Goal: Download file/media

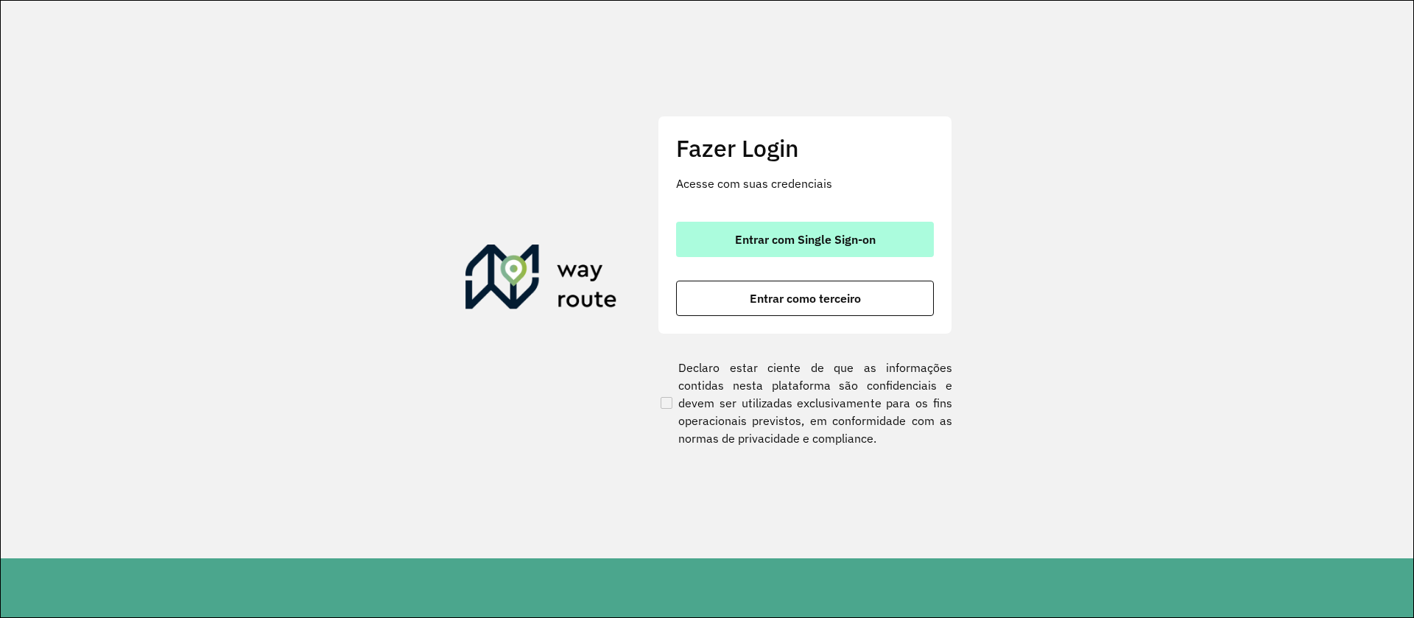
click at [795, 256] on button "Entrar com Single Sign-on" at bounding box center [805, 239] width 258 height 35
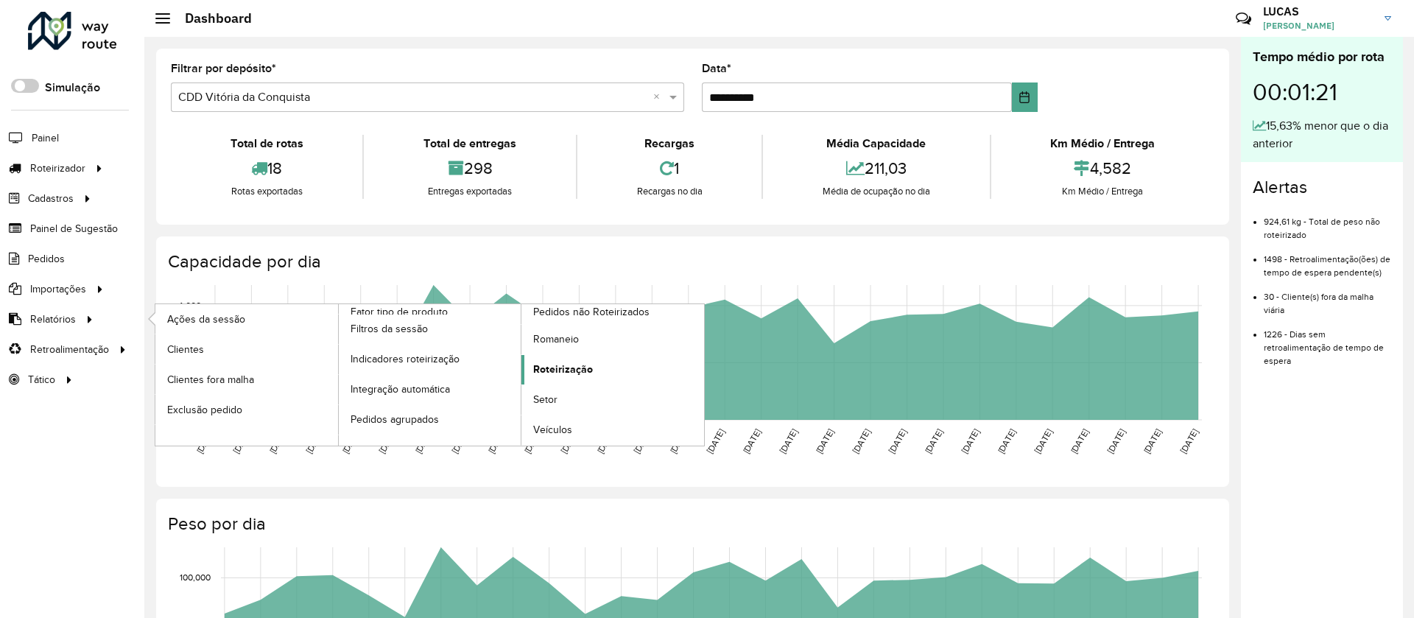
click at [561, 368] on span "Roteirização" at bounding box center [563, 369] width 60 height 15
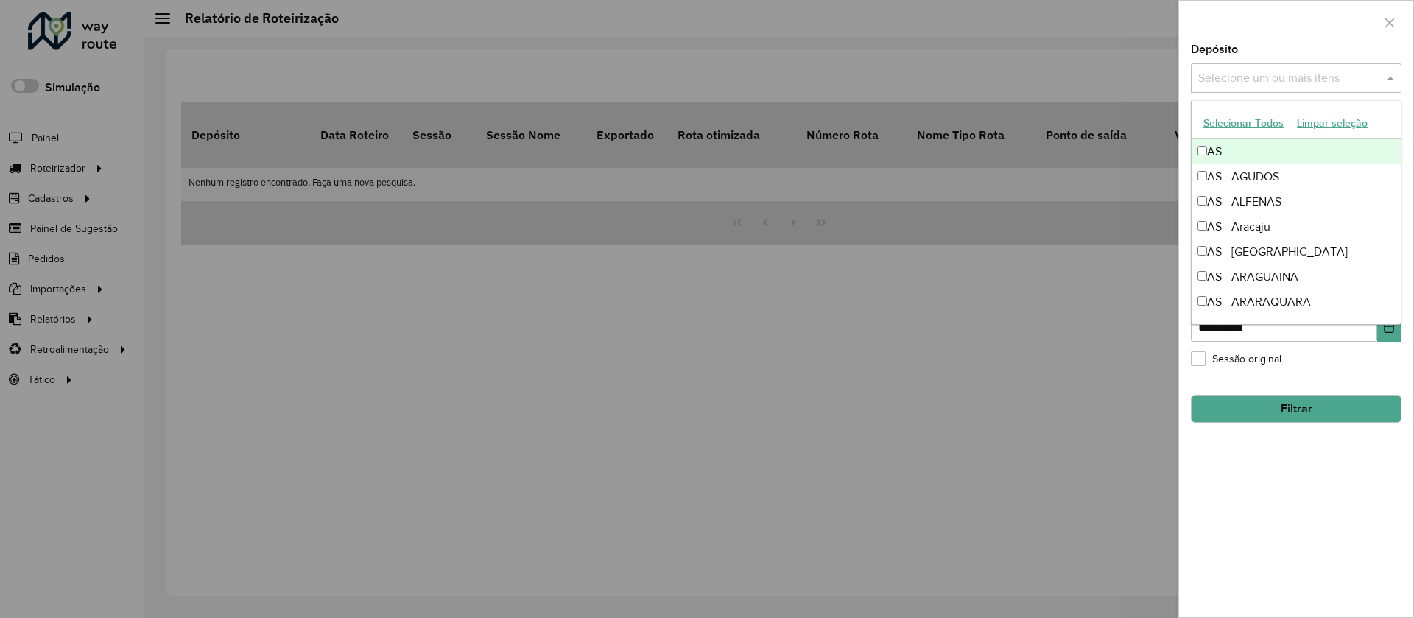
click at [1296, 77] on input "text" at bounding box center [1289, 79] width 189 height 18
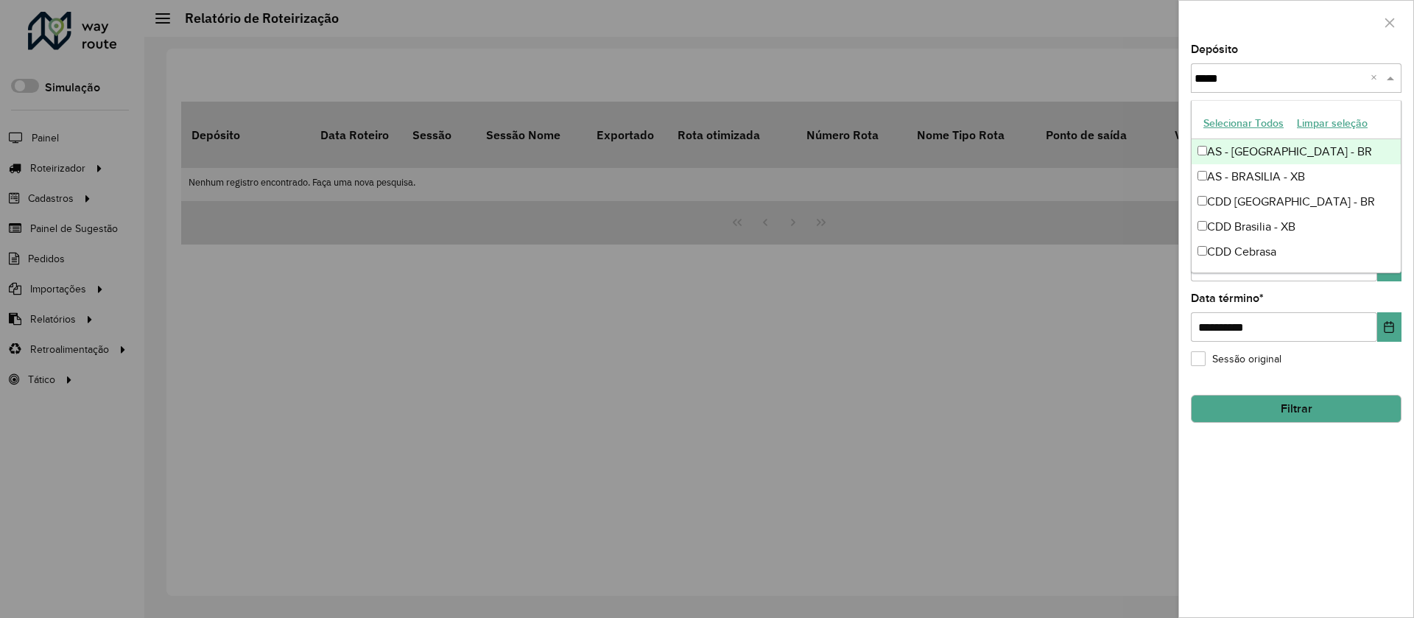
type input "******"
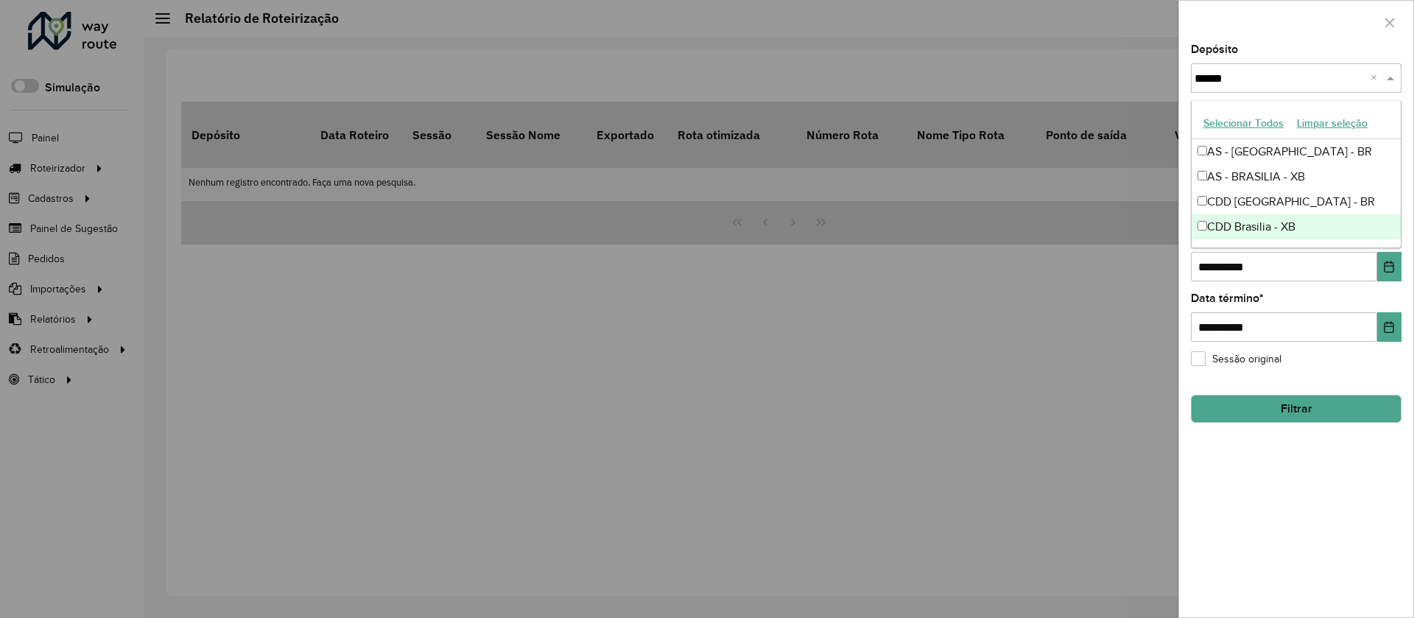
click at [1206, 215] on div "CDD Brasilia - XB" at bounding box center [1296, 226] width 209 height 25
type input "*****"
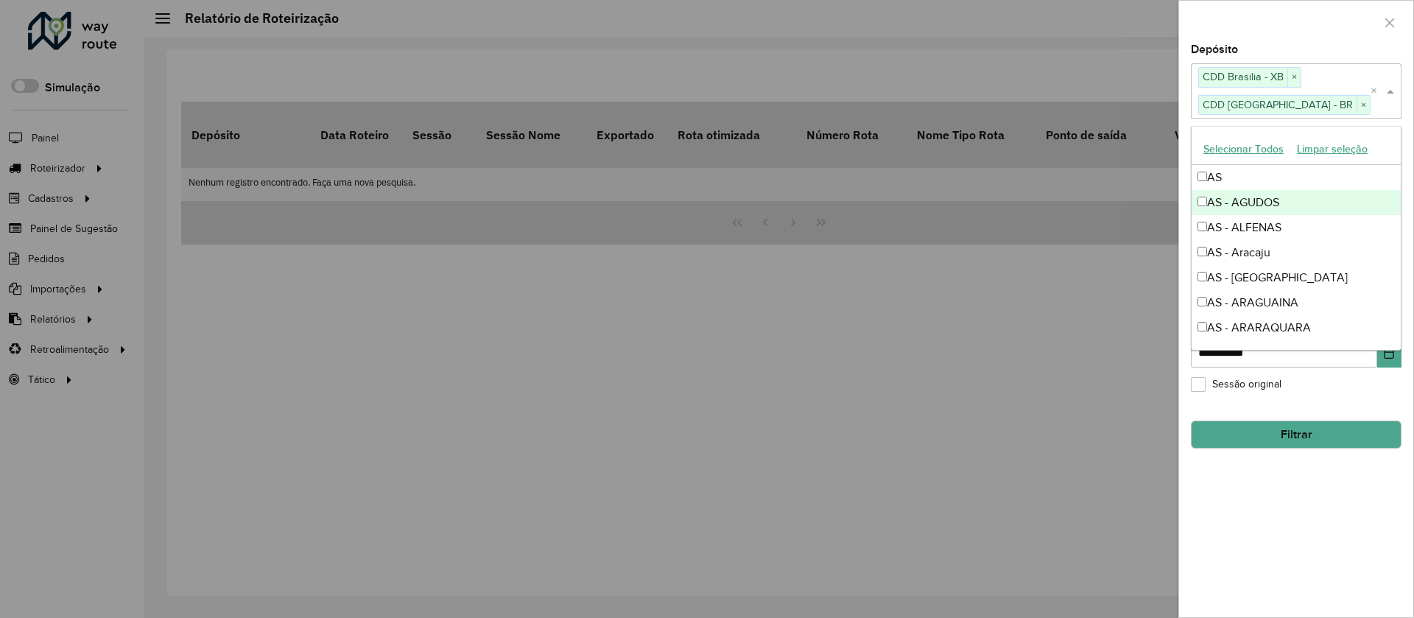
click at [1332, 79] on div "Selecione um ou mais itens CDD Brasilia - XB × CDD Brasilia - BR ×" at bounding box center [1281, 90] width 180 height 55
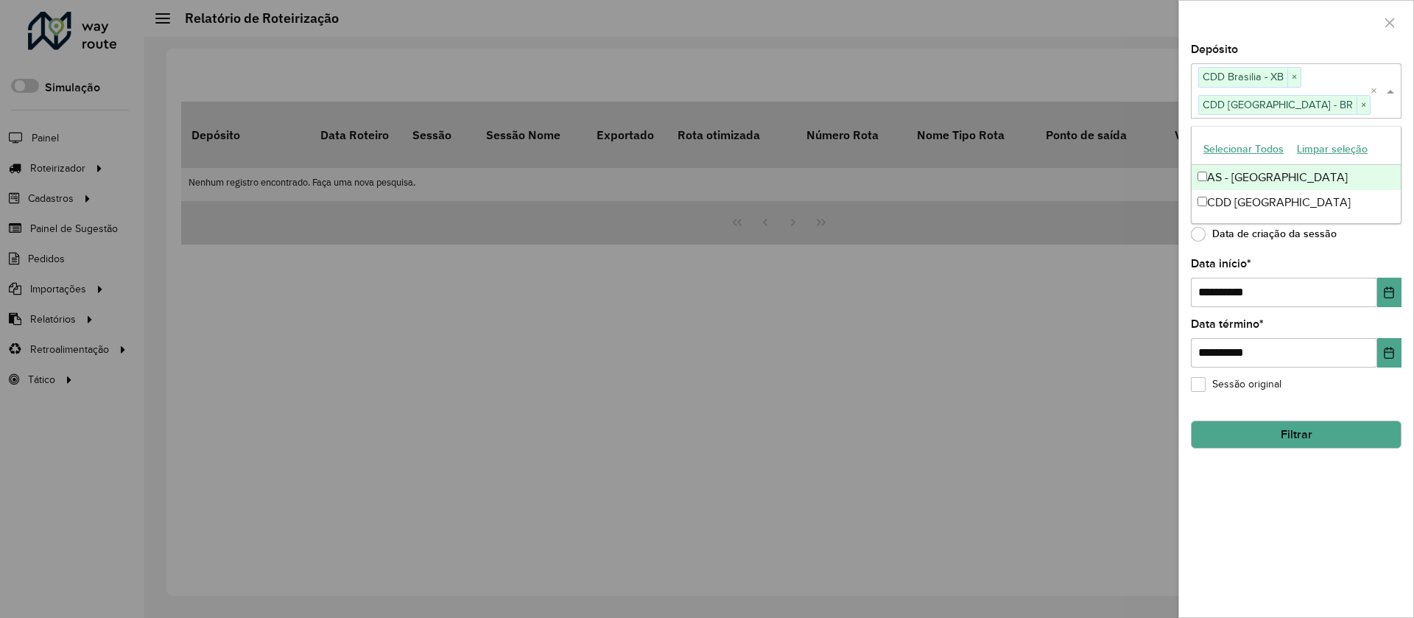
type input "*****"
click at [1268, 203] on div "CDD [GEOGRAPHIC_DATA]" at bounding box center [1296, 202] width 209 height 25
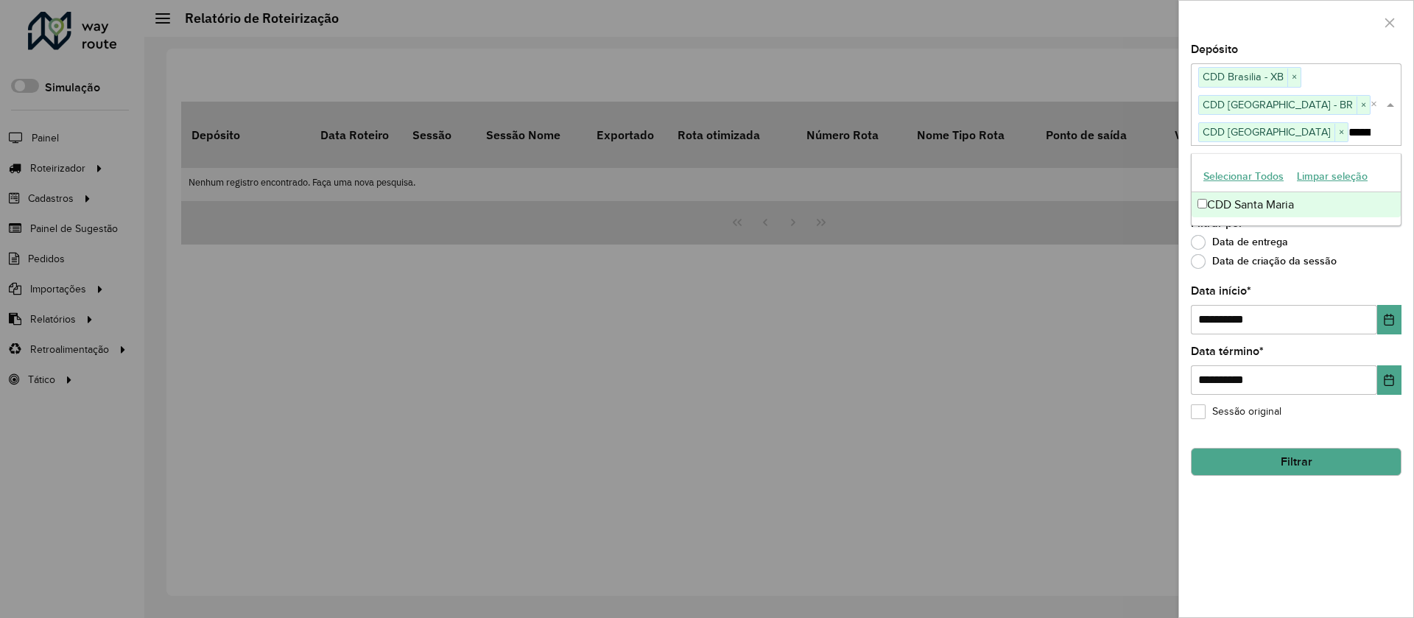
type input "*********"
click at [1212, 197] on div "CDD Santa Maria" at bounding box center [1296, 204] width 209 height 25
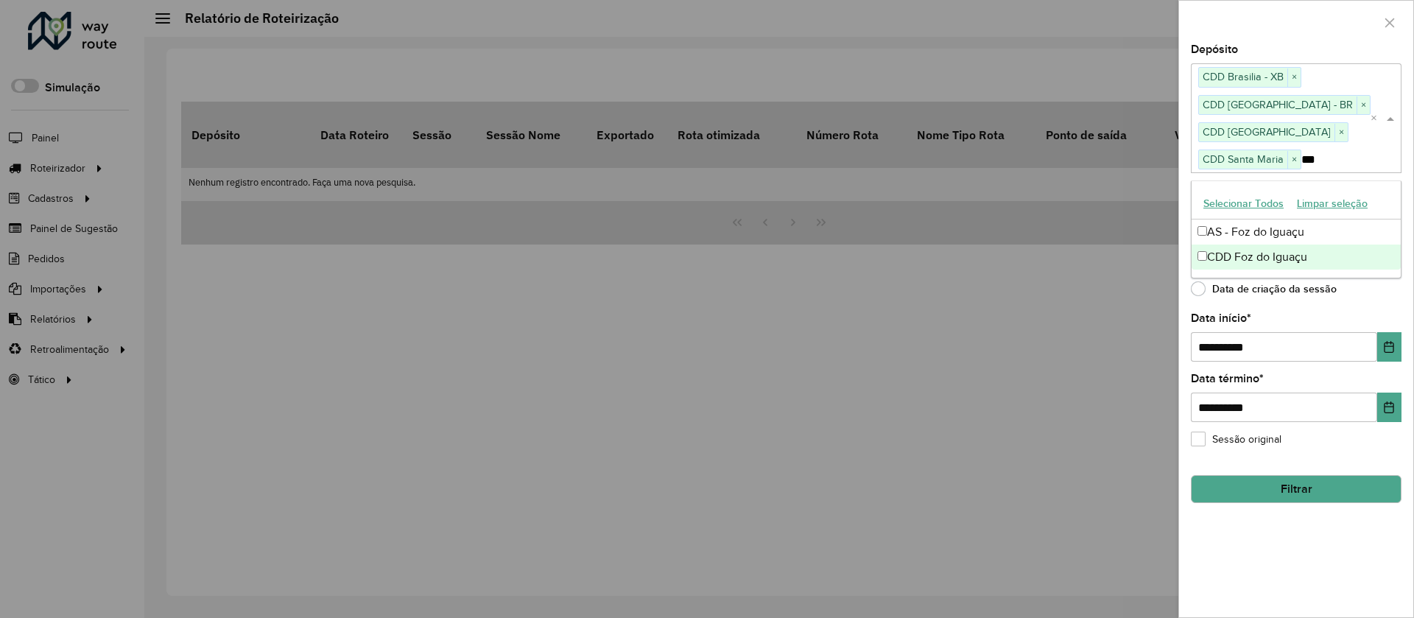
type input "***"
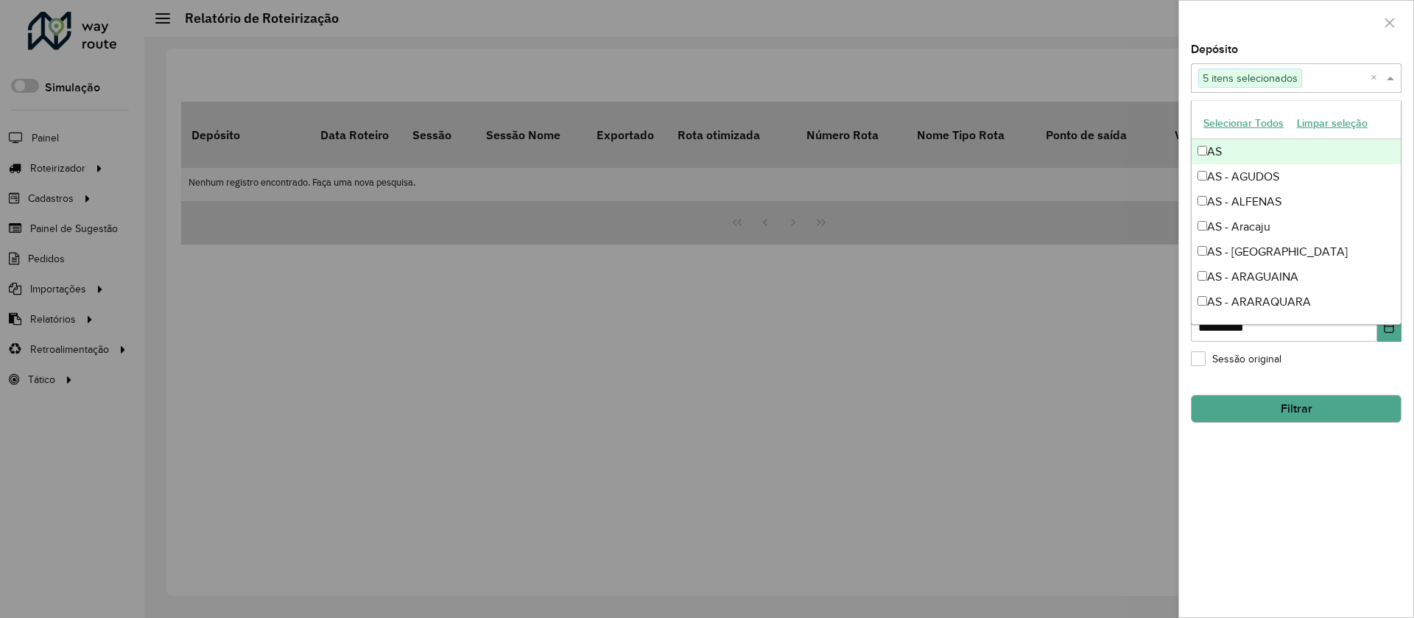
click at [1321, 76] on input "text" at bounding box center [1336, 79] width 68 height 18
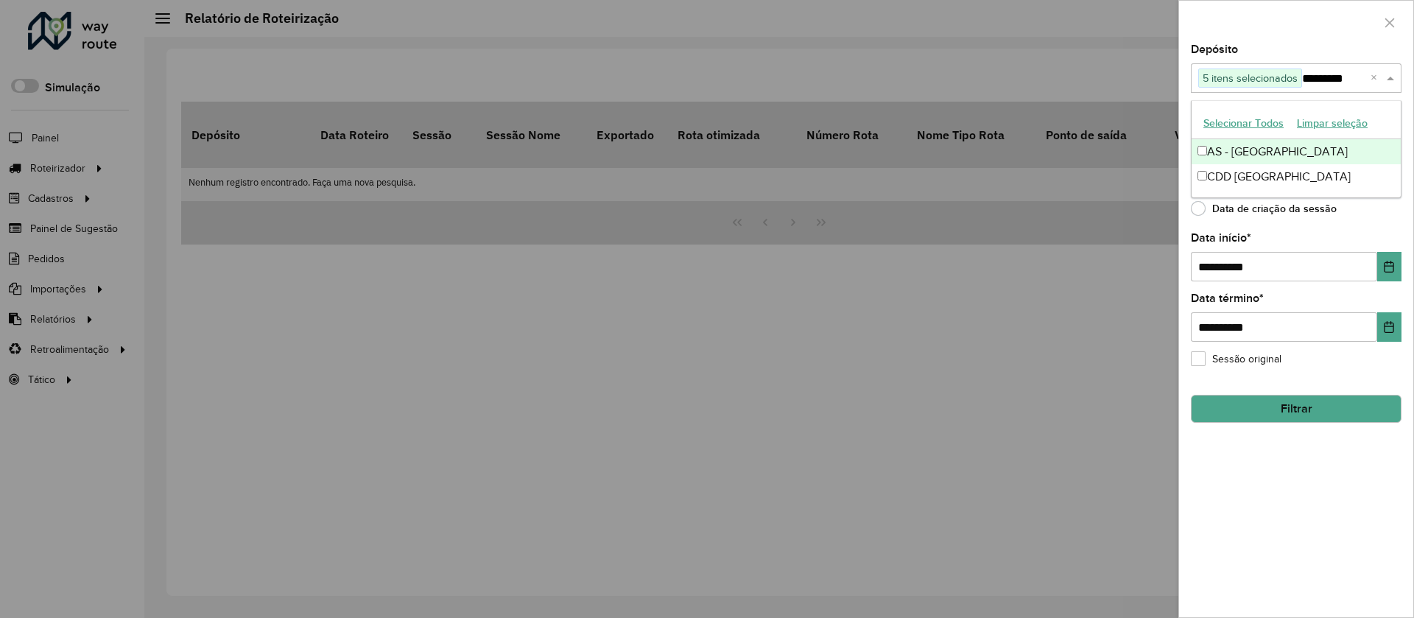
type input "**********"
click at [1273, 175] on div "CDD [GEOGRAPHIC_DATA]" at bounding box center [1296, 176] width 209 height 25
type input "******"
click at [1251, 157] on div "CDD Piracicaba" at bounding box center [1296, 151] width 209 height 25
type input "******"
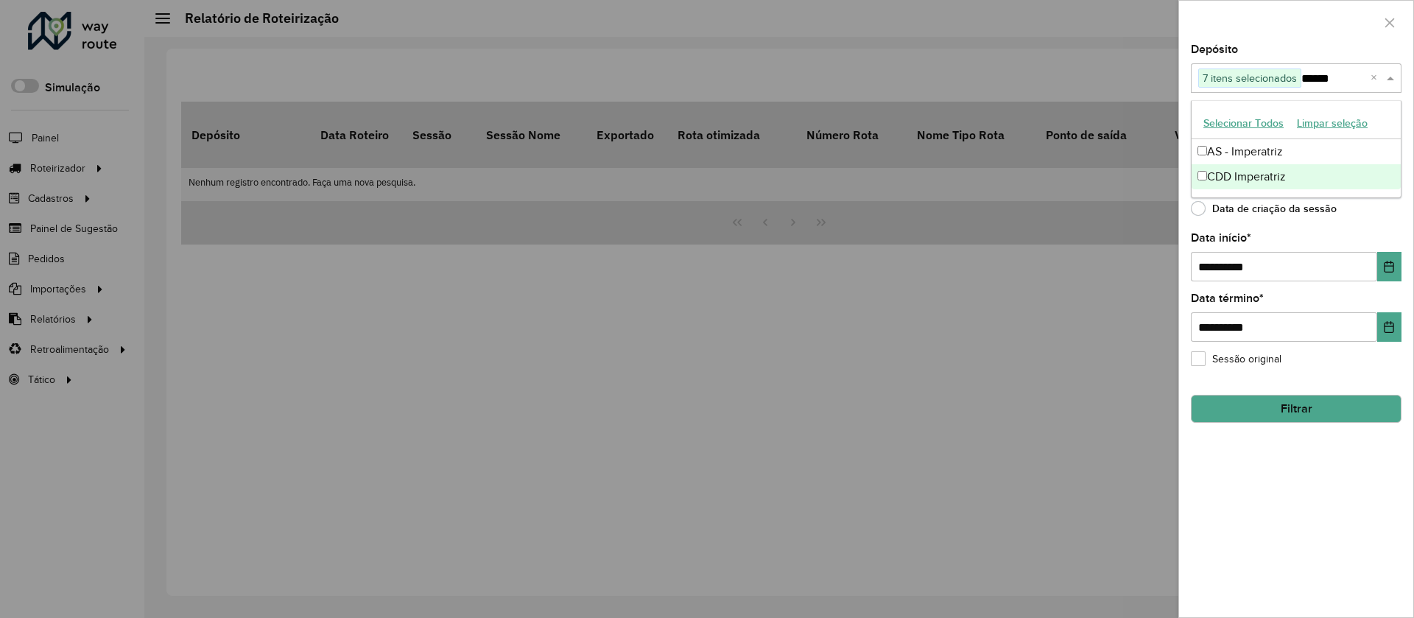
click at [1243, 183] on div "CDD Imperatriz" at bounding box center [1296, 176] width 209 height 25
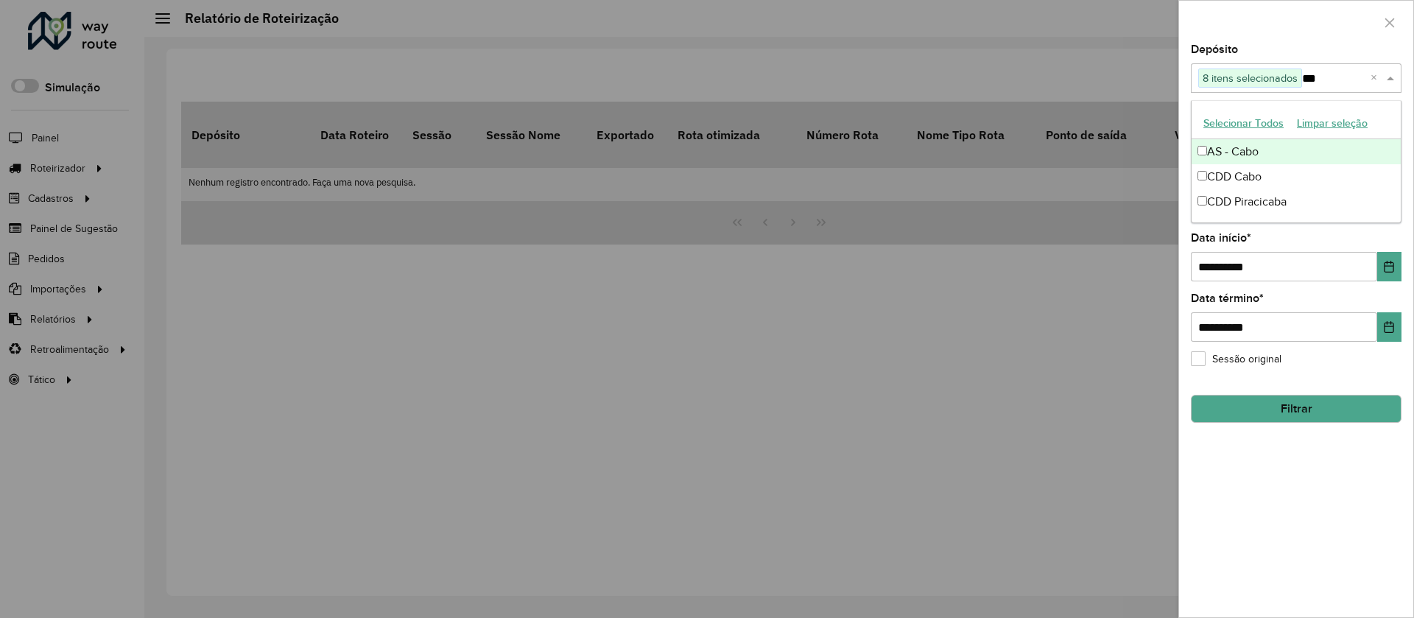
type input "****"
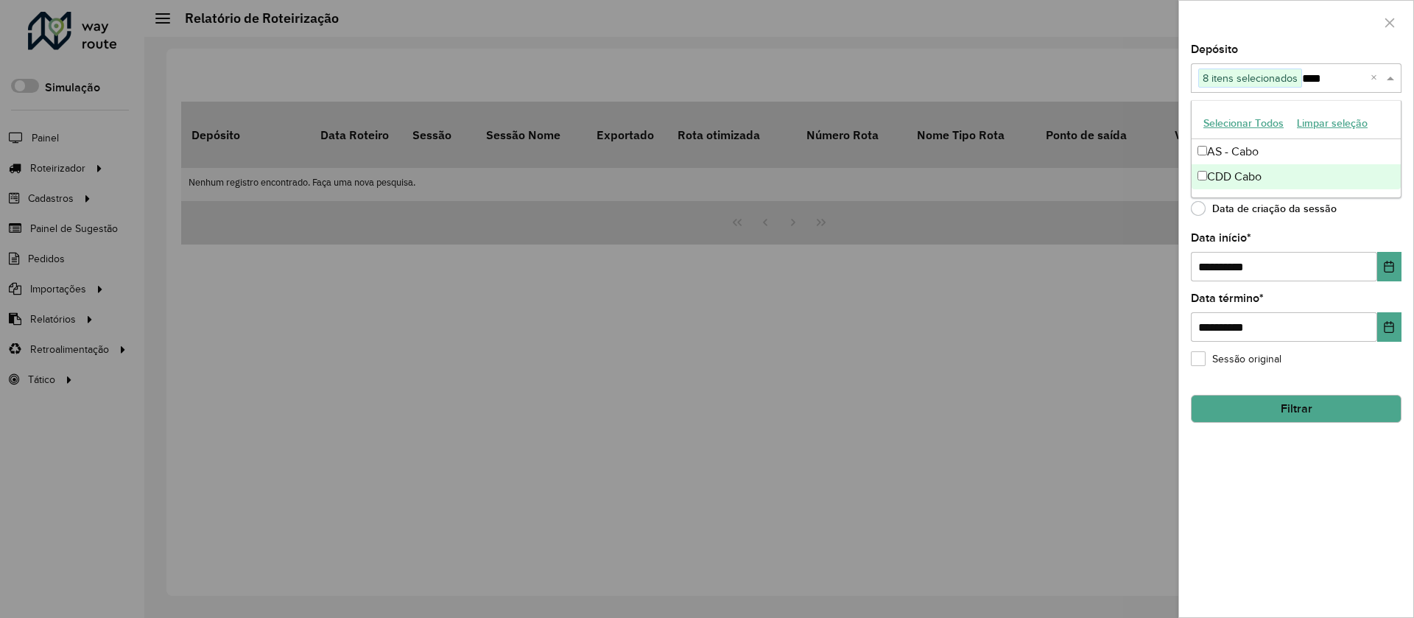
click at [1258, 164] on div "CDD Cabo" at bounding box center [1296, 176] width 209 height 25
type input "*****"
click at [1239, 168] on div "CDD Pouso Alegre" at bounding box center [1296, 176] width 209 height 25
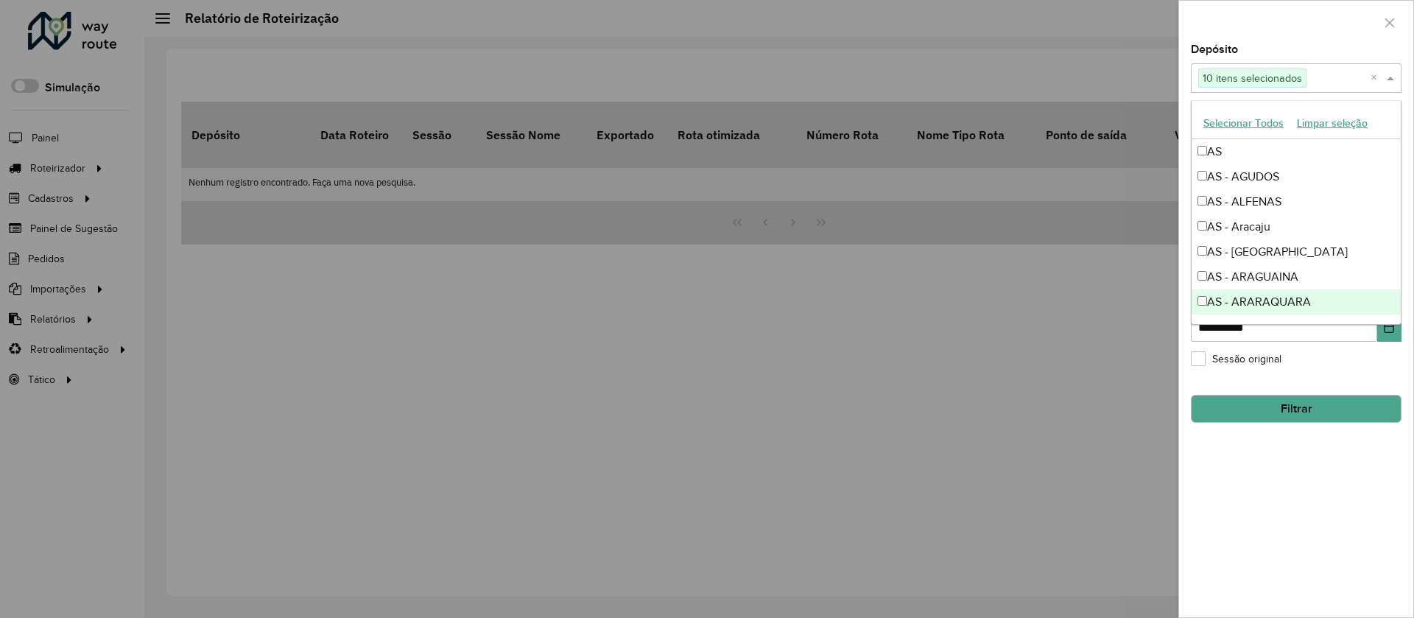
click at [1249, 507] on div "**********" at bounding box center [1296, 330] width 234 height 573
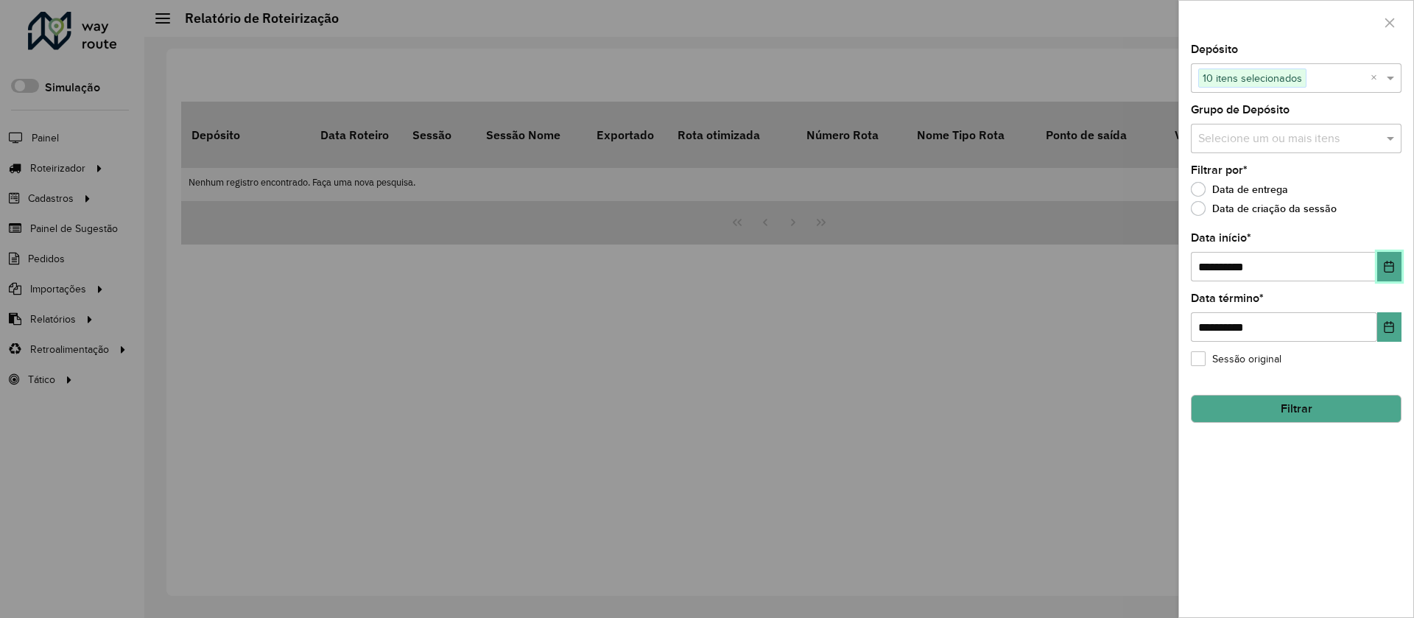
click at [1385, 265] on icon "Choose Date" at bounding box center [1390, 267] width 10 height 12
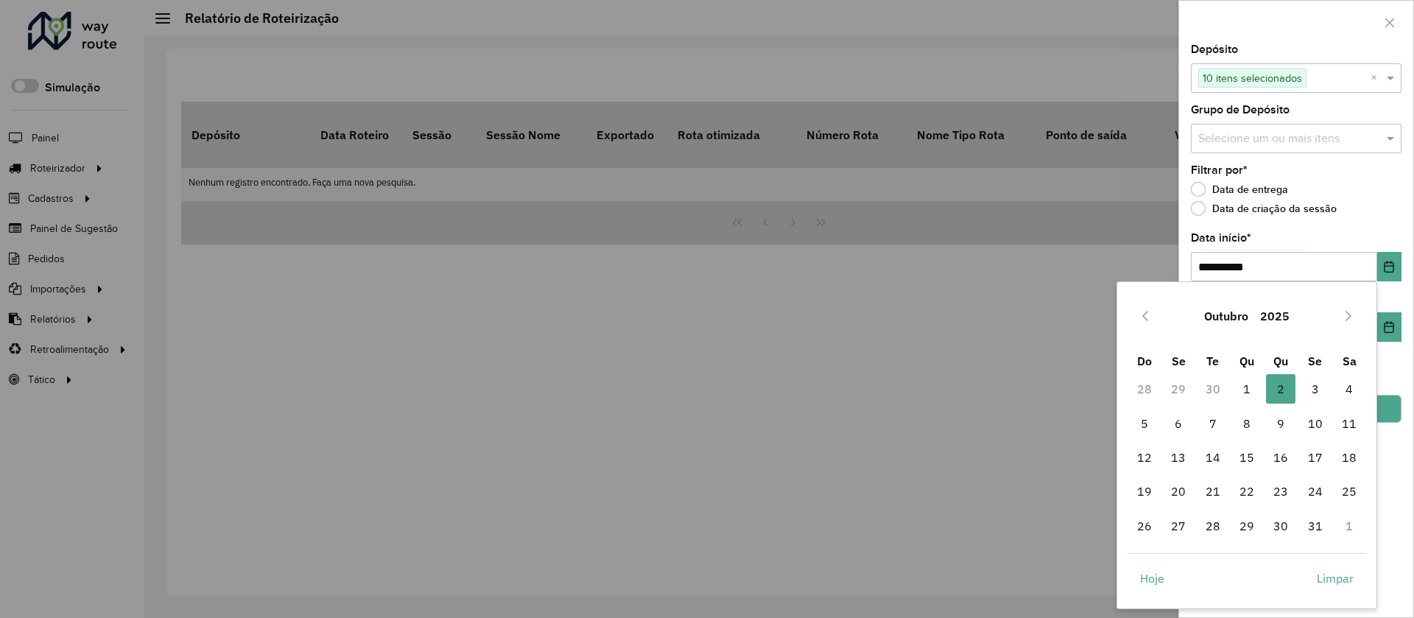
click at [1337, 228] on div "**********" at bounding box center [1296, 330] width 234 height 573
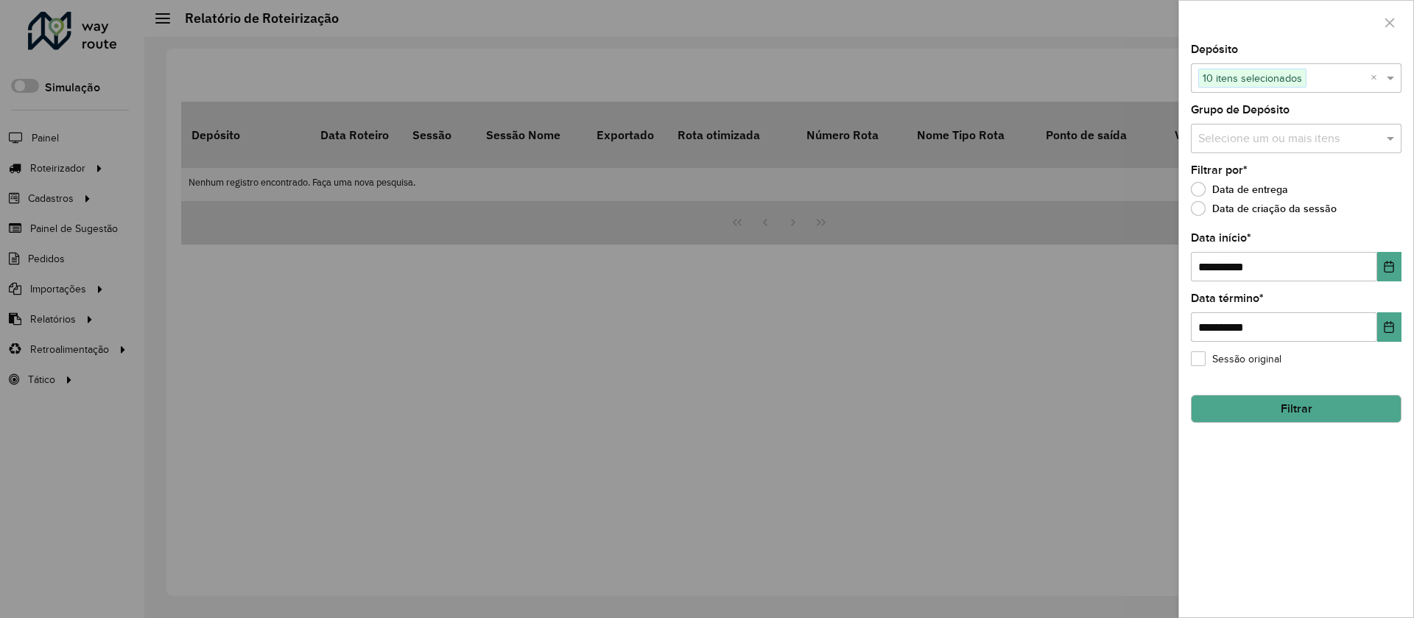
click at [1317, 400] on button "Filtrar" at bounding box center [1296, 409] width 211 height 28
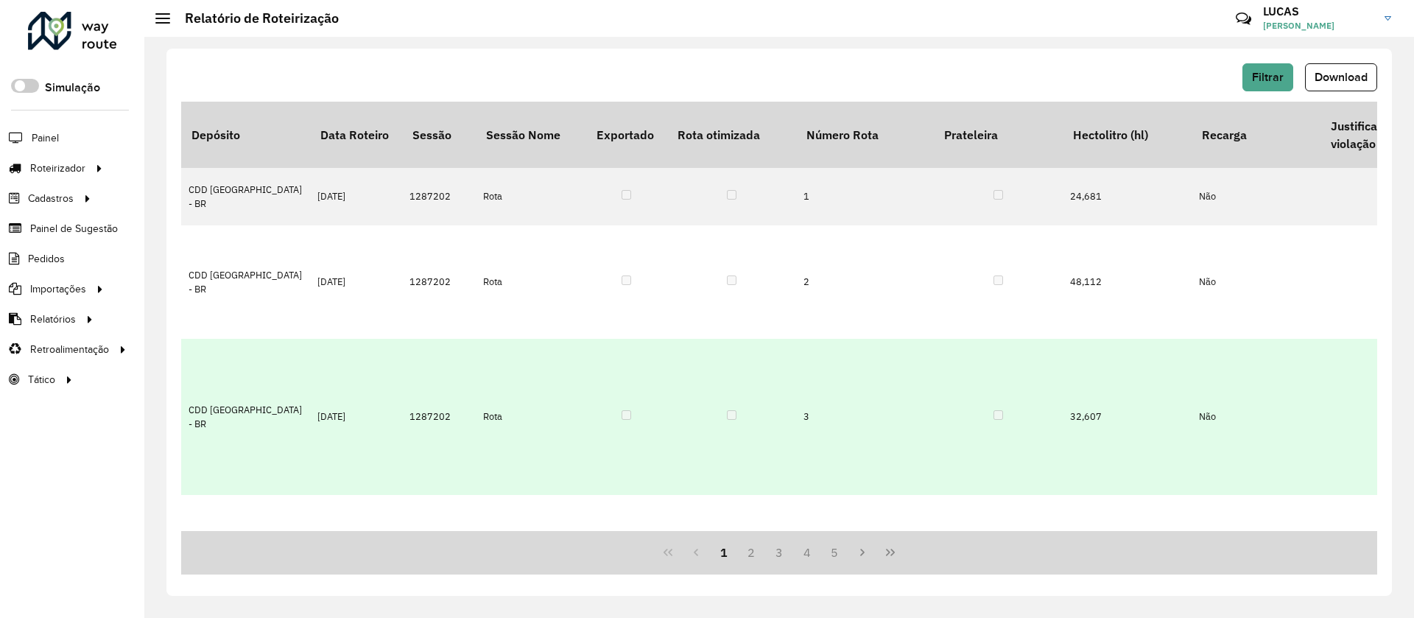
scroll to position [0, 4781]
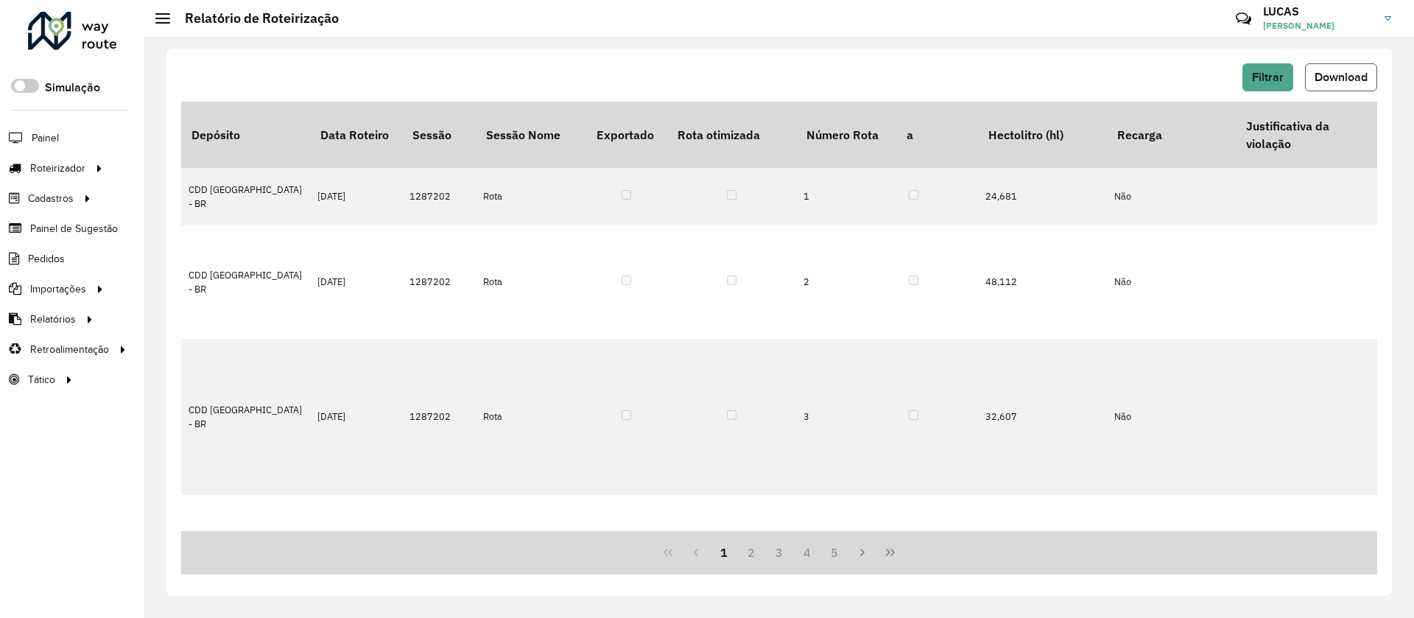
click at [1327, 87] on button "Download" at bounding box center [1341, 77] width 72 height 28
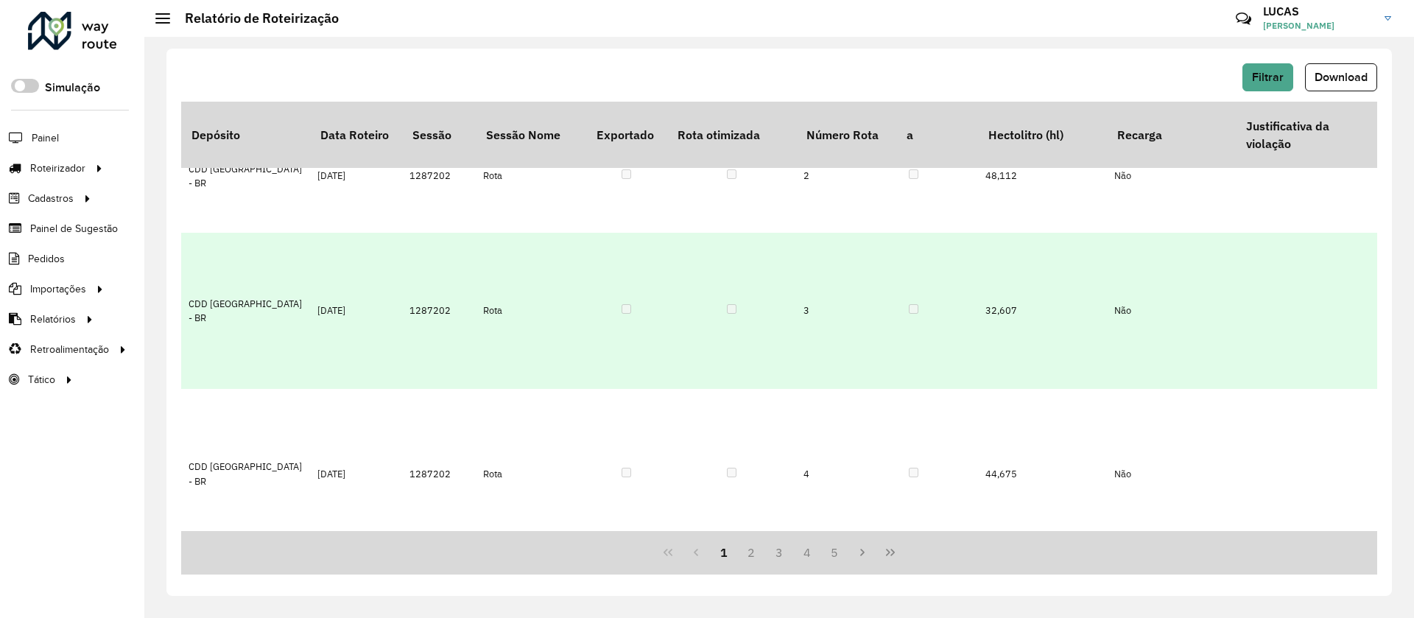
scroll to position [108, 4781]
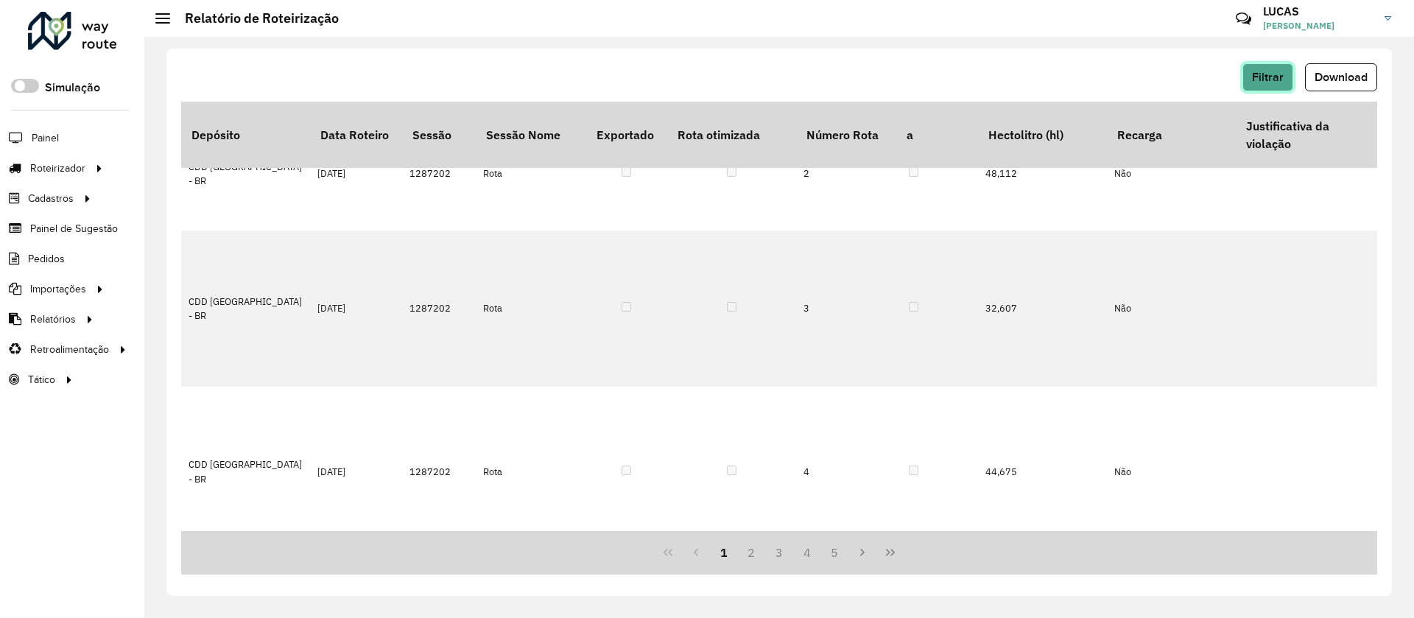
click at [1269, 85] on button "Filtrar" at bounding box center [1267, 77] width 51 height 28
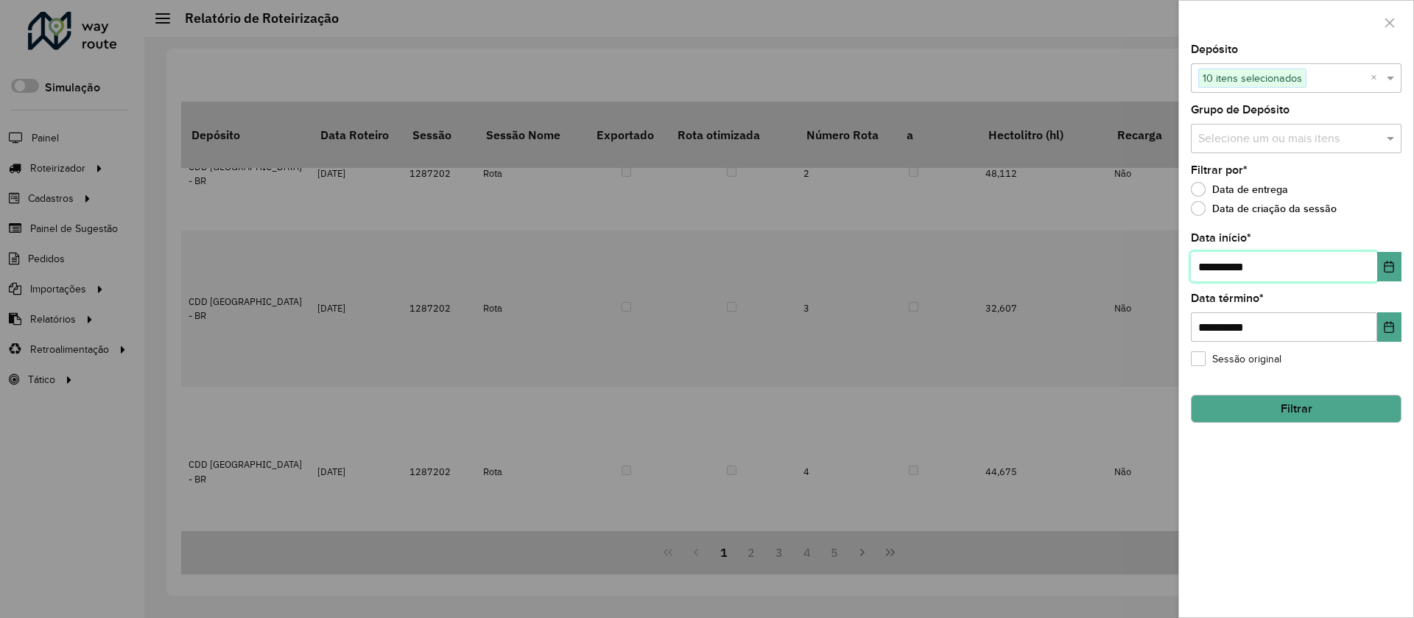
click at [1267, 261] on input "**********" at bounding box center [1284, 266] width 186 height 29
click at [1399, 273] on button "Choose Date" at bounding box center [1389, 266] width 24 height 29
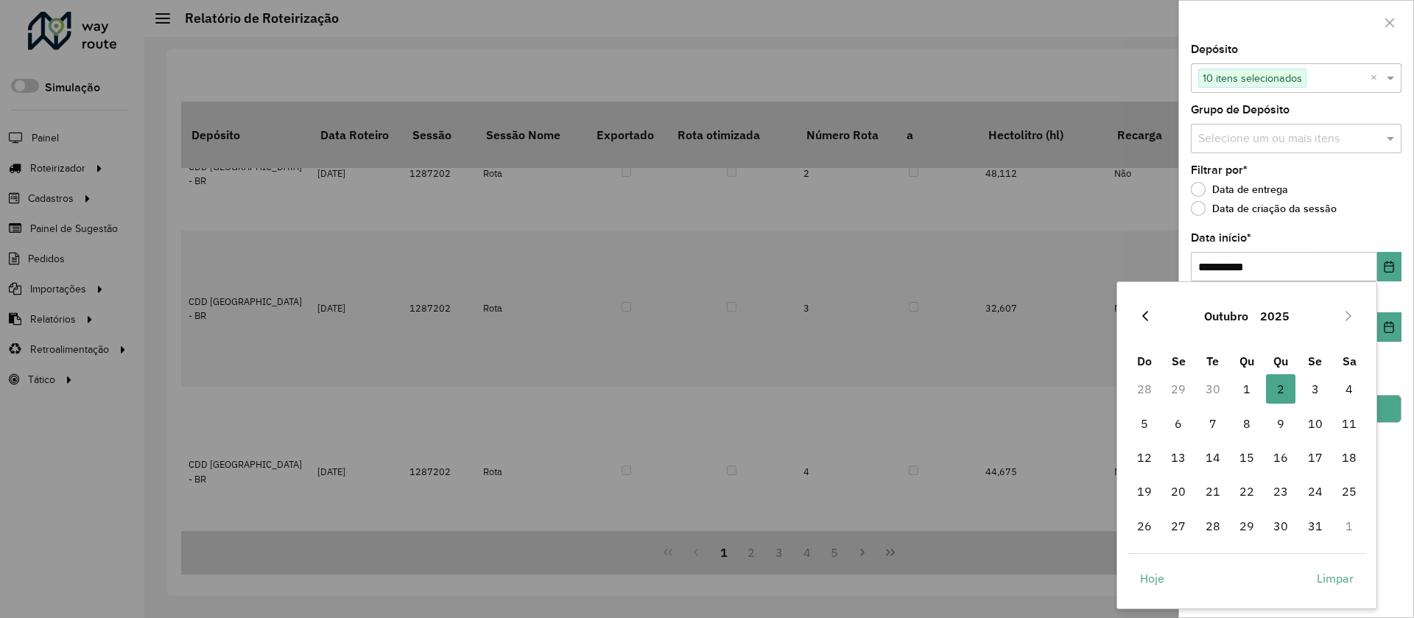
click at [1135, 314] on button "Previous Month" at bounding box center [1145, 316] width 24 height 24
click at [1217, 389] on span "2" at bounding box center [1212, 388] width 29 height 29
type input "**********"
click at [1217, 389] on hb-field-button "Filtrar" at bounding box center [1296, 403] width 211 height 40
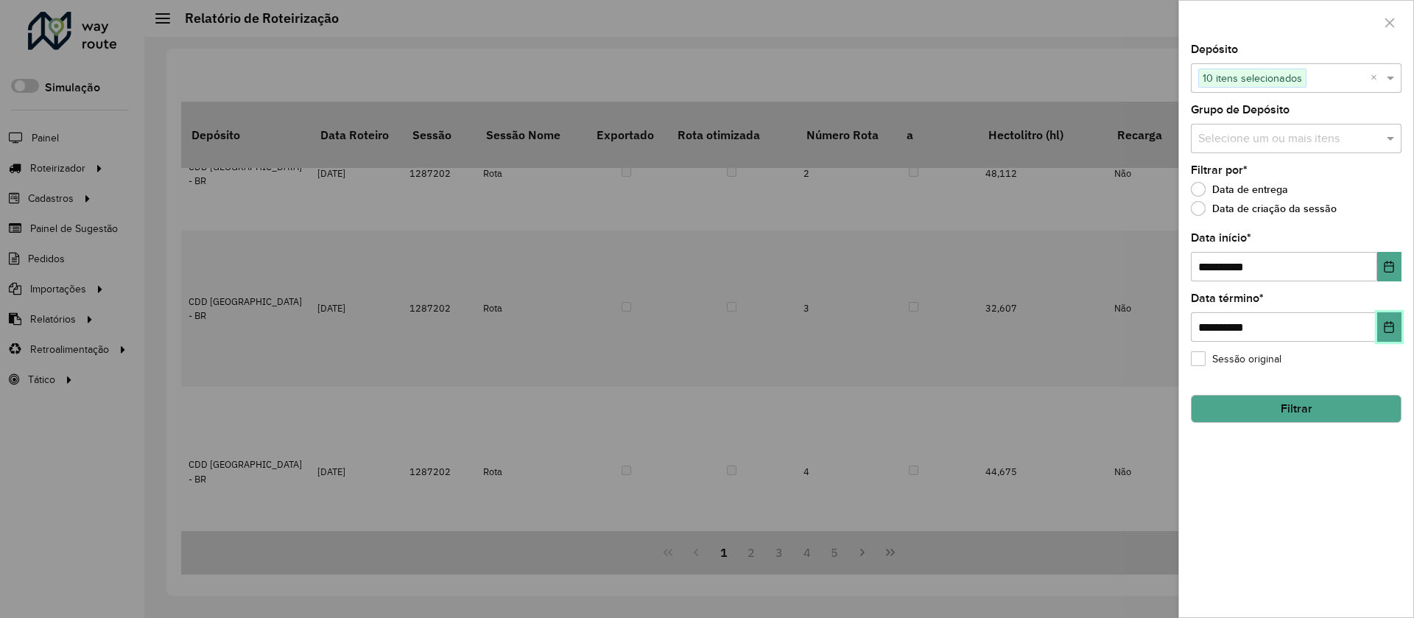
click at [1381, 328] on button "Choose Date" at bounding box center [1389, 326] width 24 height 29
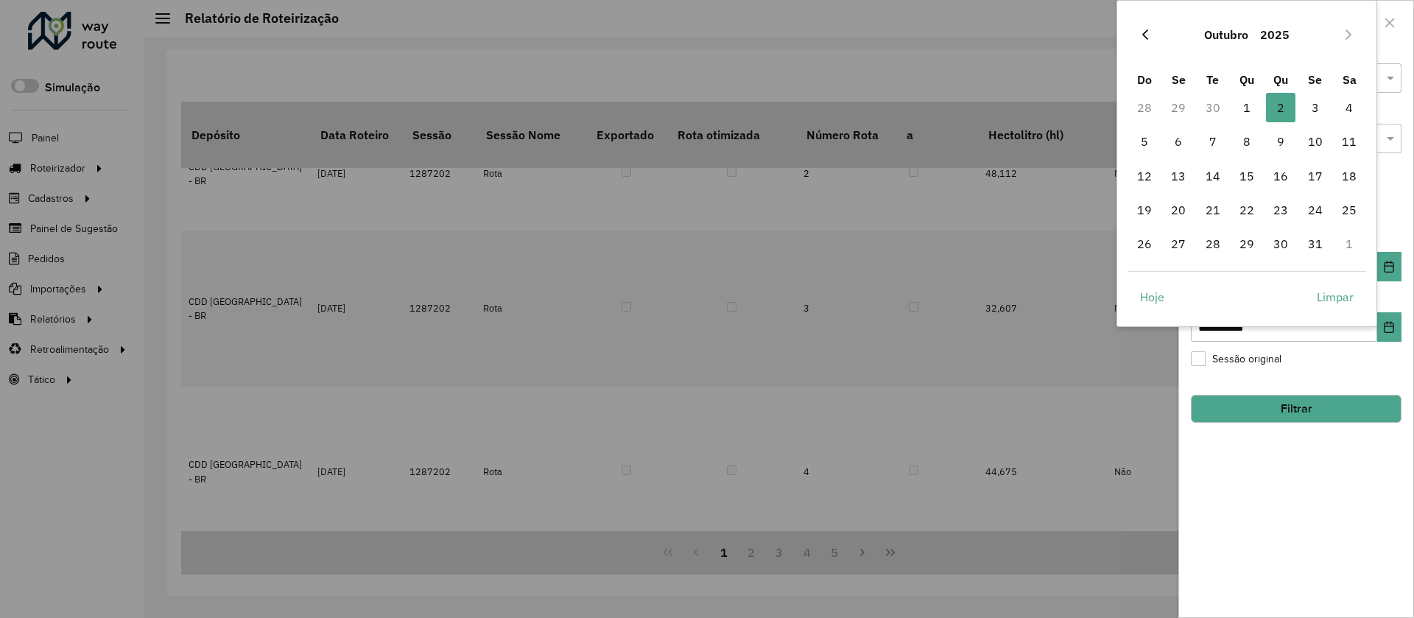
click at [1148, 38] on icon "Previous Month" at bounding box center [1145, 35] width 12 height 12
click at [1213, 109] on span "2" at bounding box center [1212, 107] width 29 height 29
type input "**********"
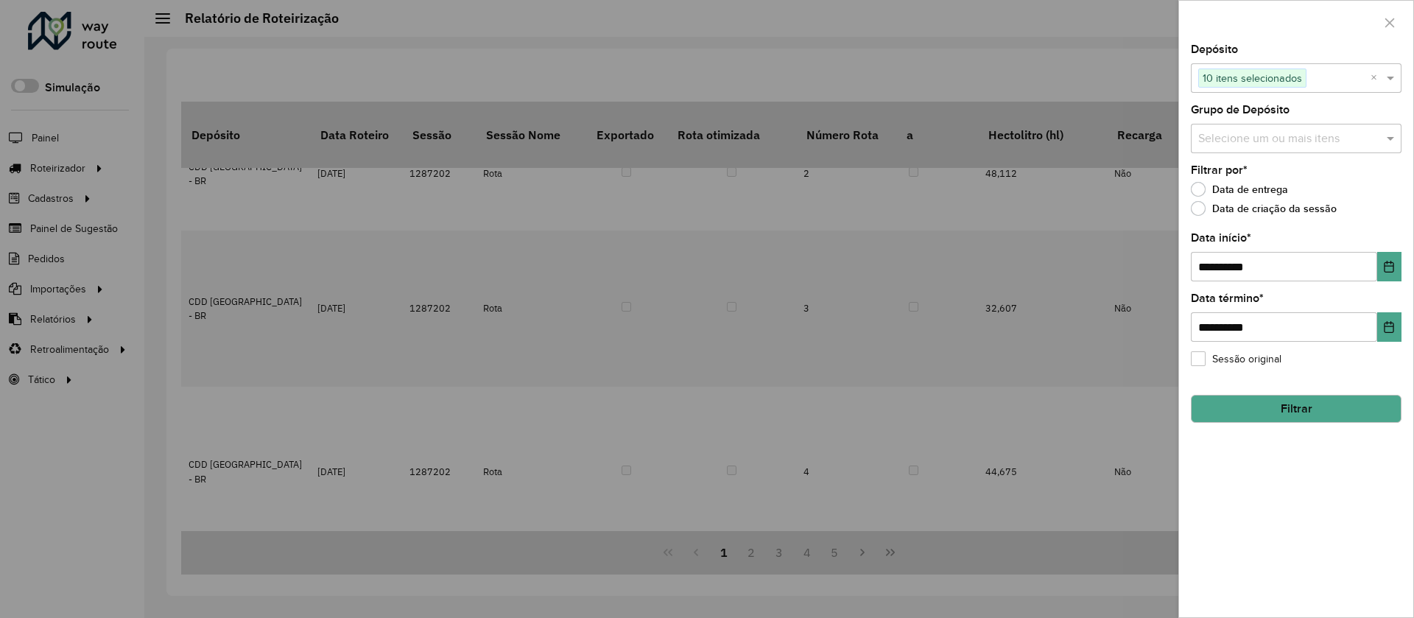
drag, startPoint x: 1318, startPoint y: 502, endPoint x: 1306, endPoint y: 464, distance: 40.3
click at [1318, 502] on div "**********" at bounding box center [1296, 330] width 234 height 573
click at [1287, 406] on button "Filtrar" at bounding box center [1296, 409] width 211 height 28
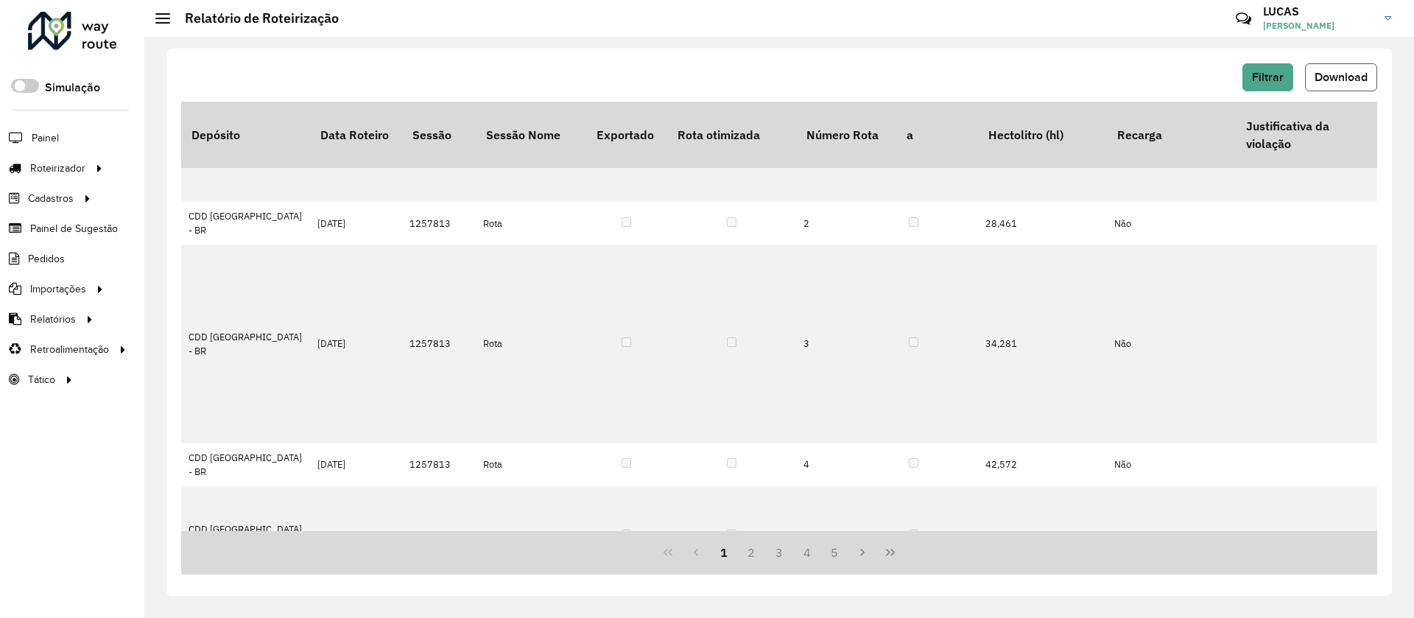
click at [1321, 88] on button "Download" at bounding box center [1341, 77] width 72 height 28
click at [1273, 77] on span "Filtrar" at bounding box center [1268, 77] width 32 height 13
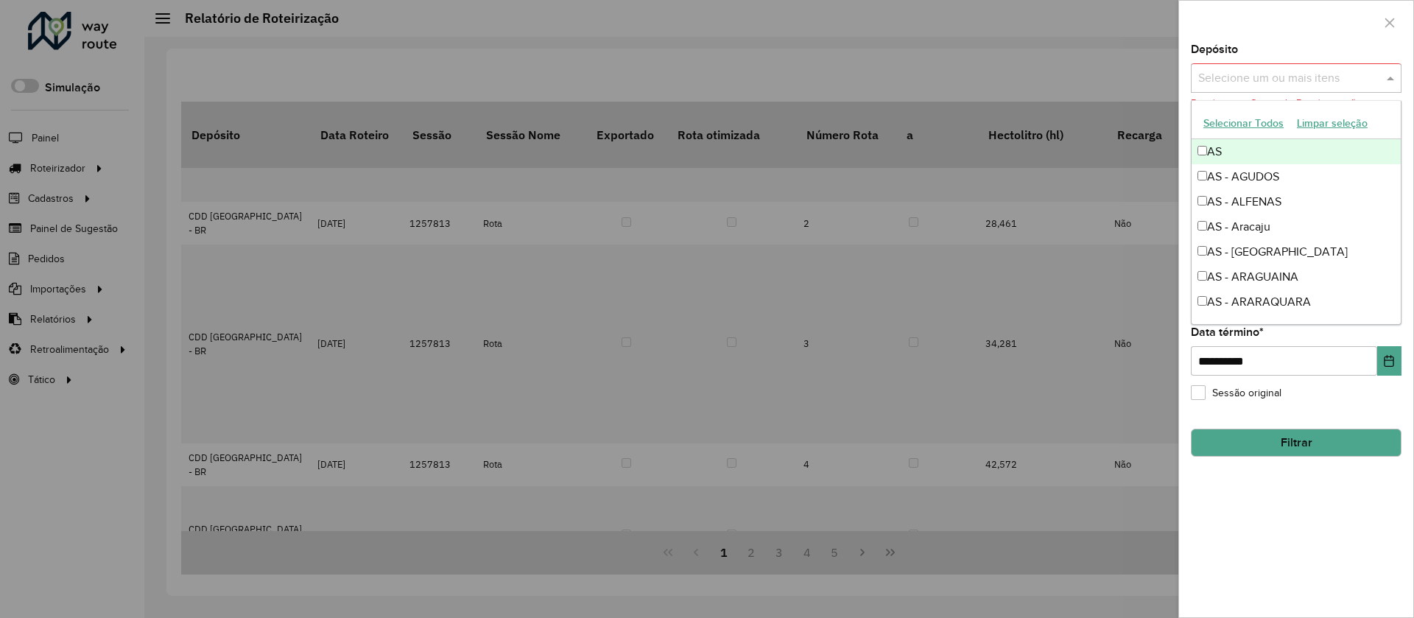
click at [1385, 77] on span at bounding box center [1392, 78] width 18 height 18
click at [1253, 121] on button "Selecionar Todos" at bounding box center [1244, 123] width 94 height 23
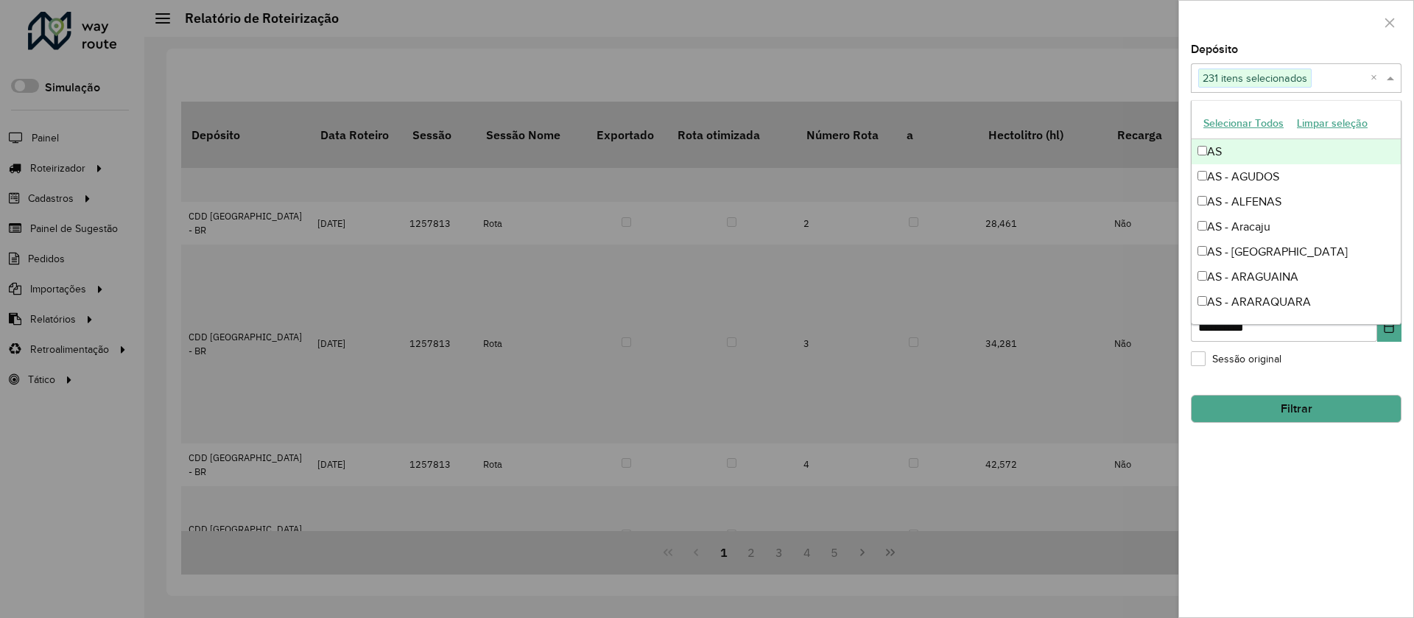
click at [1200, 157] on div "AS" at bounding box center [1296, 151] width 209 height 25
click at [1200, 172] on div "AS - AGUDOS" at bounding box center [1296, 176] width 209 height 25
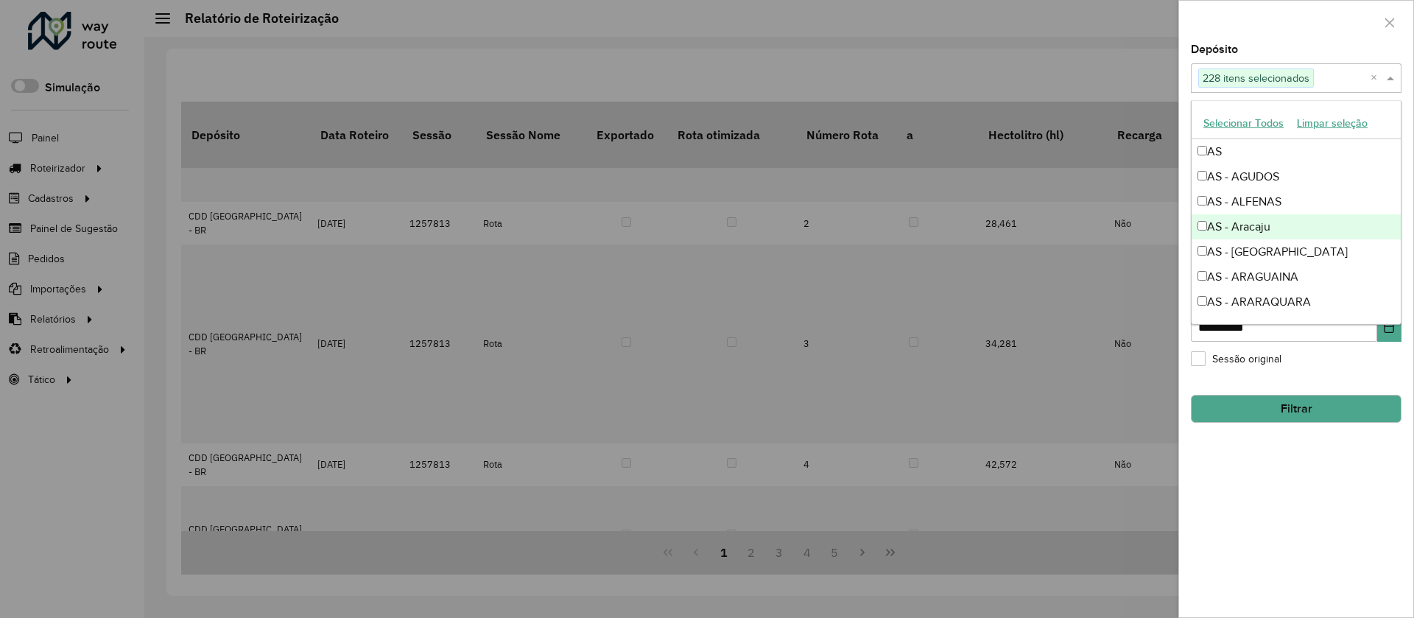
click at [1199, 236] on div "AS - Aracaju" at bounding box center [1296, 226] width 209 height 25
click at [1203, 243] on div "AS - [GEOGRAPHIC_DATA]" at bounding box center [1296, 251] width 209 height 25
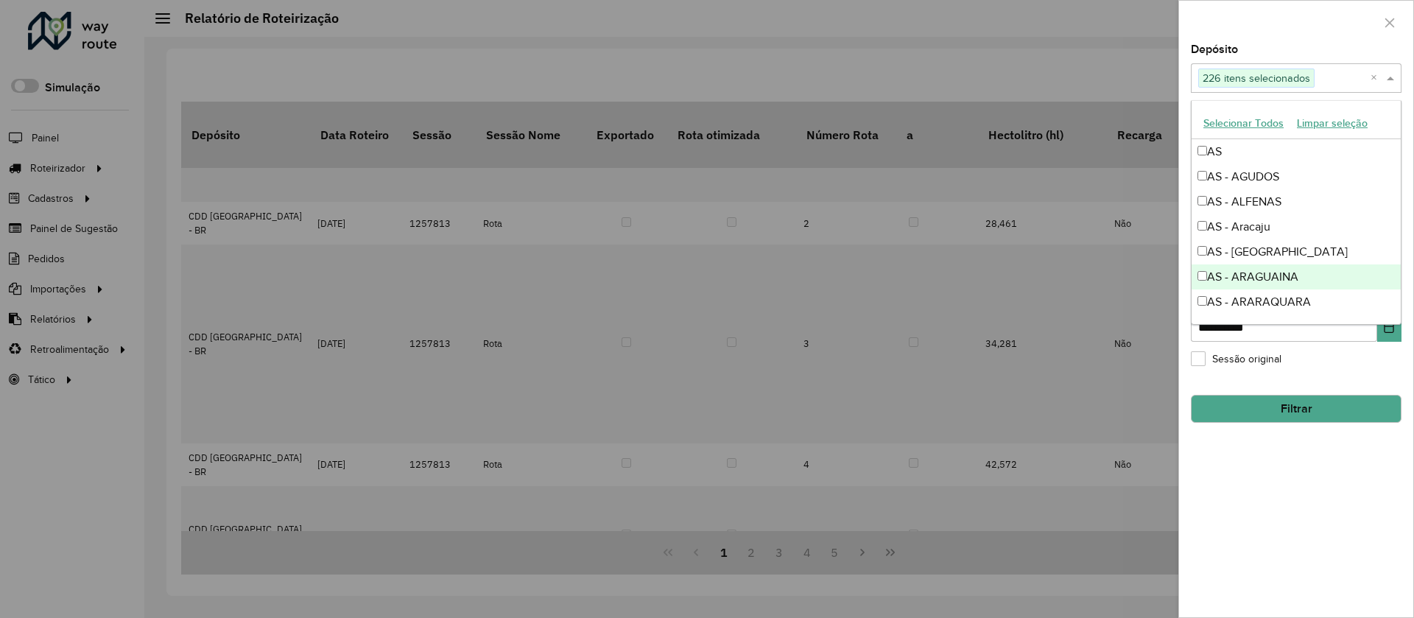
click at [1203, 270] on div "AS - ARAGUAINA" at bounding box center [1296, 276] width 209 height 25
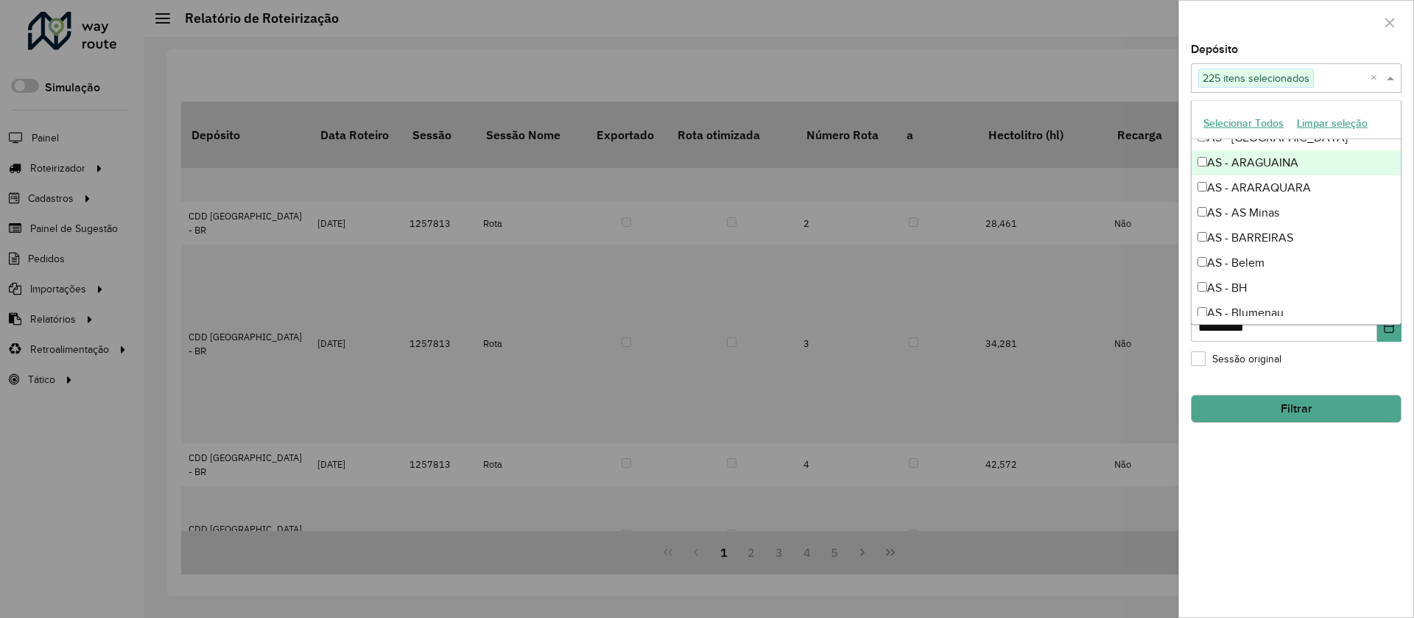
scroll to position [121, 0]
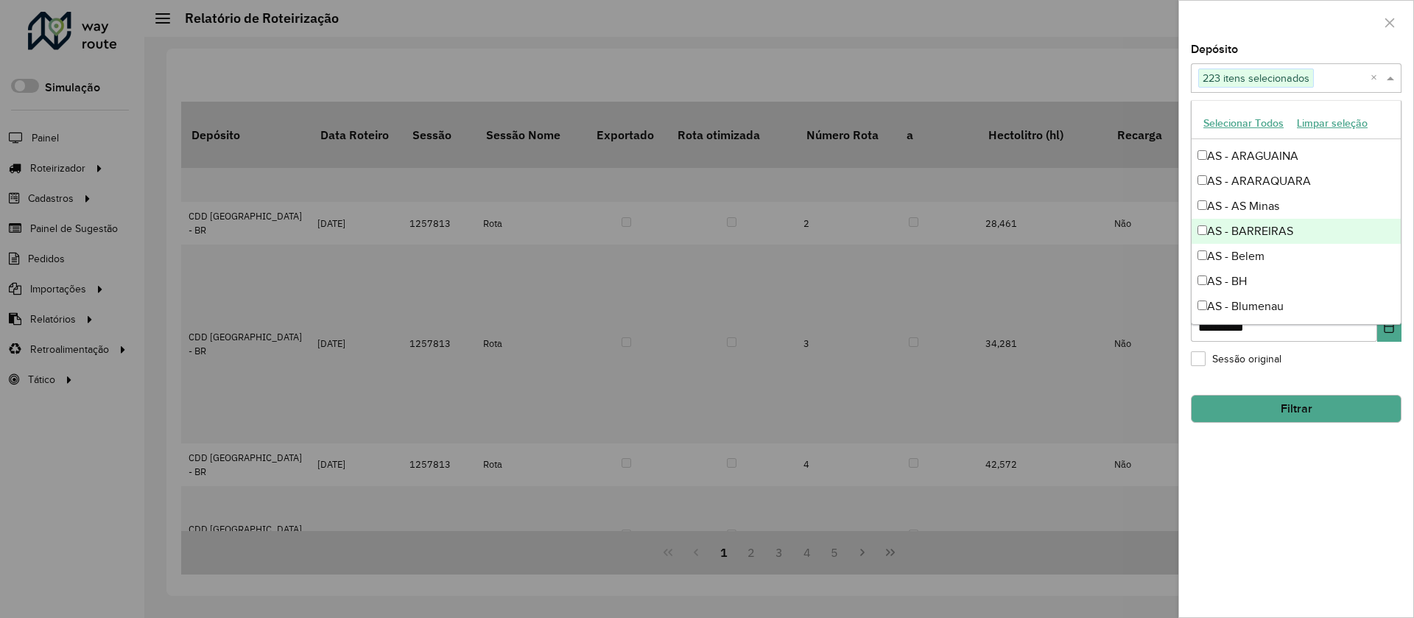
click at [1203, 219] on div "AS - BARREIRAS" at bounding box center [1296, 231] width 209 height 25
click at [1201, 261] on div "AS - Belem" at bounding box center [1296, 256] width 209 height 25
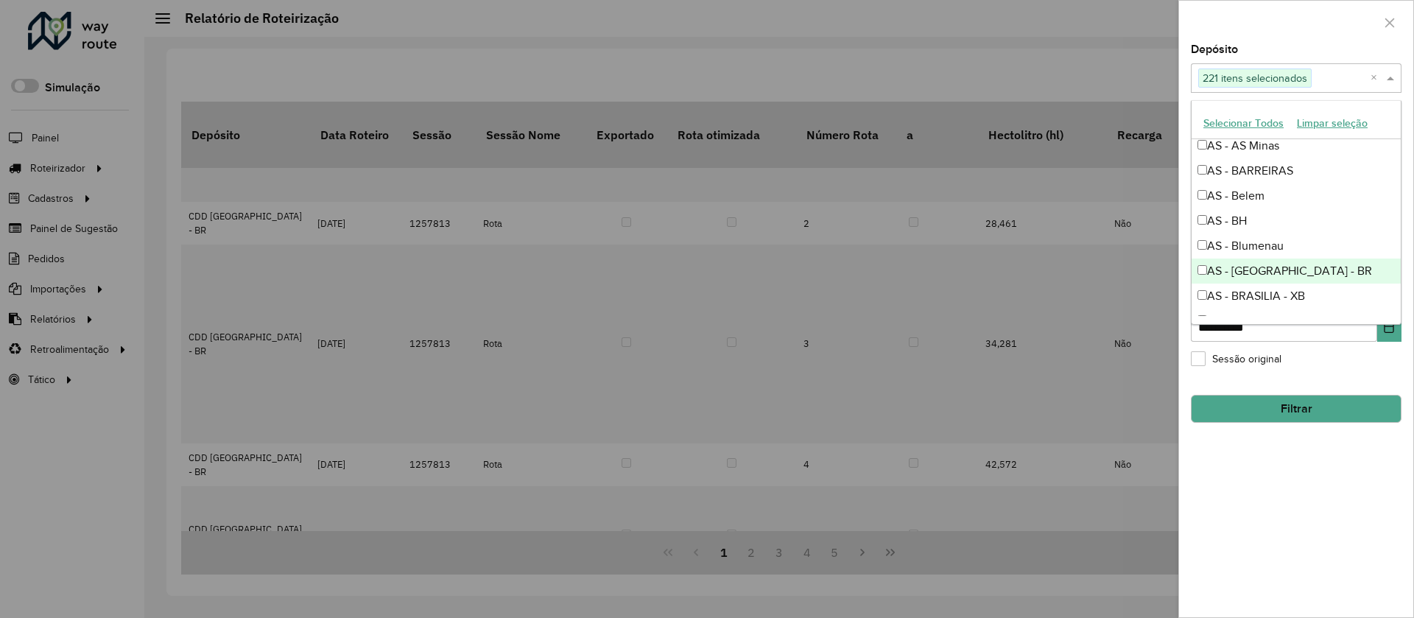
scroll to position [157, 0]
click at [1207, 236] on div "AS - BH" at bounding box center [1296, 245] width 209 height 25
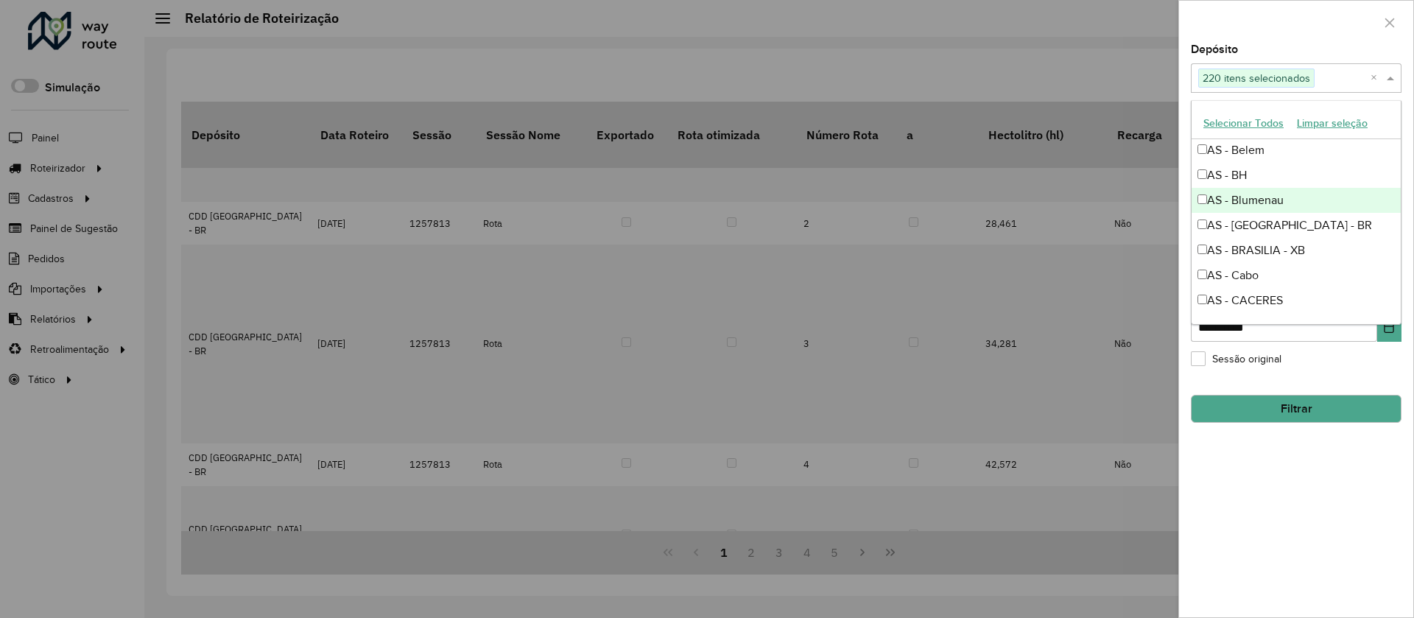
click at [1212, 201] on div "AS - Blumenau" at bounding box center [1296, 200] width 209 height 25
click at [1200, 229] on div "AS - [GEOGRAPHIC_DATA] - BR" at bounding box center [1296, 225] width 209 height 25
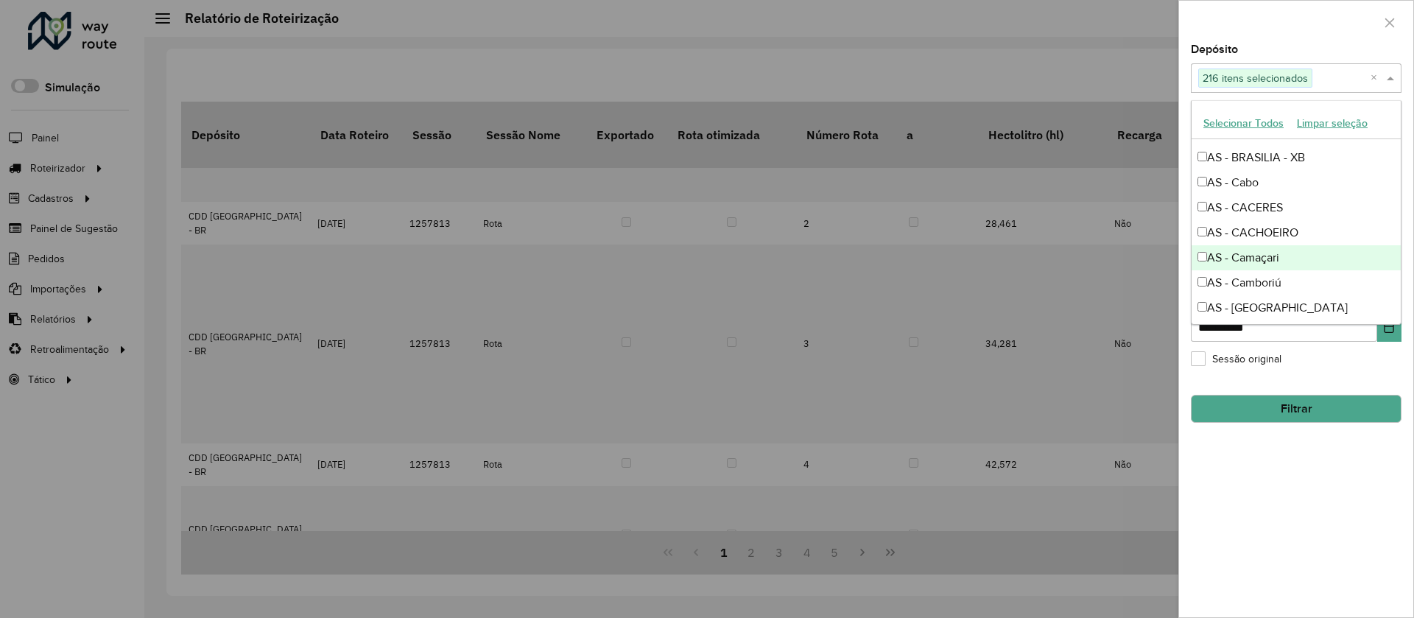
scroll to position [324, 0]
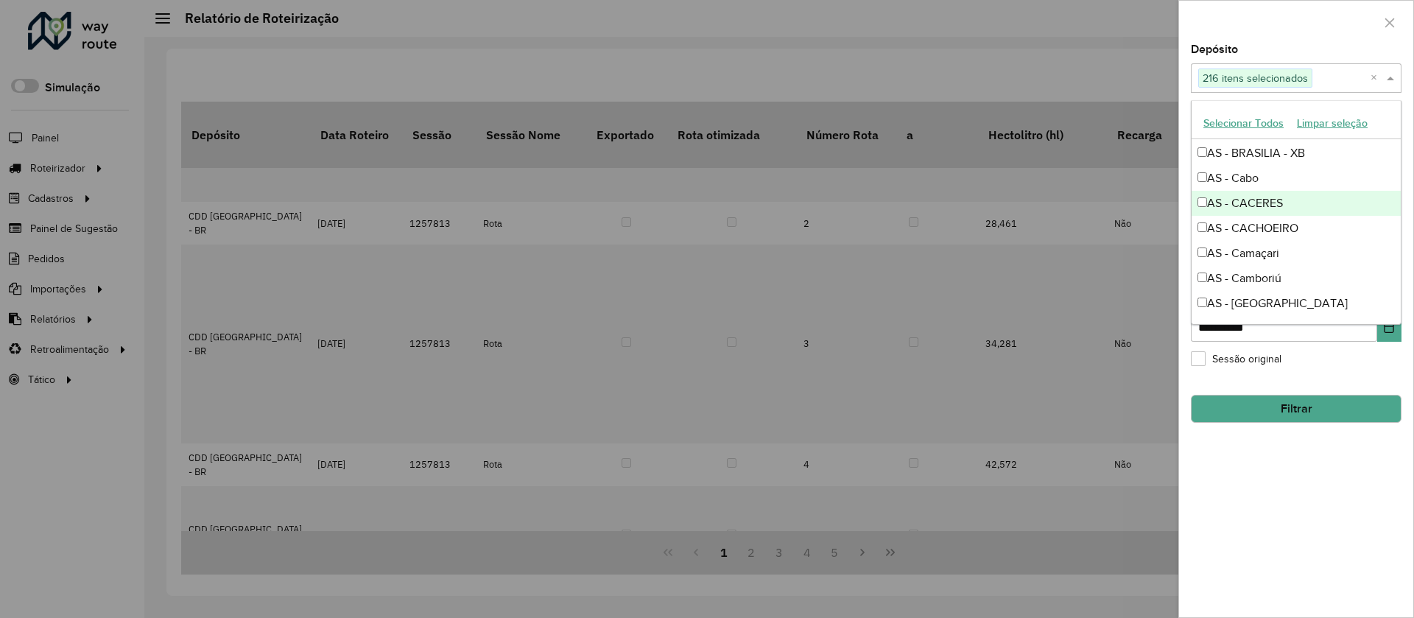
click at [1213, 196] on div "AS - CACERES" at bounding box center [1296, 203] width 209 height 25
click at [1202, 261] on div "AS - Camaçari" at bounding box center [1296, 253] width 209 height 25
click at [1208, 289] on div "AS - Camboriú" at bounding box center [1296, 278] width 209 height 25
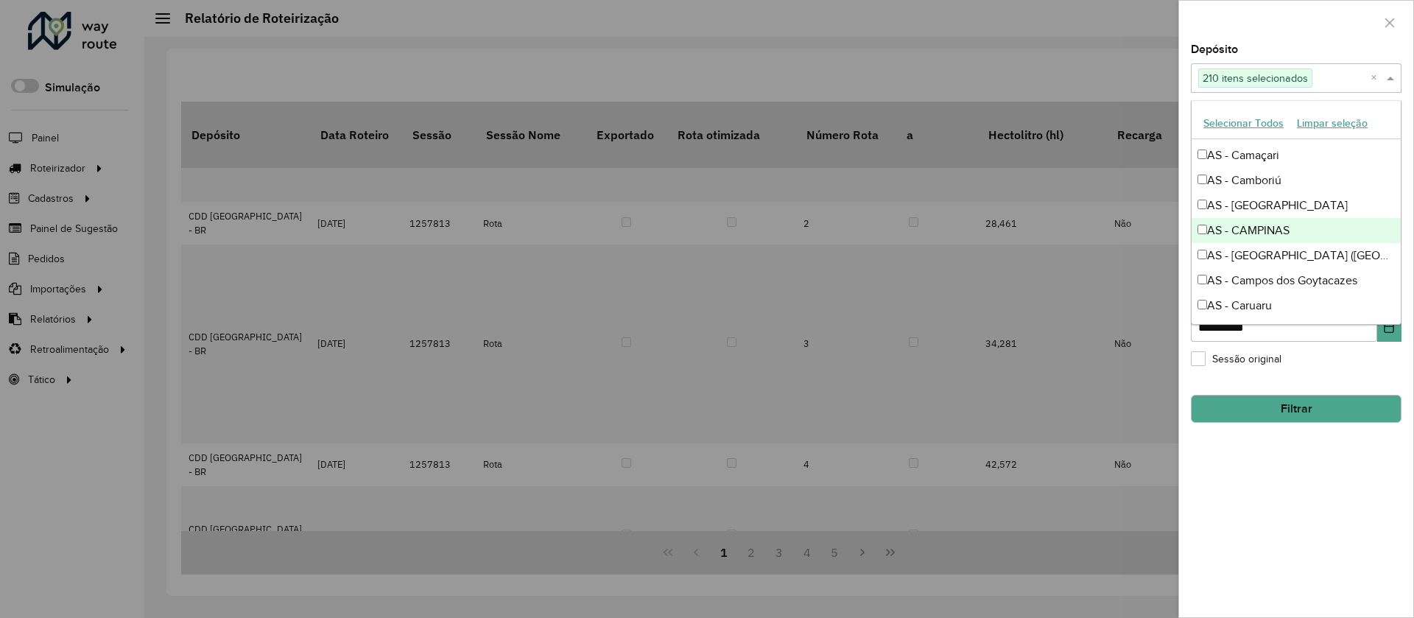
scroll to position [423, 0]
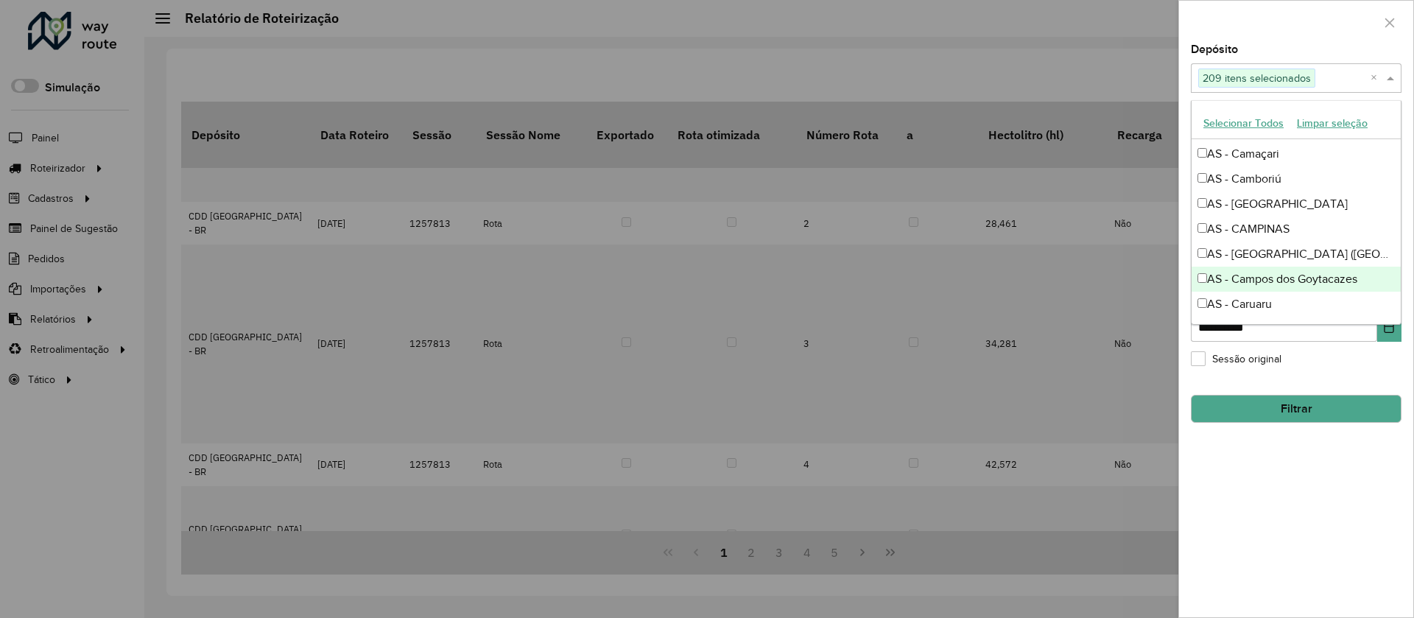
click at [1196, 270] on div "AS - Campos dos Goytacazes" at bounding box center [1296, 279] width 209 height 25
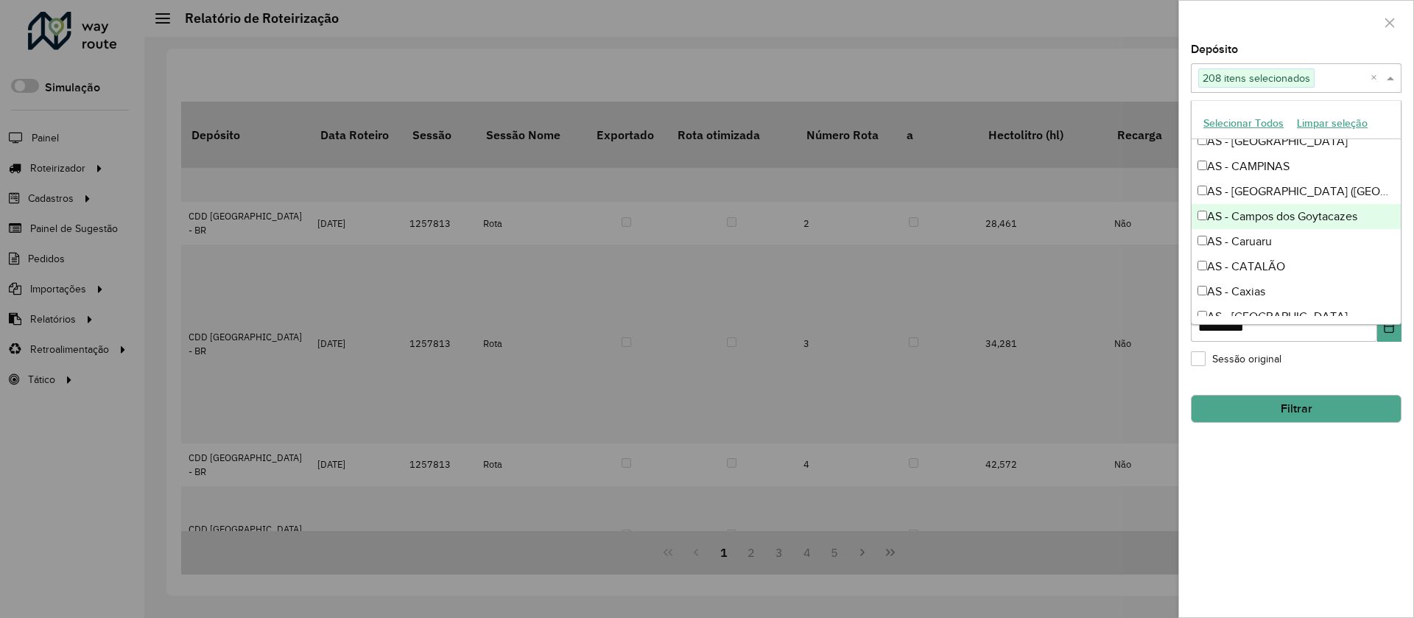
scroll to position [488, 0]
click at [1206, 247] on div "AS - Caruaru" at bounding box center [1296, 240] width 209 height 25
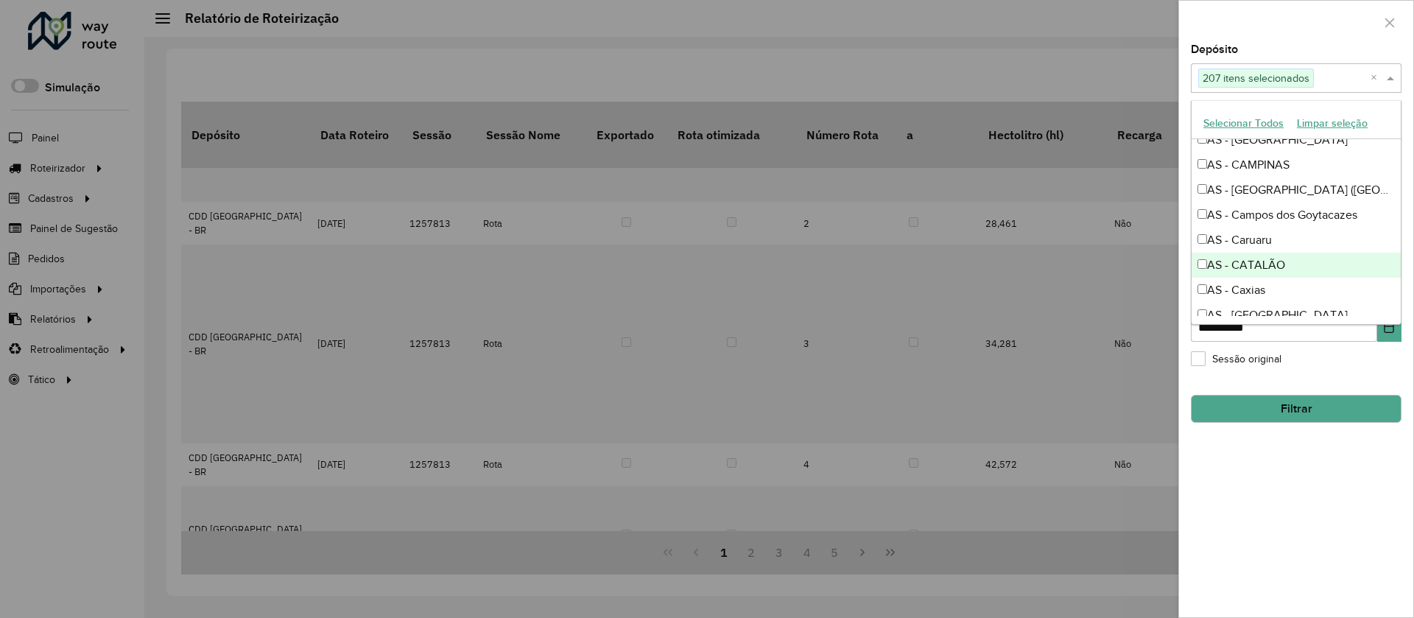
click at [1206, 270] on div "AS - CATALÃO" at bounding box center [1296, 265] width 209 height 25
click at [1208, 307] on div "AS - [GEOGRAPHIC_DATA]" at bounding box center [1296, 315] width 209 height 25
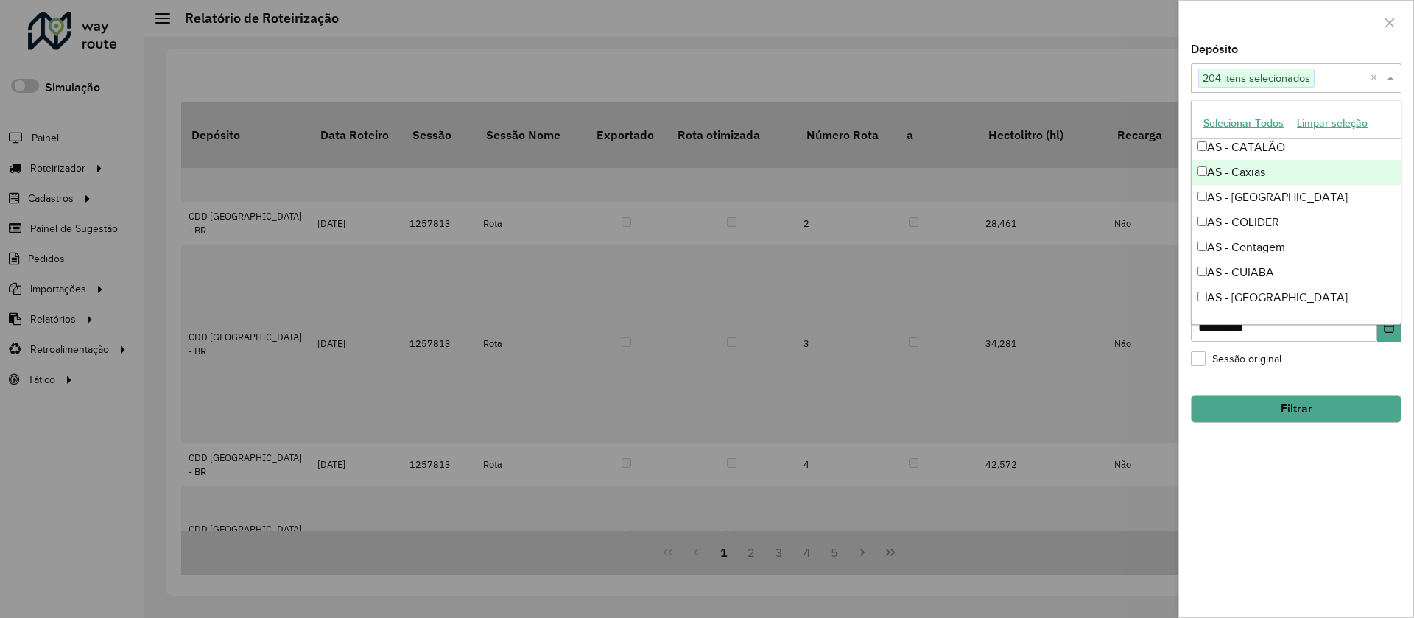
scroll to position [620, 0]
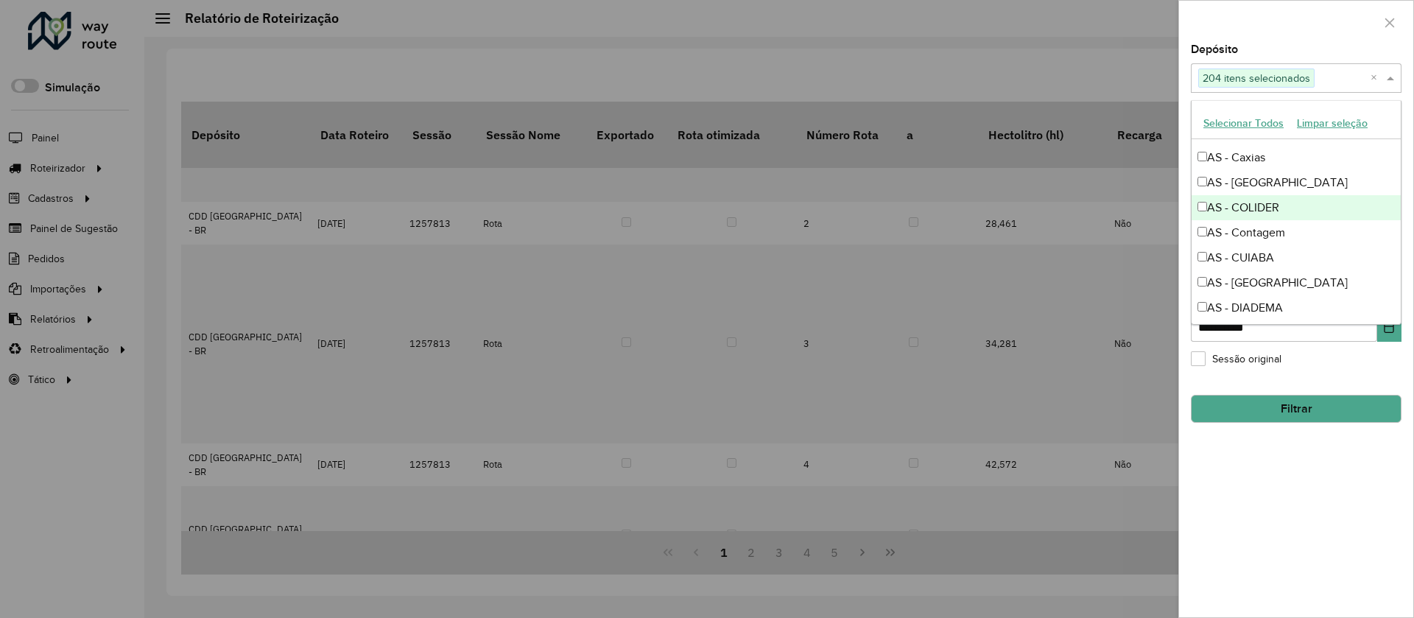
click at [1214, 208] on div "AS - COLIDER" at bounding box center [1296, 207] width 209 height 25
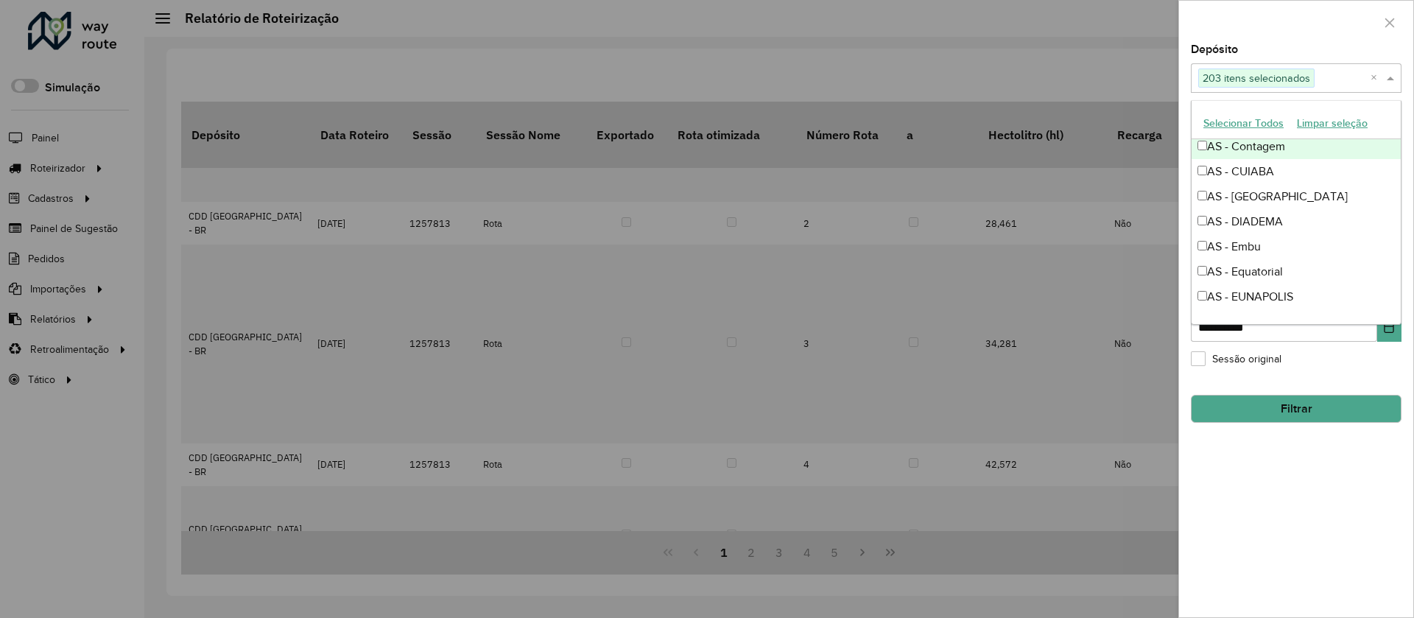
scroll to position [704, 0]
click at [1247, 151] on div "AS - Contagem" at bounding box center [1296, 148] width 209 height 25
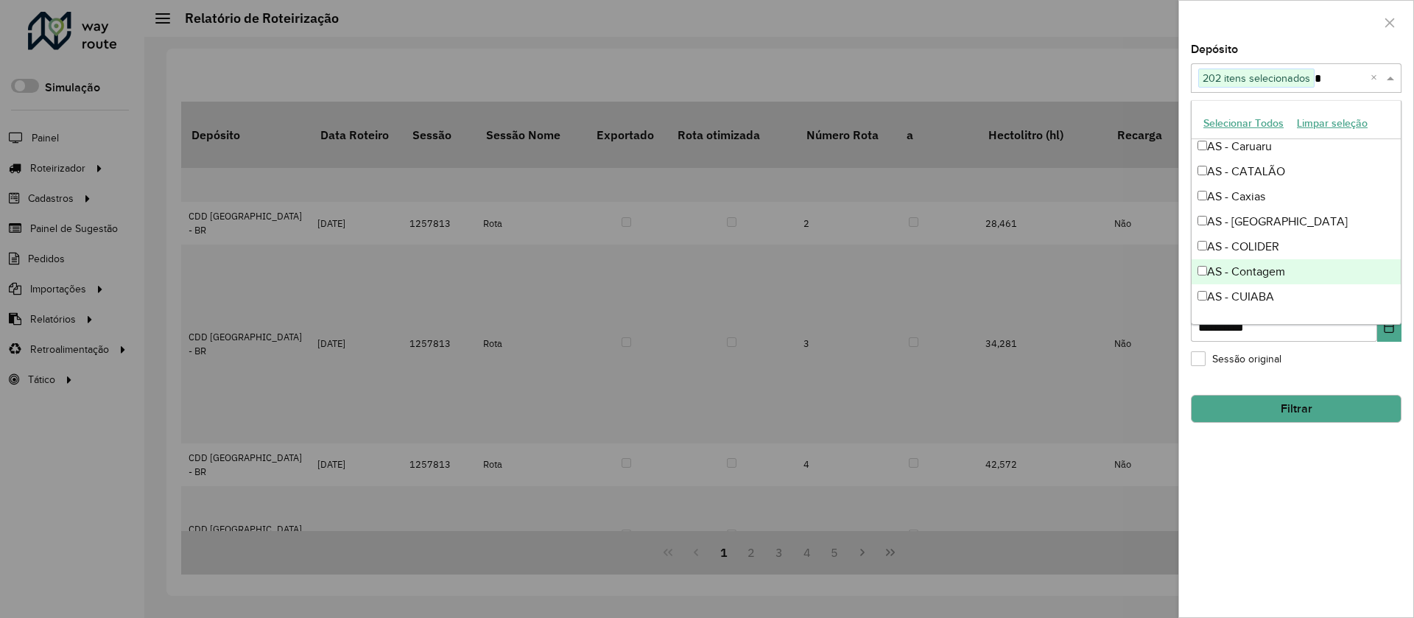
scroll to position [636, 0]
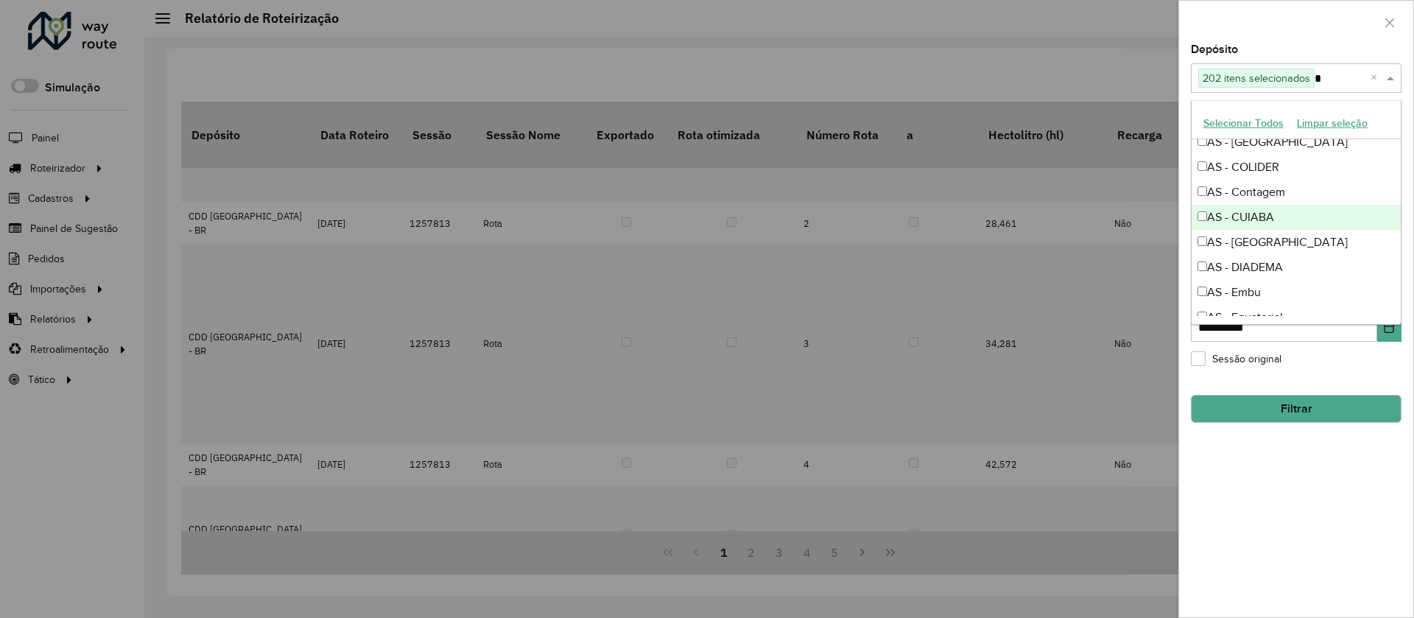
click at [1252, 211] on div "AS - CUIABA" at bounding box center [1296, 217] width 209 height 25
click at [1253, 247] on div "AS - [GEOGRAPHIC_DATA]" at bounding box center [1296, 242] width 209 height 25
click at [1253, 270] on div "AS - DIADEMA" at bounding box center [1296, 267] width 209 height 25
click at [1251, 297] on div "AS - Embu" at bounding box center [1296, 292] width 209 height 25
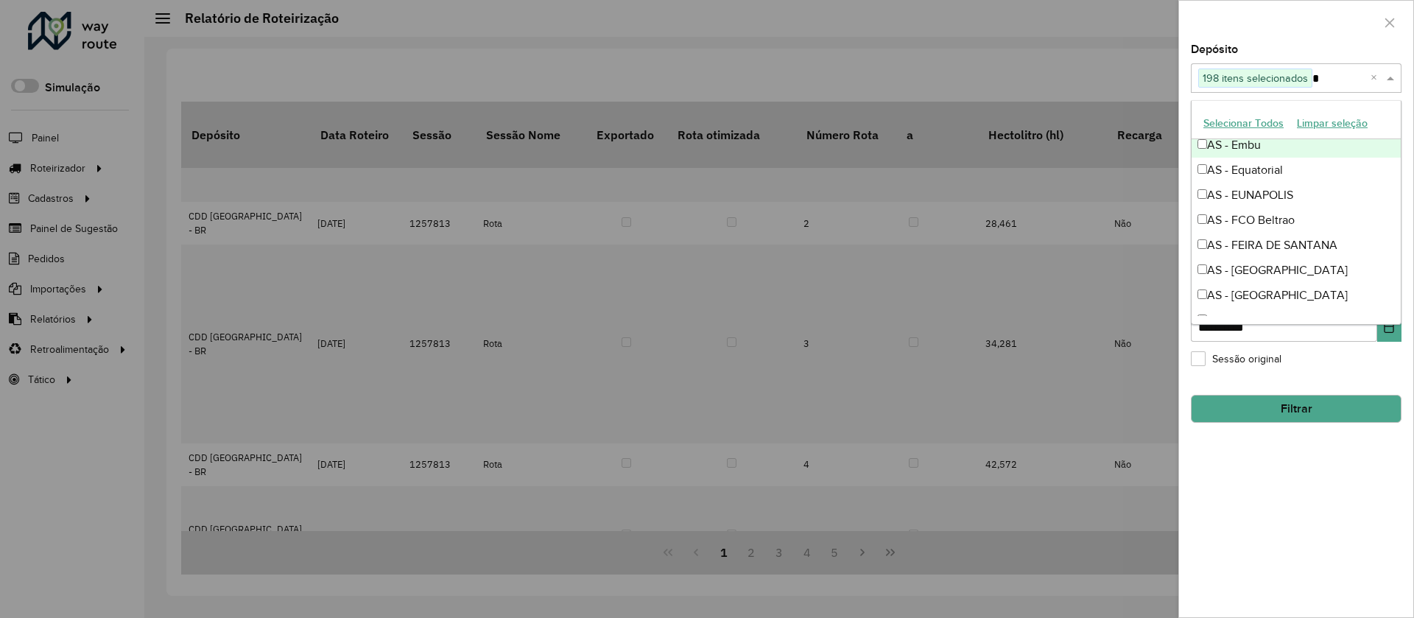
scroll to position [788, 0]
click at [1270, 165] on div "AS - Equatorial" at bounding box center [1296, 164] width 209 height 25
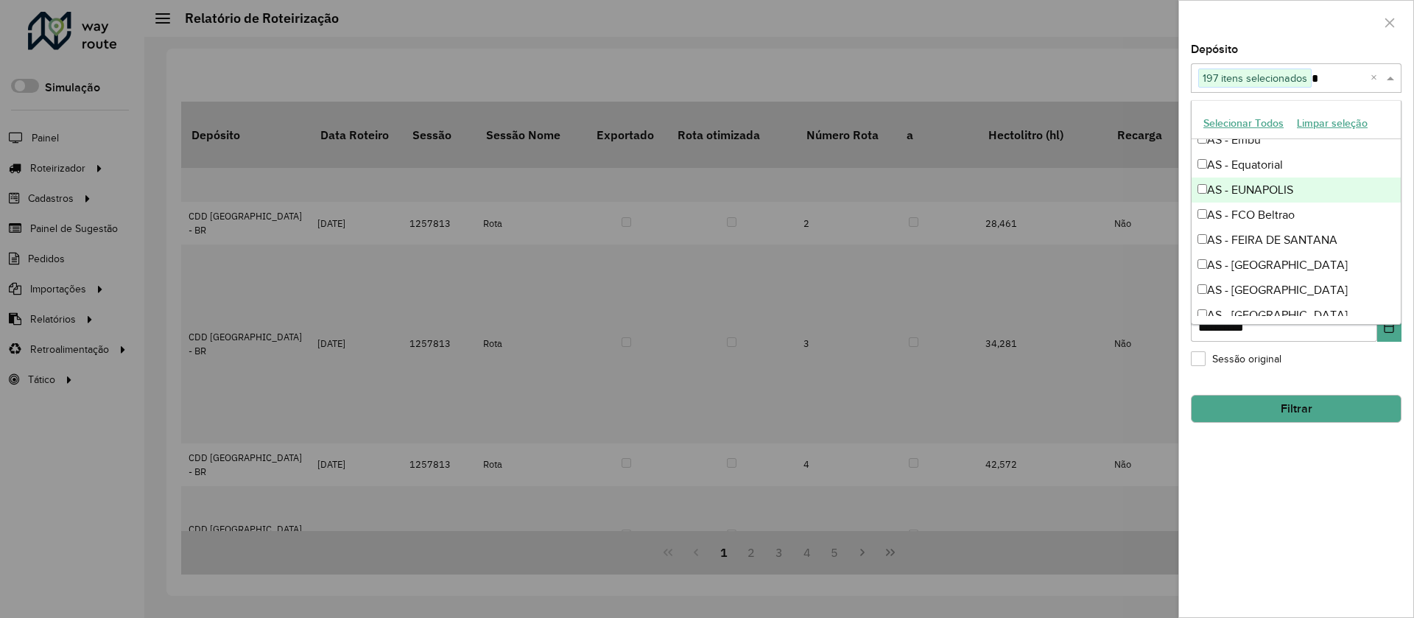
click at [1265, 189] on div "AS - EUNAPOLIS" at bounding box center [1296, 189] width 209 height 25
drag, startPoint x: 1265, startPoint y: 193, endPoint x: 1263, endPoint y: 205, distance: 12.0
click at [1265, 196] on div "AS - EUNAPOLIS" at bounding box center [1296, 189] width 209 height 25
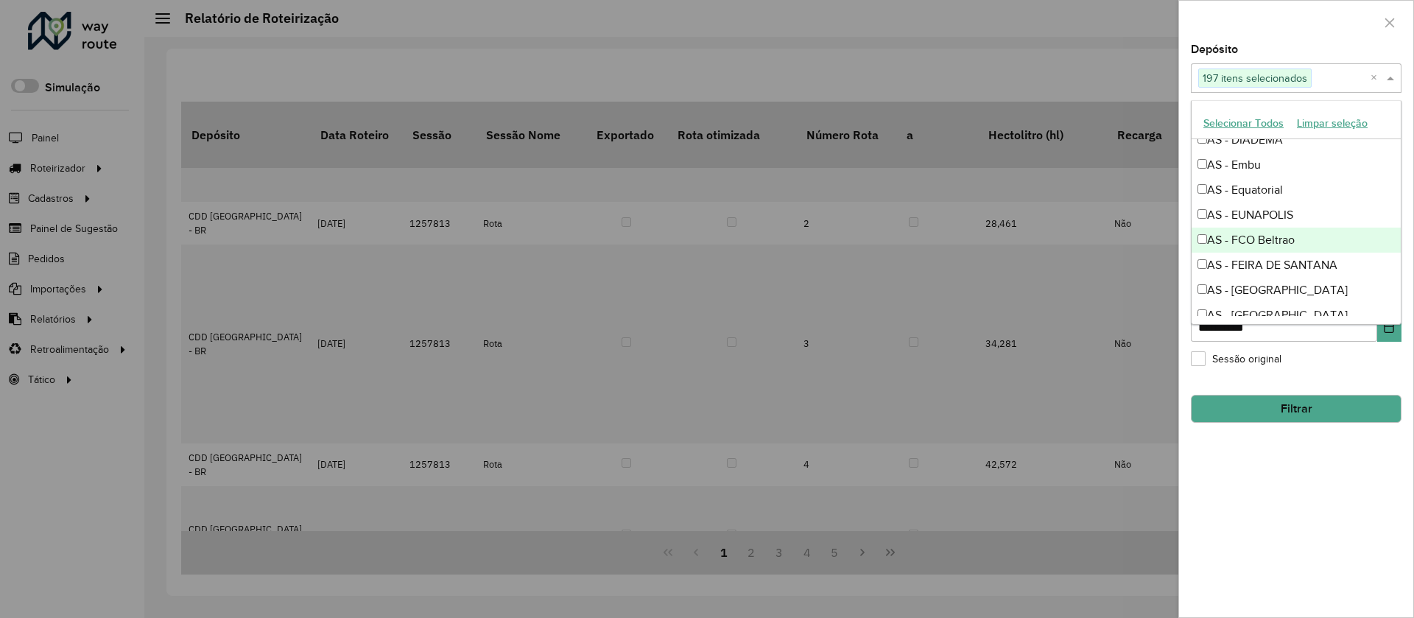
scroll to position [813, 0]
drag, startPoint x: 1263, startPoint y: 214, endPoint x: 1262, endPoint y: 199, distance: 14.7
click at [1263, 213] on div "AS - FCO Beltrao" at bounding box center [1296, 215] width 209 height 25
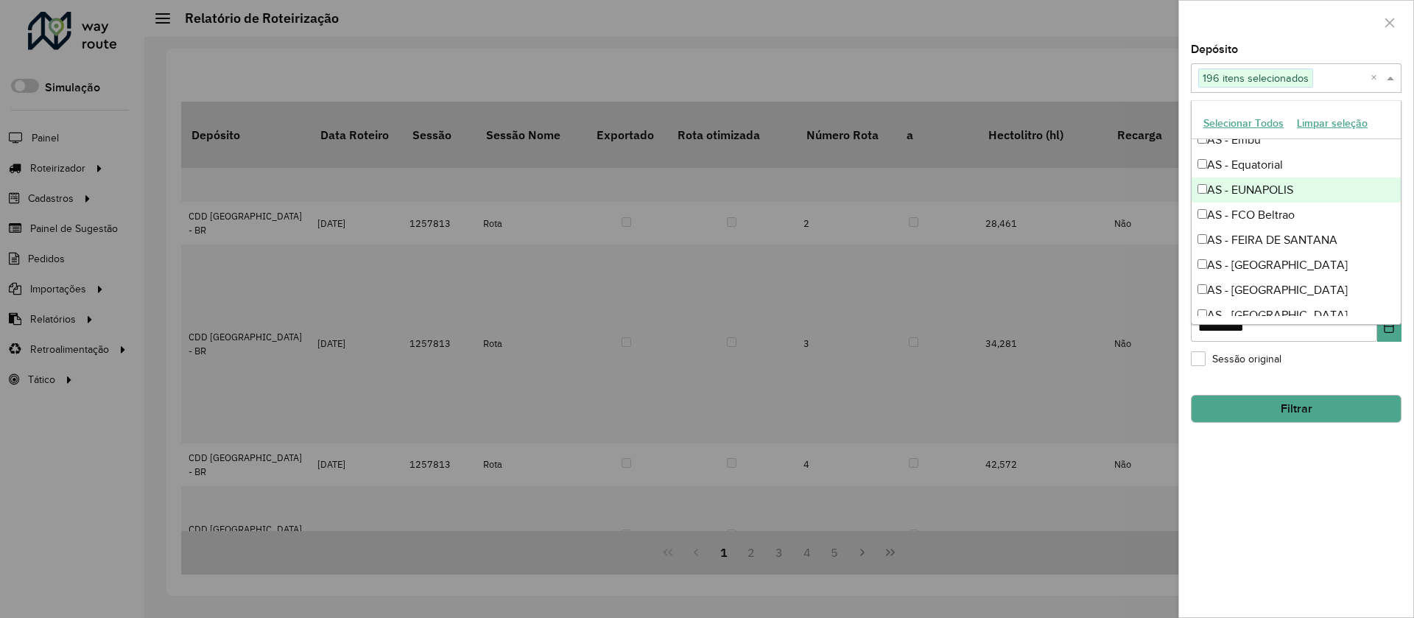
click at [1262, 194] on div "AS - EUNAPOLIS" at bounding box center [1296, 189] width 209 height 25
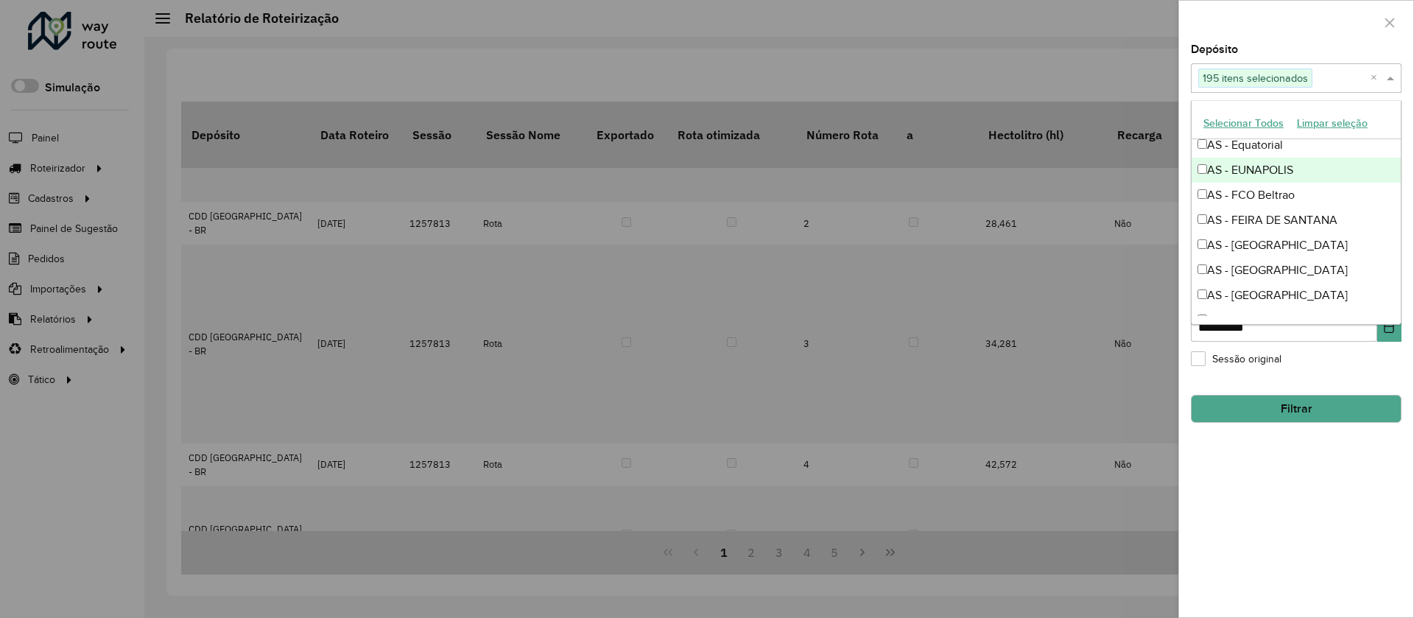
scroll to position [888, 0]
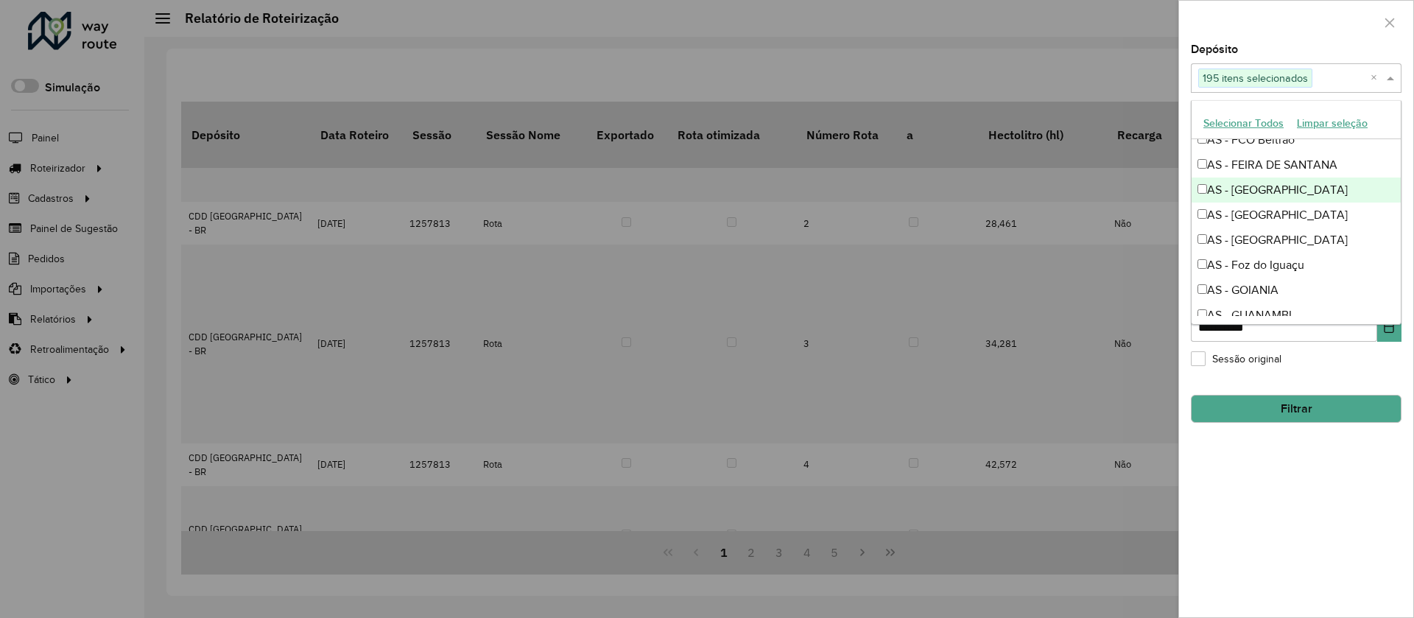
click at [1265, 177] on div "AS - [GEOGRAPHIC_DATA]" at bounding box center [1296, 189] width 209 height 25
click at [1269, 169] on div "AS - FEIRA DE SANTANA" at bounding box center [1296, 164] width 209 height 25
click at [1271, 220] on div "AS - [GEOGRAPHIC_DATA]" at bounding box center [1296, 215] width 209 height 25
drag, startPoint x: 1270, startPoint y: 235, endPoint x: 1270, endPoint y: 244, distance: 8.9
click at [1270, 244] on div "AS - [GEOGRAPHIC_DATA]" at bounding box center [1296, 240] width 209 height 25
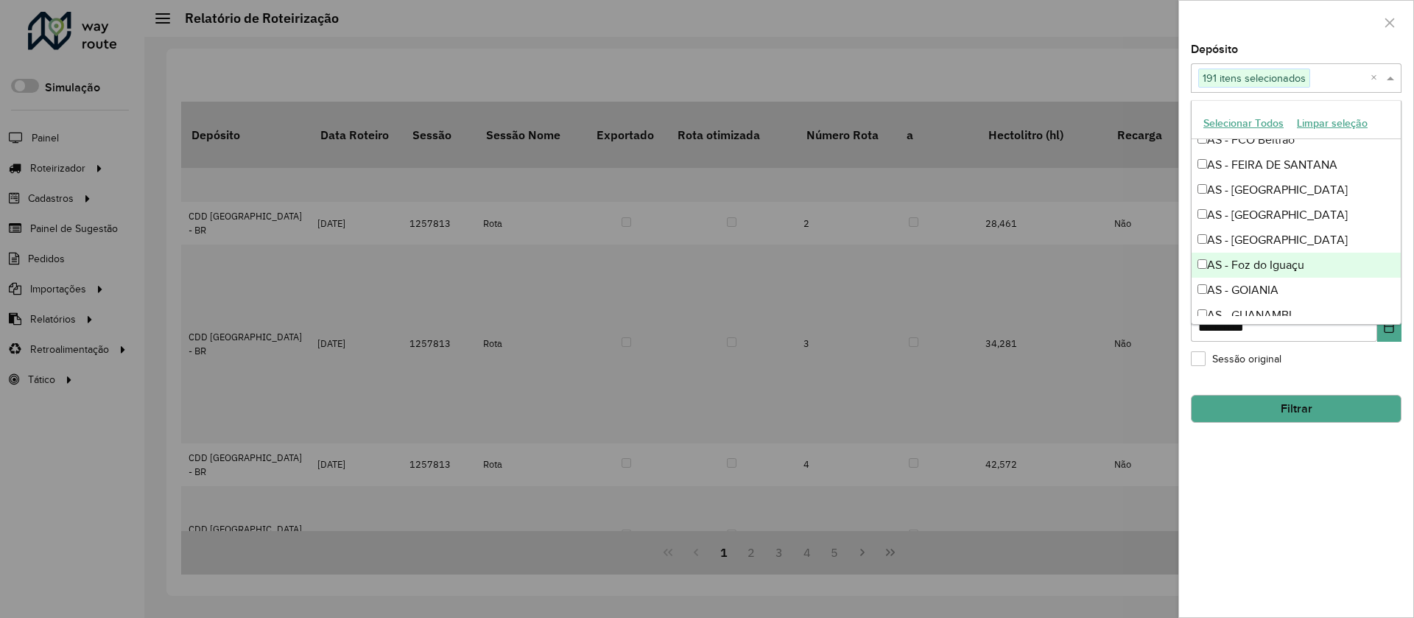
click at [1269, 258] on div "AS - Foz do Iguaçu" at bounding box center [1296, 265] width 209 height 25
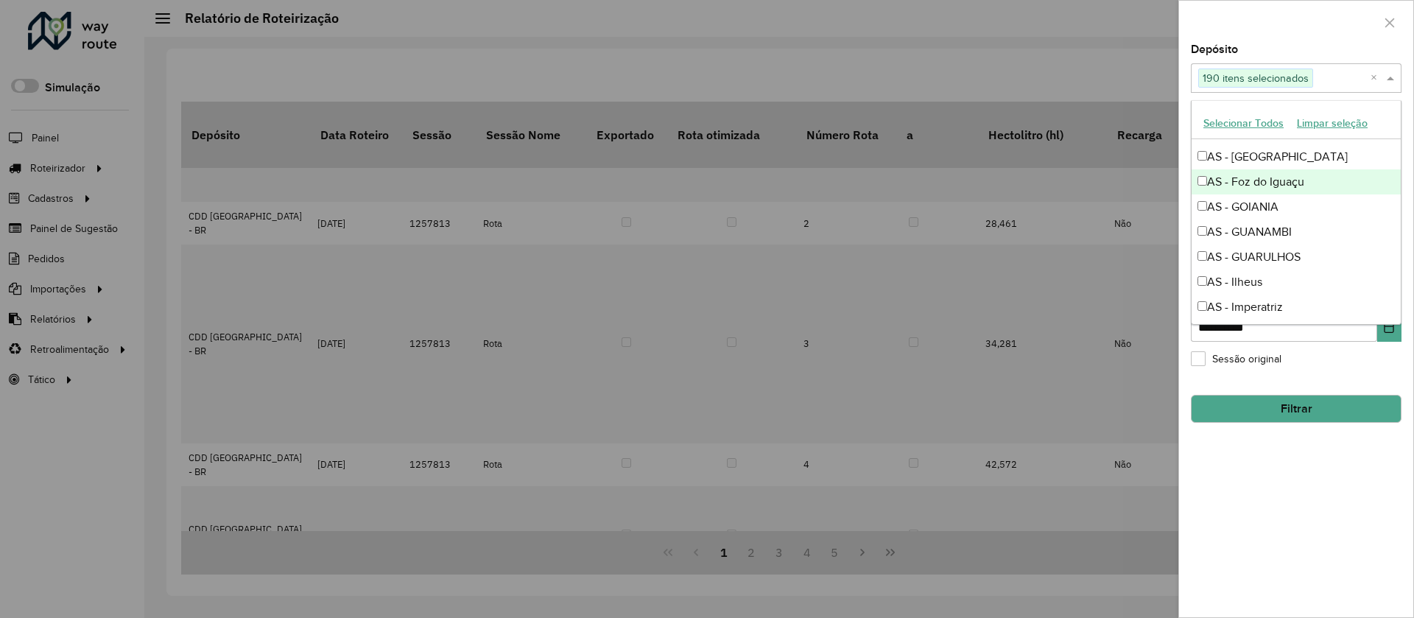
scroll to position [972, 0]
click at [1282, 203] on div "AS - GOIANIA" at bounding box center [1296, 206] width 209 height 25
click at [1278, 221] on div "AS - GUANAMBI" at bounding box center [1296, 231] width 209 height 25
click at [1277, 235] on div "AS - GUANAMBI" at bounding box center [1296, 231] width 209 height 25
click at [1277, 240] on div "AS - GUANAMBI" at bounding box center [1296, 231] width 209 height 25
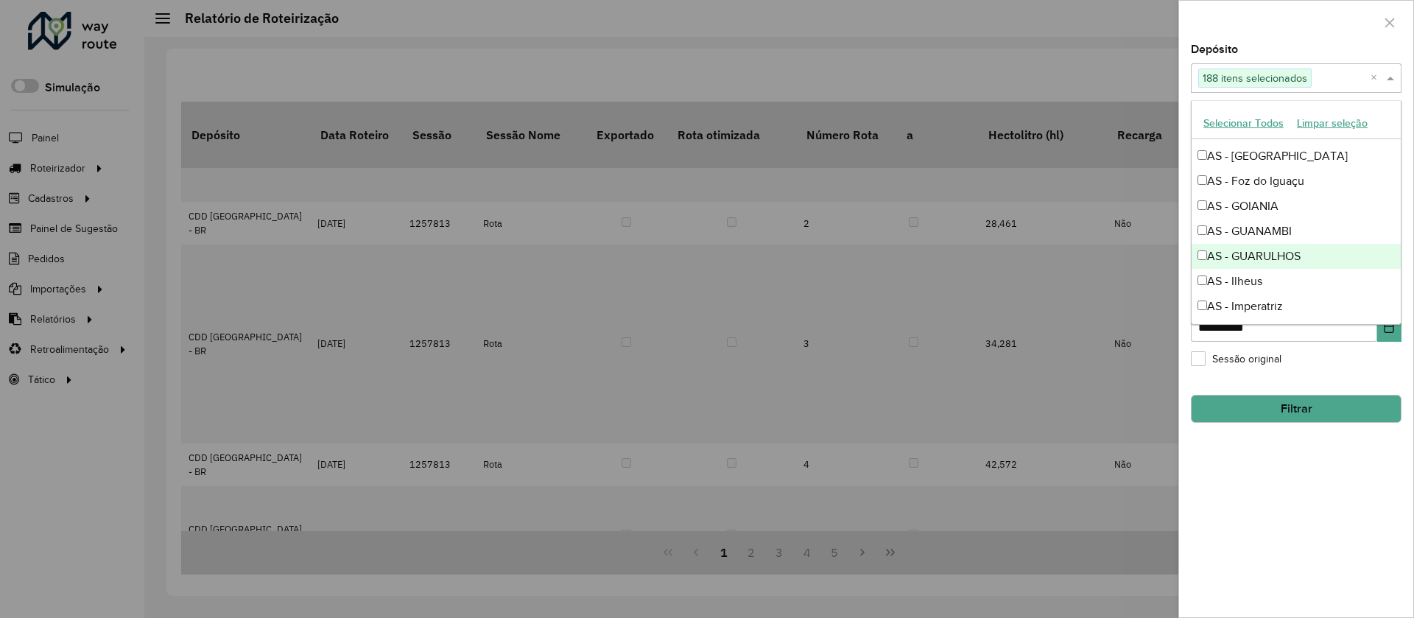
click at [1277, 250] on div "AS - GUARULHOS" at bounding box center [1296, 256] width 209 height 25
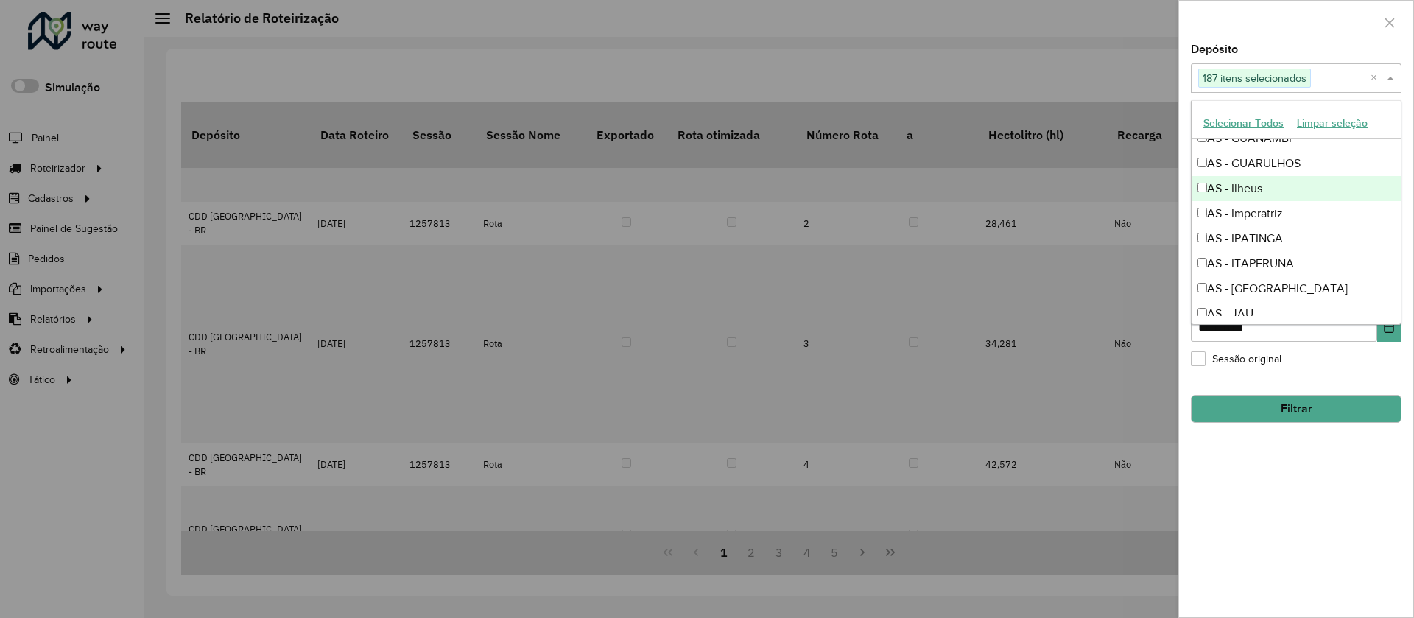
click at [1206, 193] on div "AS - Ilheus" at bounding box center [1296, 188] width 209 height 25
click at [1203, 221] on div "AS - Imperatriz" at bounding box center [1296, 213] width 209 height 25
click at [1203, 228] on div "AS - IPATINGA" at bounding box center [1296, 238] width 209 height 25
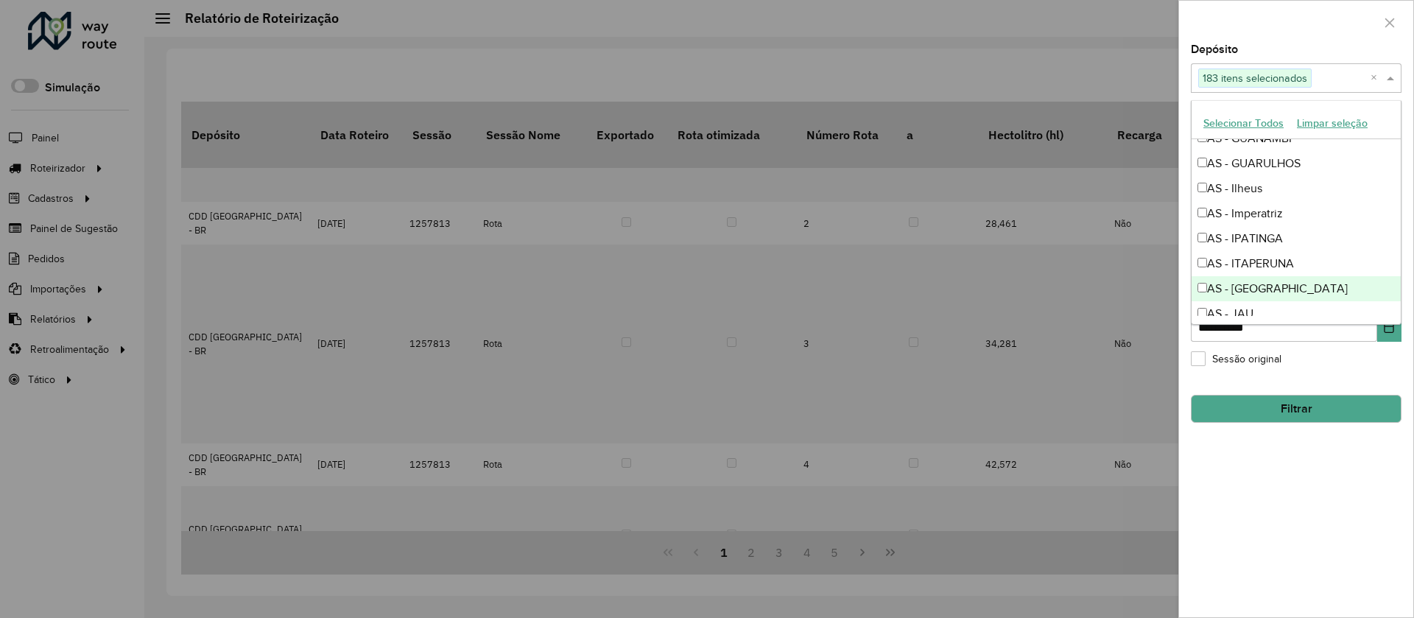
click at [1200, 281] on div "AS - [GEOGRAPHIC_DATA]" at bounding box center [1296, 288] width 209 height 25
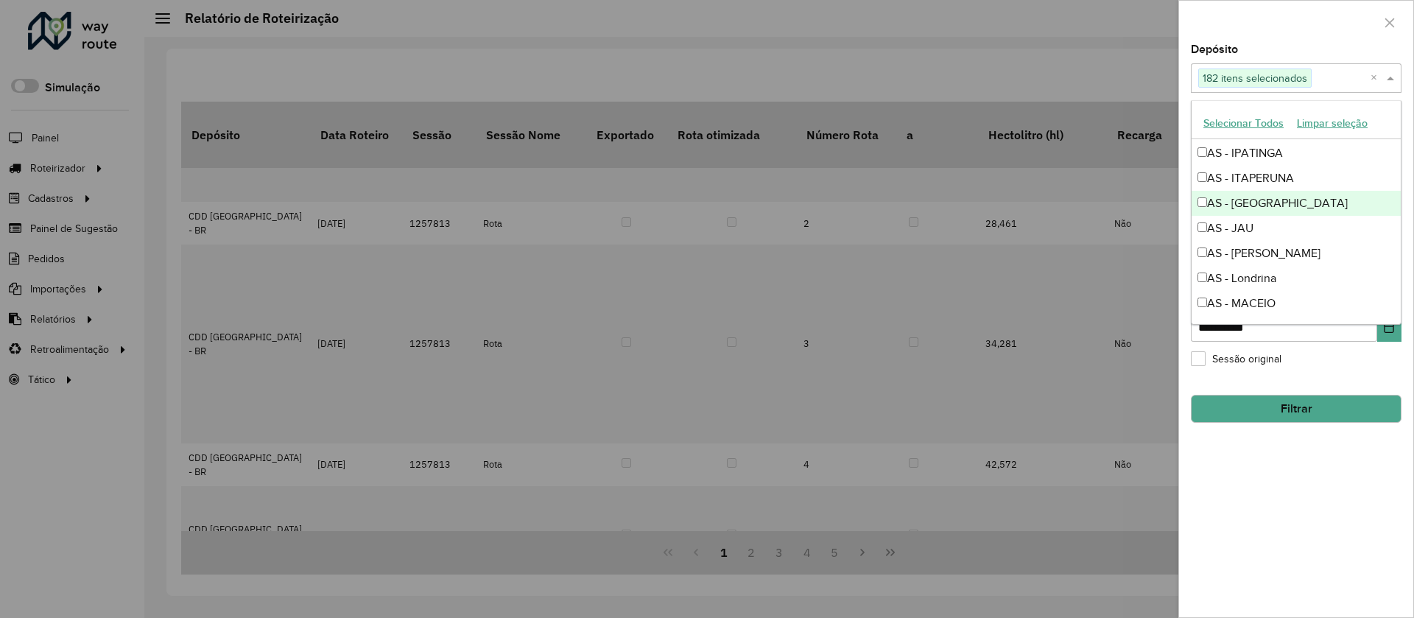
scroll to position [1150, 0]
click at [1206, 245] on div "AS - [PERSON_NAME]" at bounding box center [1296, 253] width 209 height 25
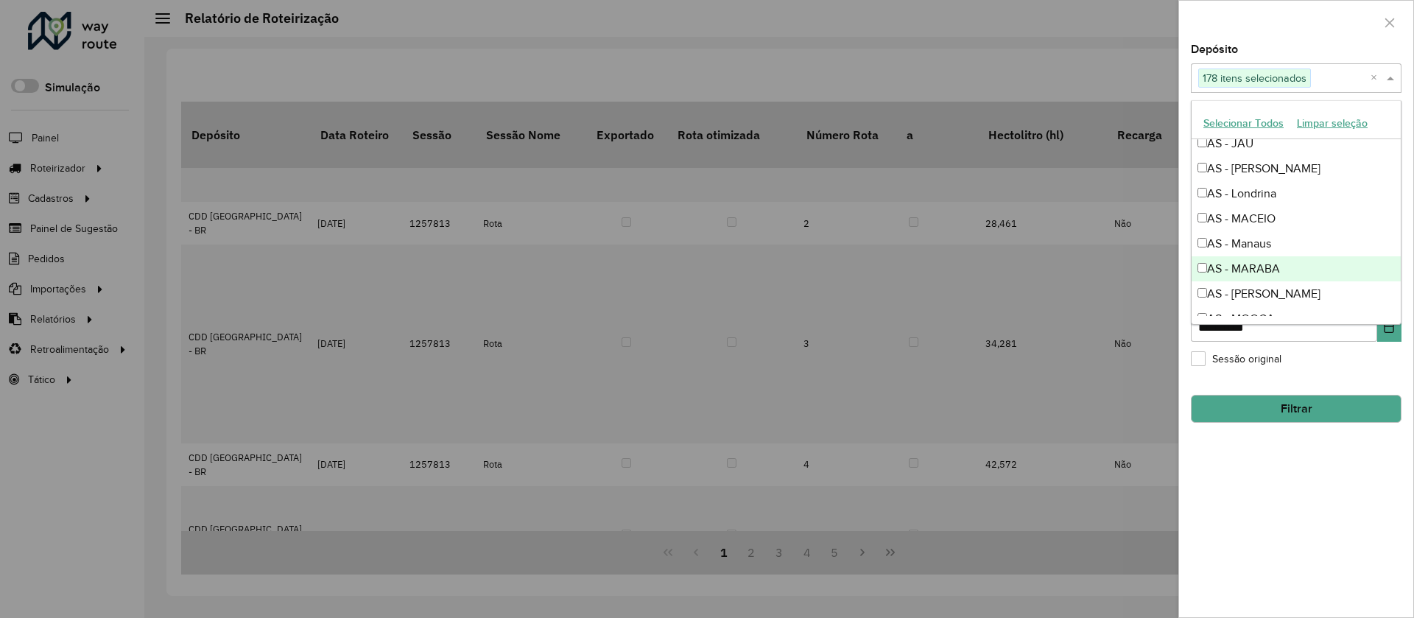
scroll to position [1237, 0]
click at [1201, 258] on div "AS - MARABA" at bounding box center [1296, 267] width 209 height 25
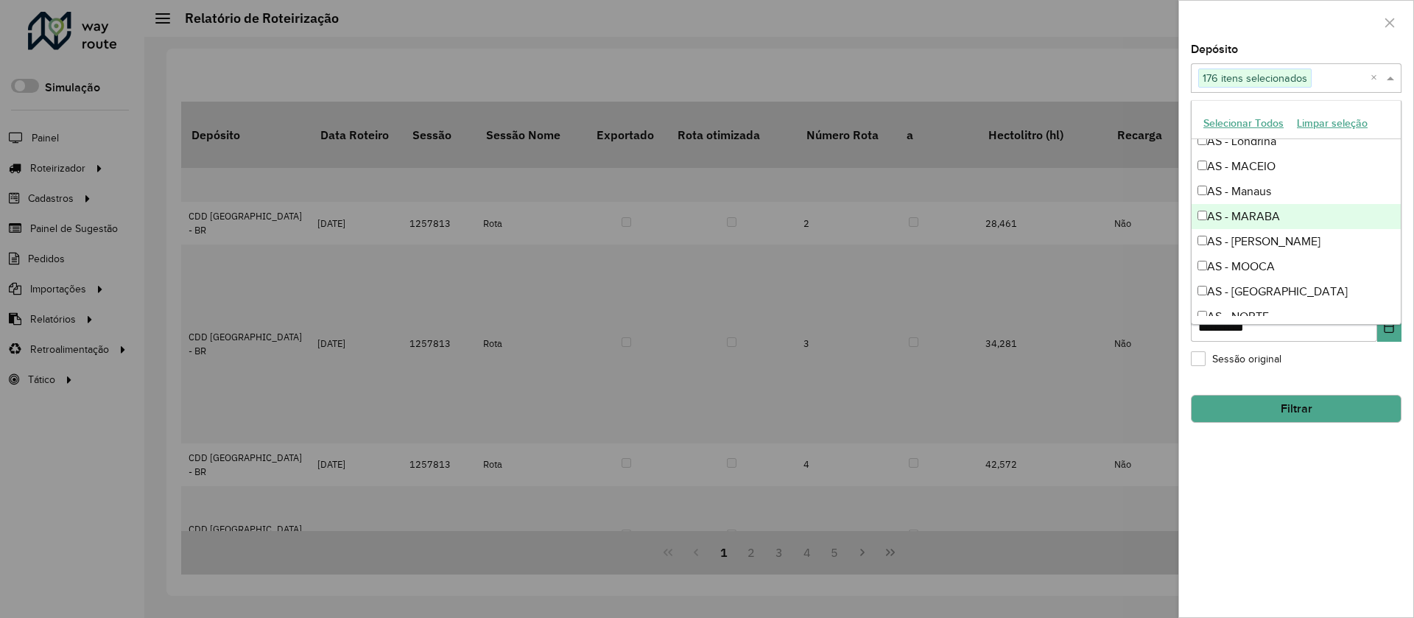
scroll to position [1286, 0]
click at [1201, 228] on div "AS - MARABA" at bounding box center [1296, 217] width 209 height 25
click at [1203, 206] on div "AS - MARABA" at bounding box center [1296, 217] width 209 height 25
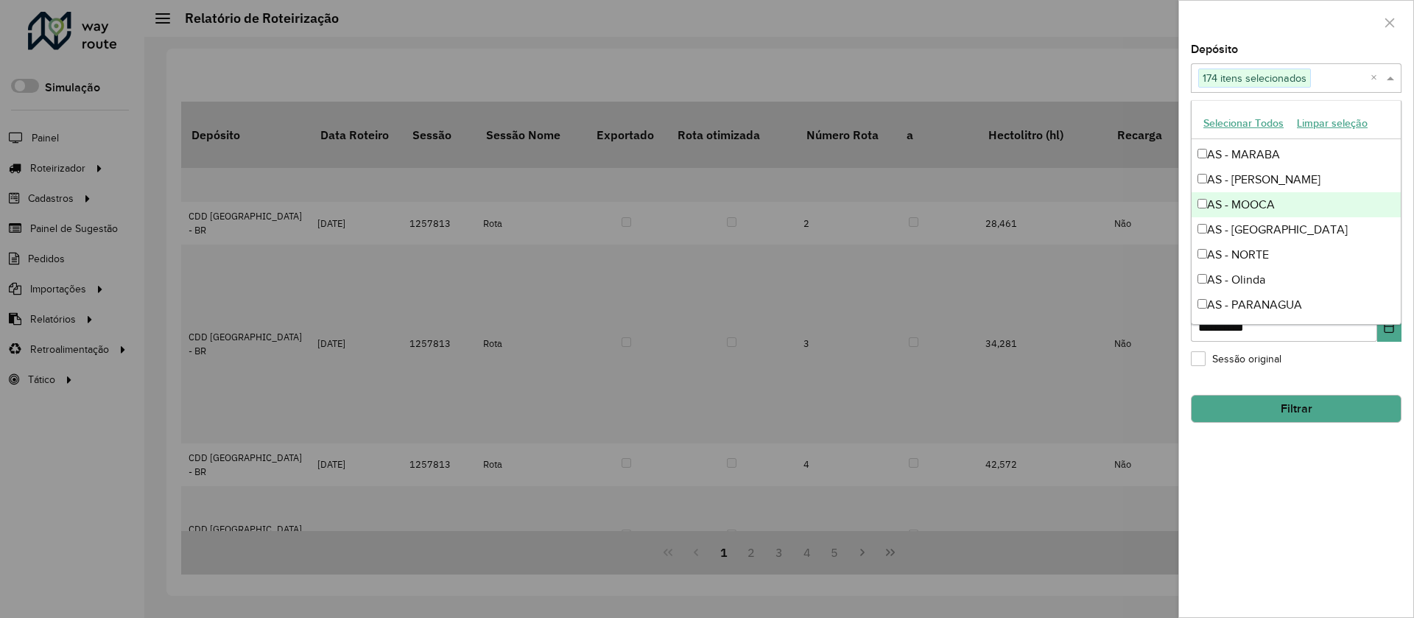
scroll to position [1358, 0]
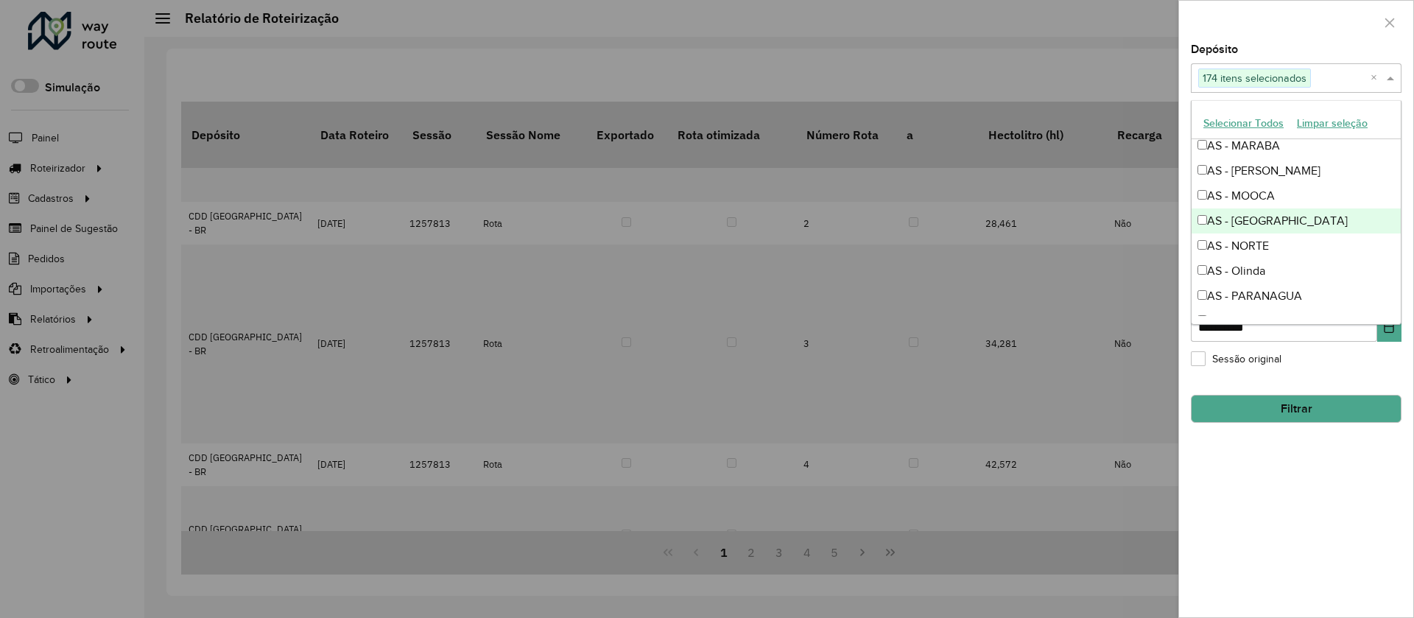
click at [1218, 210] on div "AS - [GEOGRAPHIC_DATA]" at bounding box center [1296, 220] width 209 height 25
click at [1216, 256] on div "AS - NORTE" at bounding box center [1296, 245] width 209 height 25
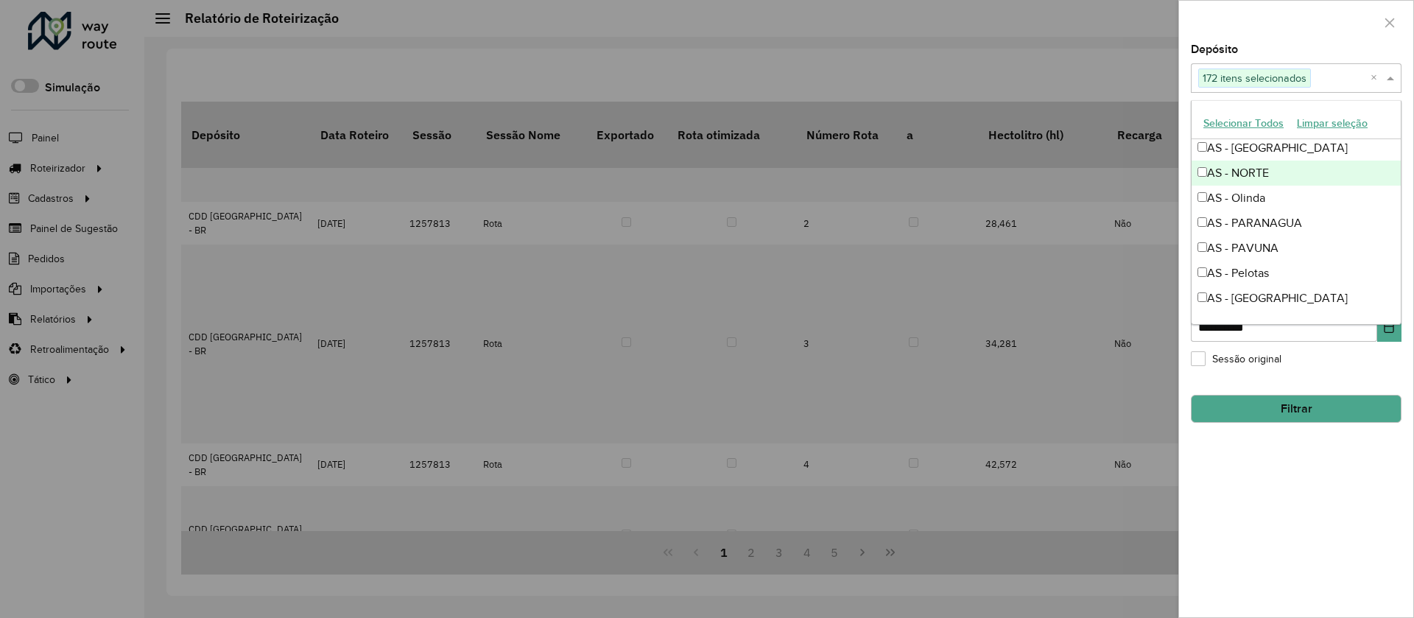
scroll to position [1466, 0]
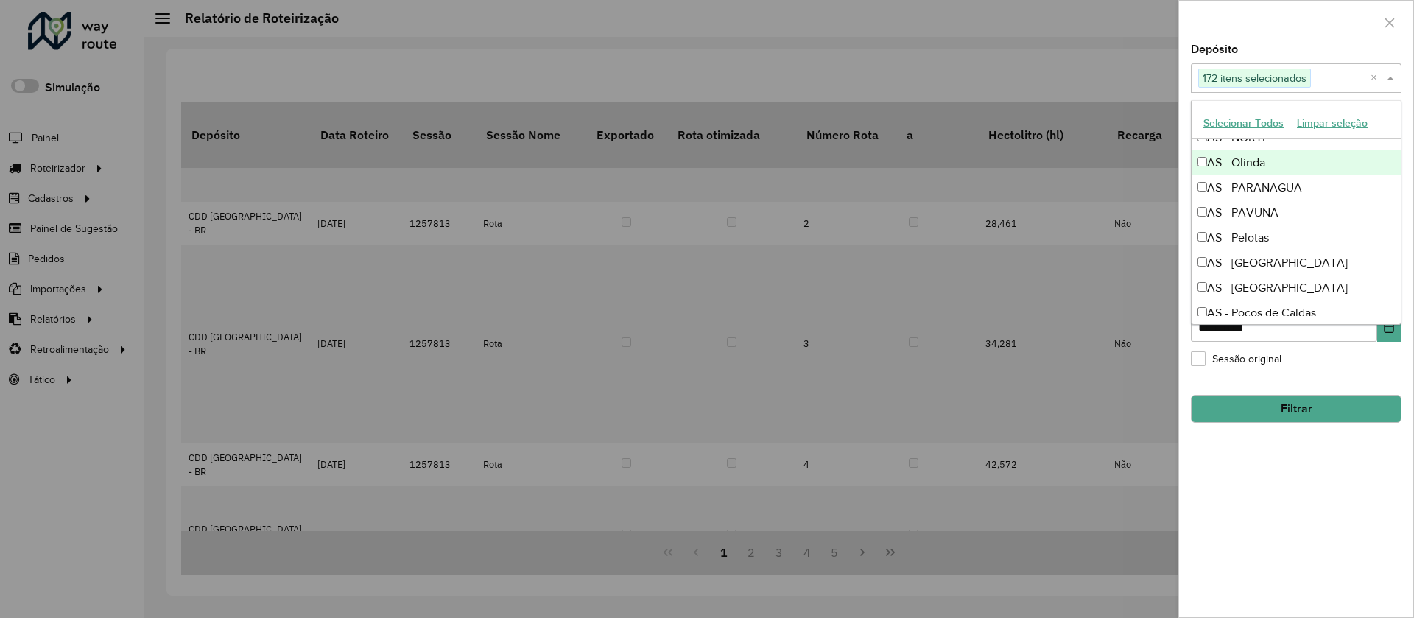
click at [1227, 172] on div "AS - Olinda" at bounding box center [1296, 162] width 209 height 25
click at [1221, 189] on div "AS - PARANAGUA" at bounding box center [1296, 187] width 209 height 25
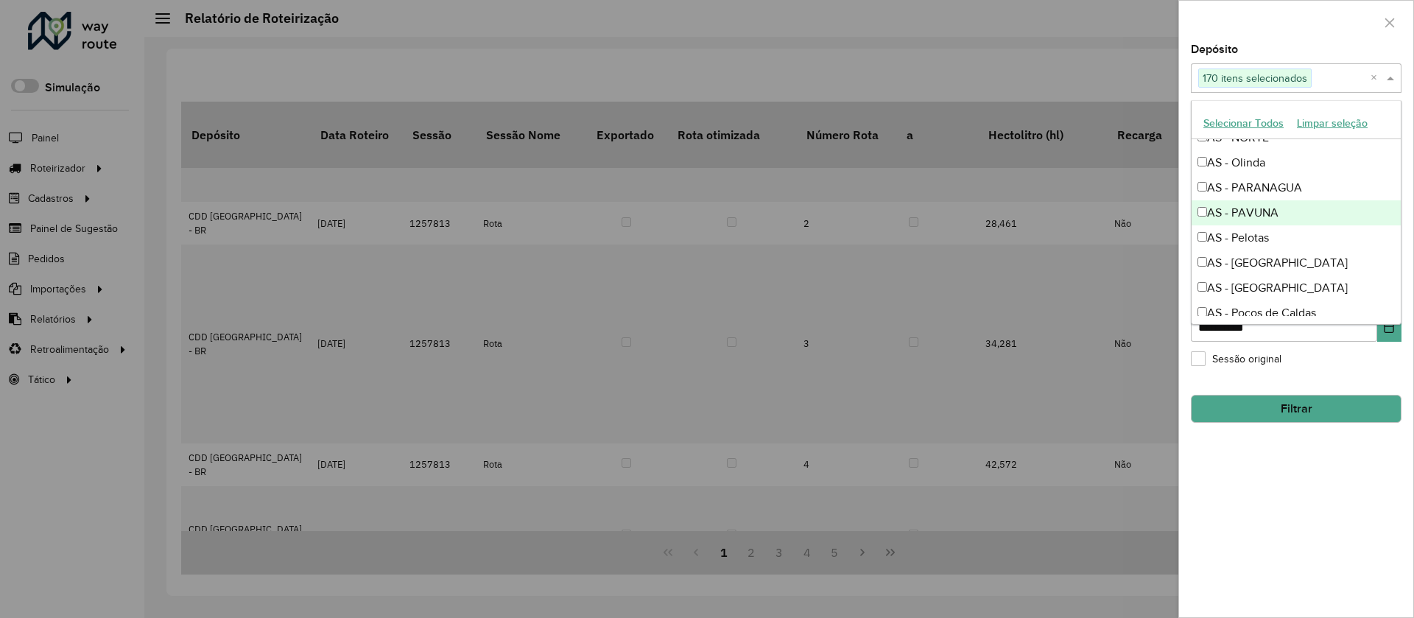
click at [1220, 201] on div "AS - PAVUNA" at bounding box center [1296, 212] width 209 height 25
click at [1217, 243] on div "AS - Pelotas" at bounding box center [1296, 237] width 209 height 25
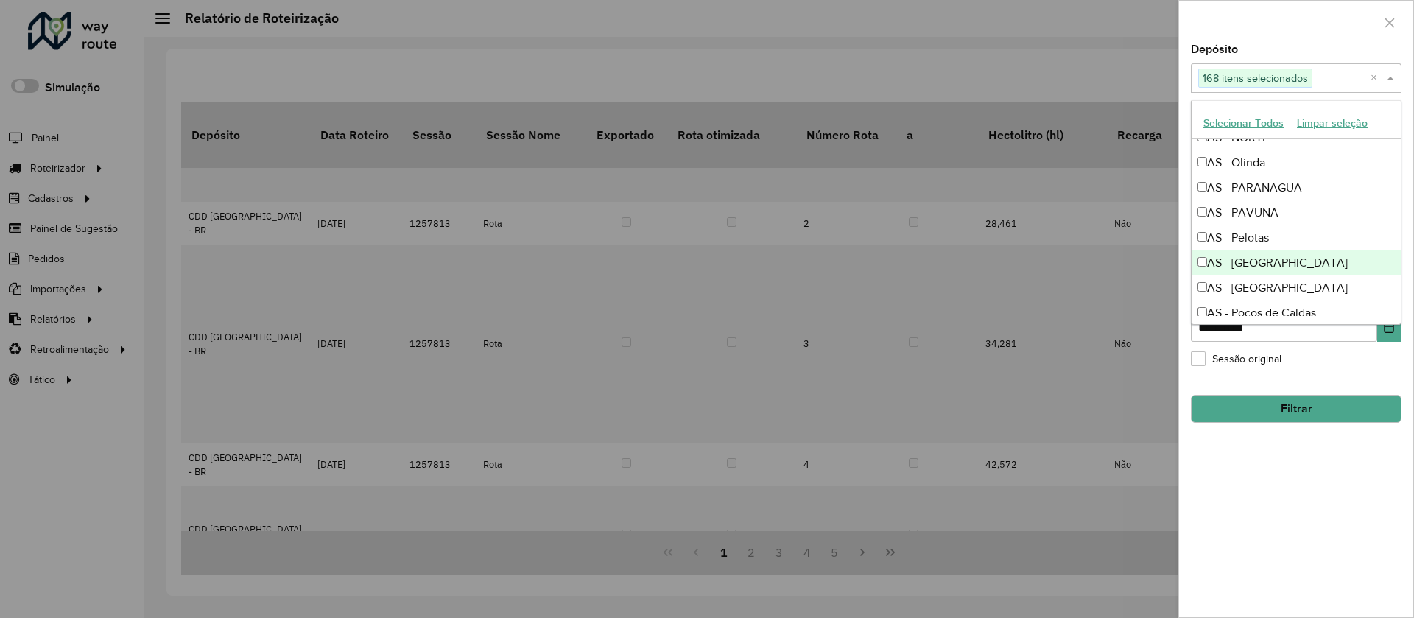
click at [1221, 275] on div "AS - [GEOGRAPHIC_DATA]" at bounding box center [1296, 287] width 209 height 25
click at [1226, 268] on div "AS - [GEOGRAPHIC_DATA]" at bounding box center [1296, 262] width 209 height 25
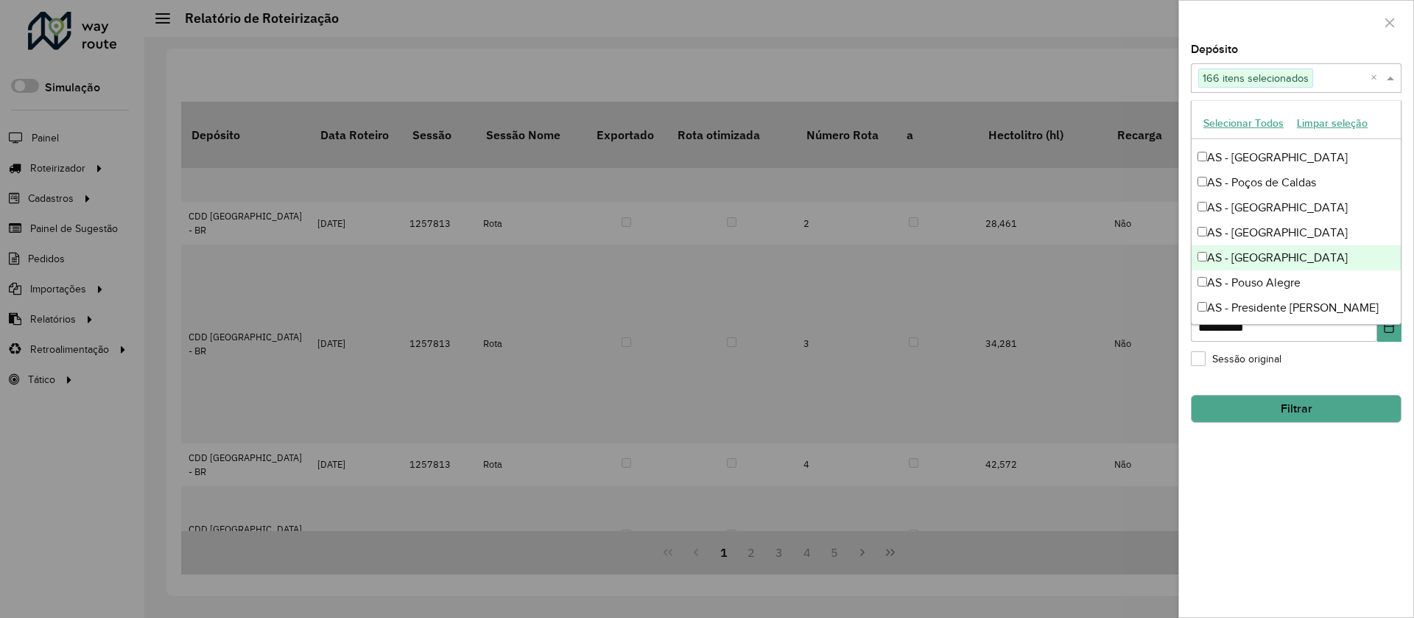
scroll to position [1595, 0]
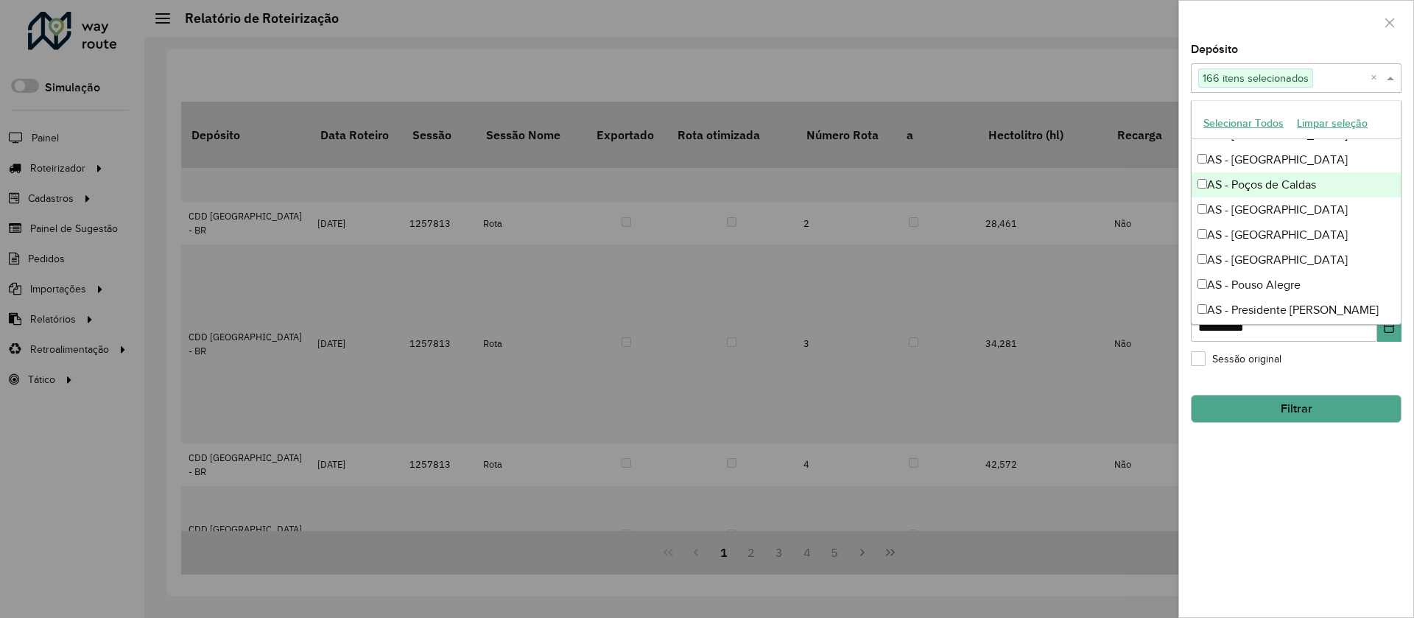
click at [1195, 183] on div "AS - Poços de Caldas" at bounding box center [1296, 184] width 209 height 25
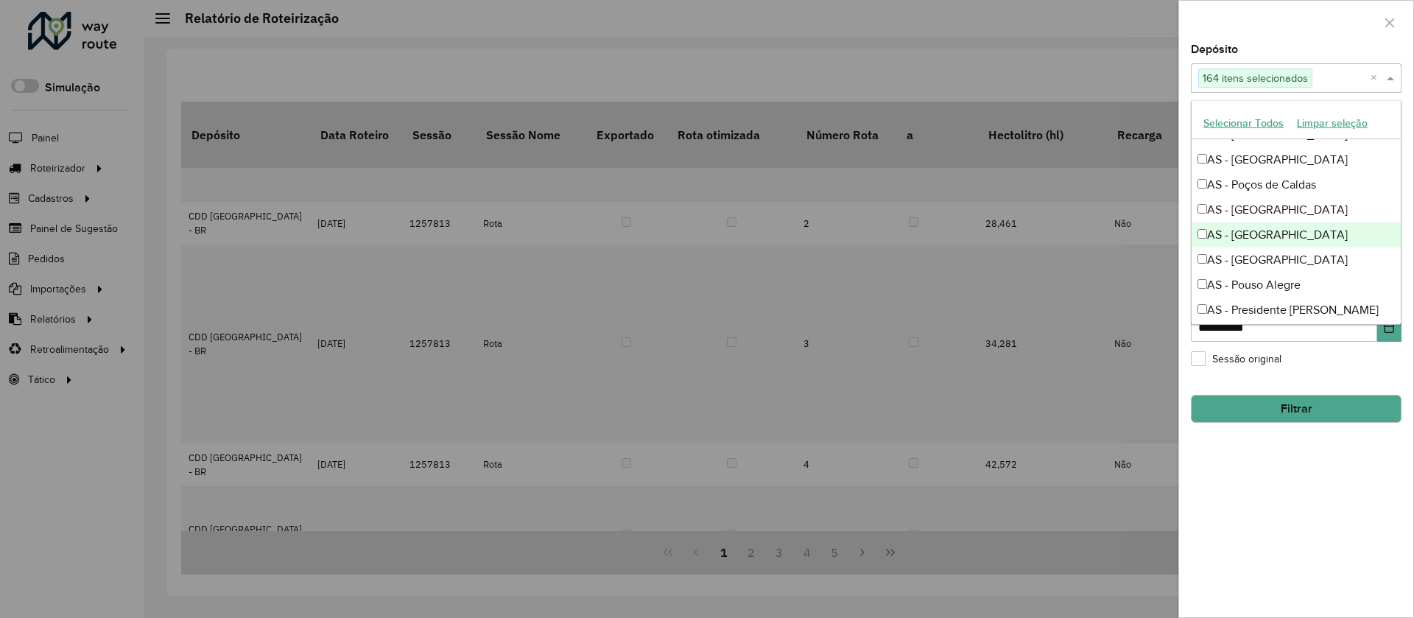
click at [1196, 236] on div "AS - [GEOGRAPHIC_DATA]" at bounding box center [1296, 234] width 209 height 25
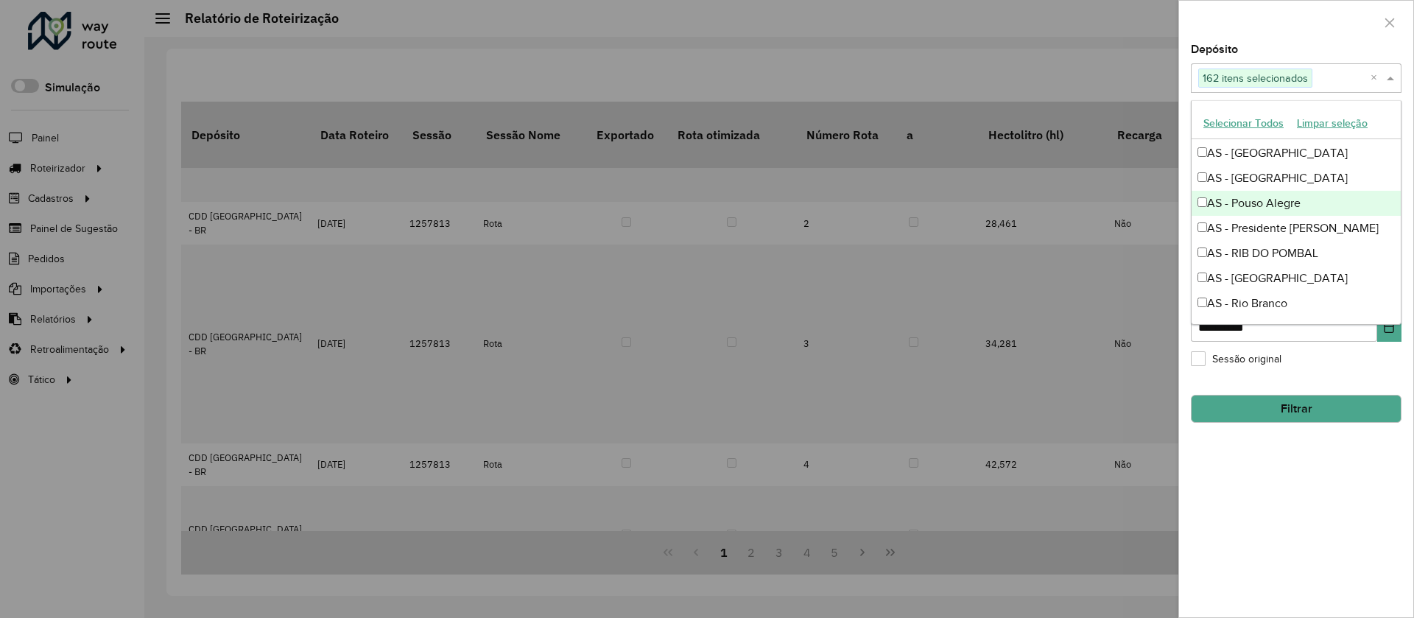
click at [1212, 209] on div "AS - Pouso Alegre" at bounding box center [1296, 203] width 209 height 25
click at [1203, 237] on div "AS - Presidente [PERSON_NAME]" at bounding box center [1296, 228] width 209 height 25
click at [1206, 266] on div "AS - [GEOGRAPHIC_DATA]" at bounding box center [1296, 278] width 209 height 25
click at [1207, 250] on div "AS - RIB DO POMBAL" at bounding box center [1296, 253] width 209 height 25
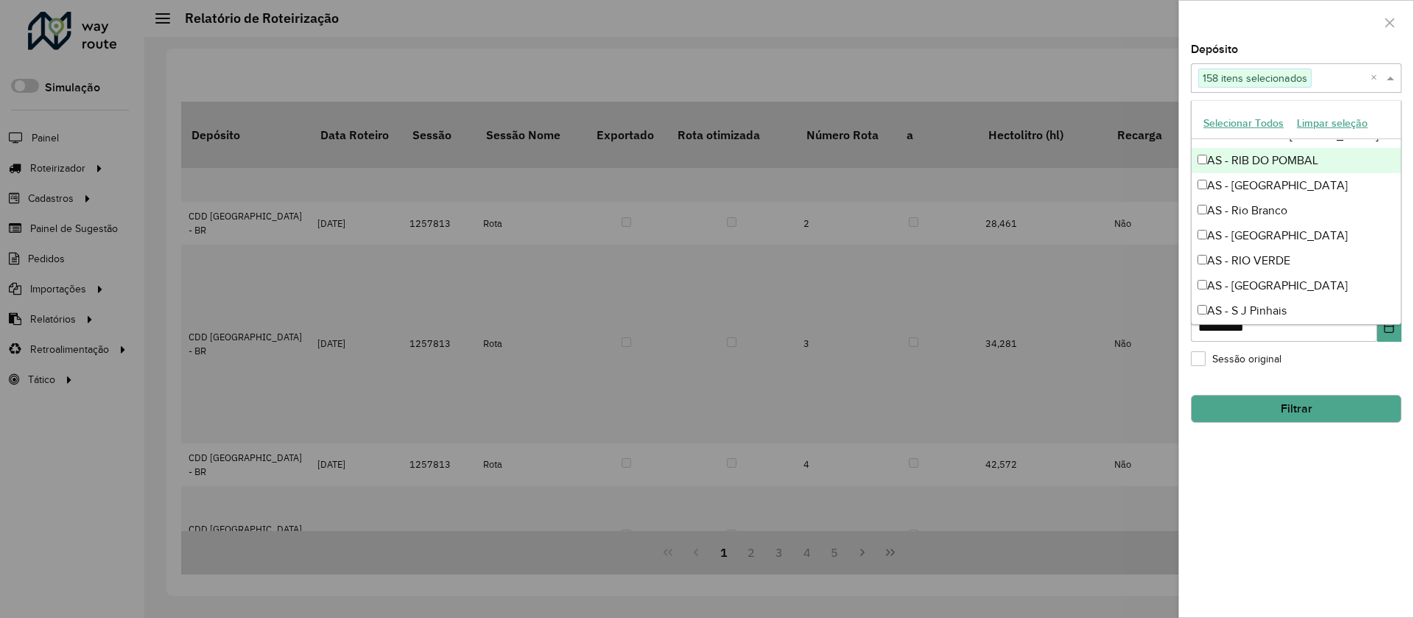
scroll to position [1802, 0]
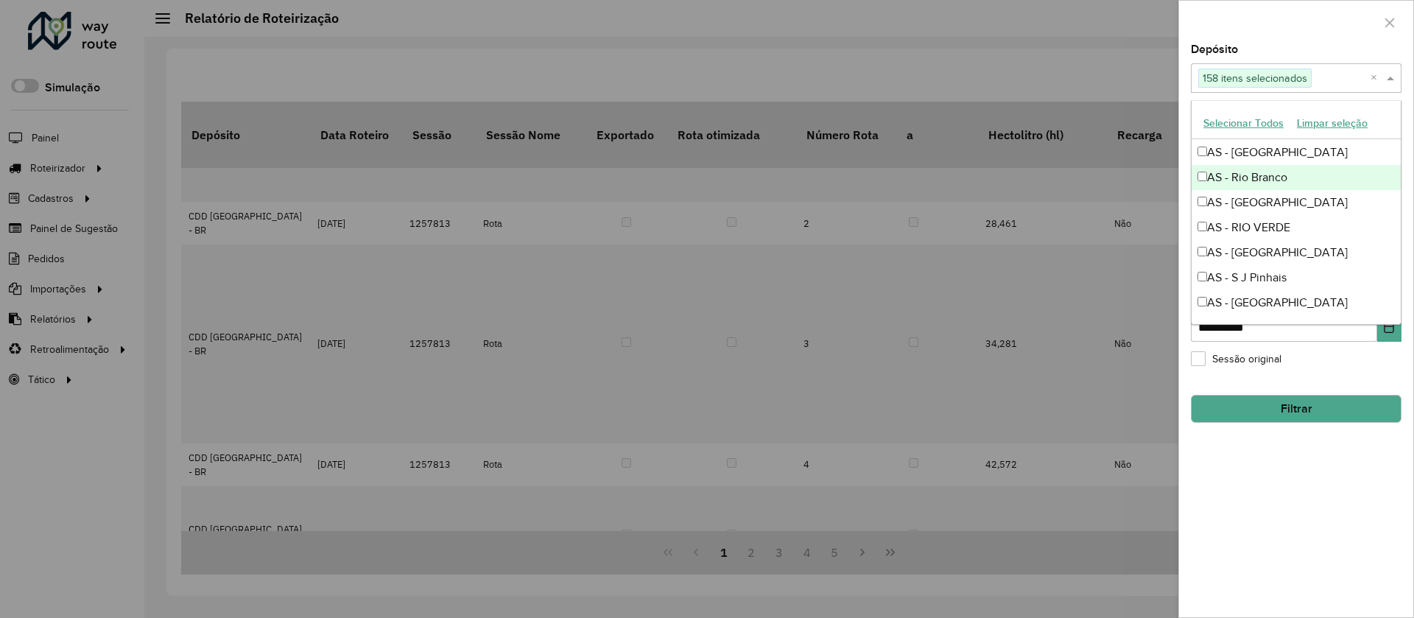
click at [1209, 180] on div "AS - Rio Branco" at bounding box center [1296, 177] width 209 height 25
click at [1209, 200] on div "AS - [GEOGRAPHIC_DATA]" at bounding box center [1296, 202] width 209 height 25
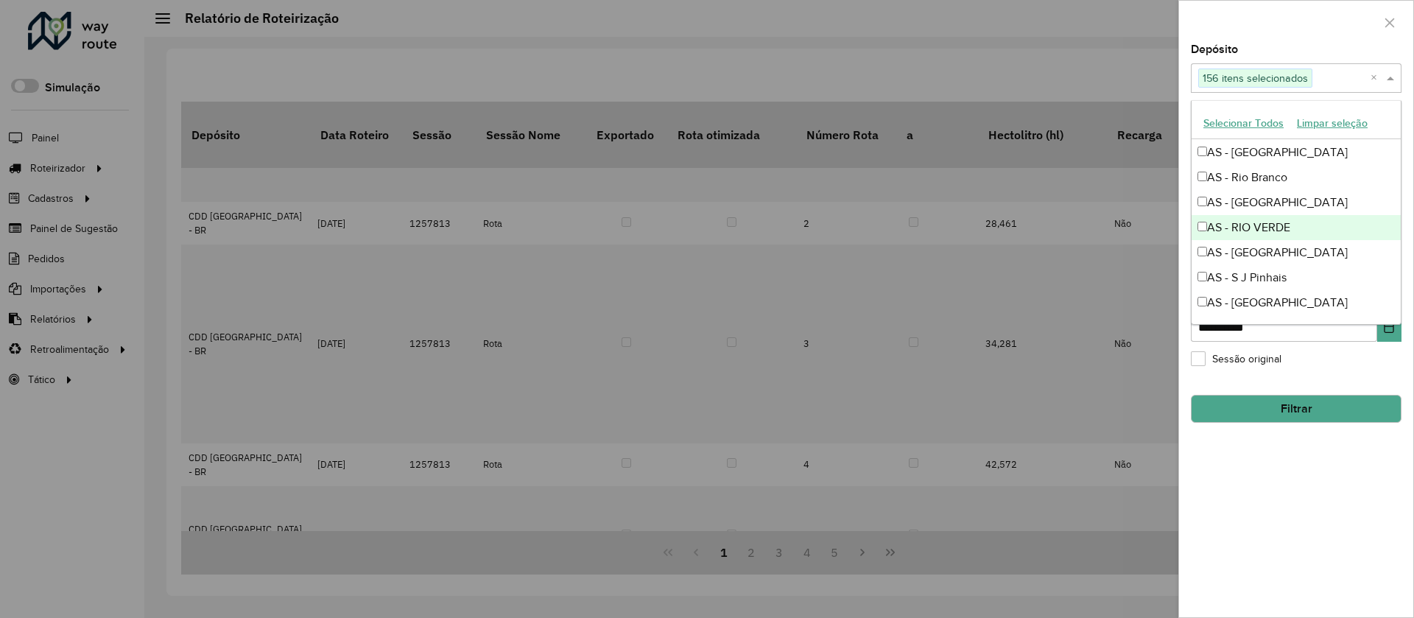
click at [1214, 230] on div "AS - RIO VERDE" at bounding box center [1296, 227] width 209 height 25
drag, startPoint x: 1214, startPoint y: 234, endPoint x: 1215, endPoint y: 246, distance: 11.8
click at [1215, 250] on div "AS - [GEOGRAPHIC_DATA]" at bounding box center [1296, 252] width 209 height 25
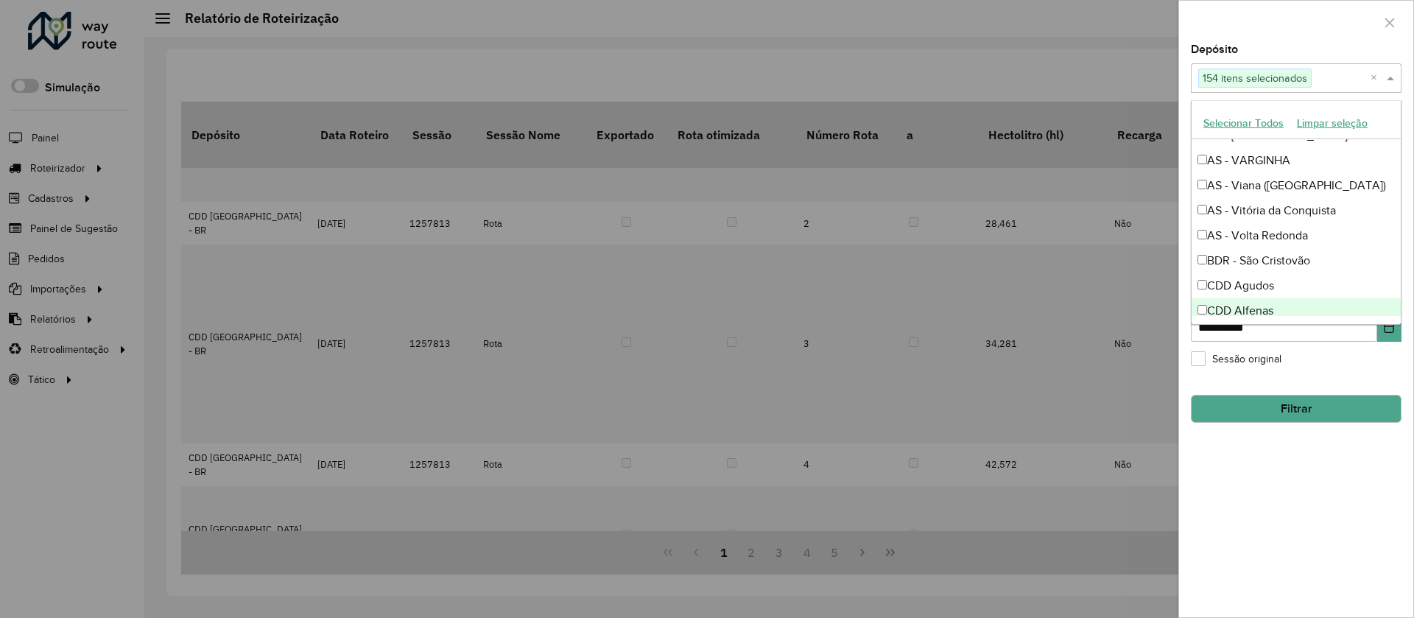
scroll to position [2218, 0]
click at [1215, 250] on div "BDR - São Cristovão" at bounding box center [1296, 262] width 209 height 25
click at [1225, 251] on div "BDR - São Cristovão" at bounding box center [1296, 262] width 209 height 25
click at [1225, 228] on div "AS - Volta Redonda" at bounding box center [1296, 237] width 209 height 25
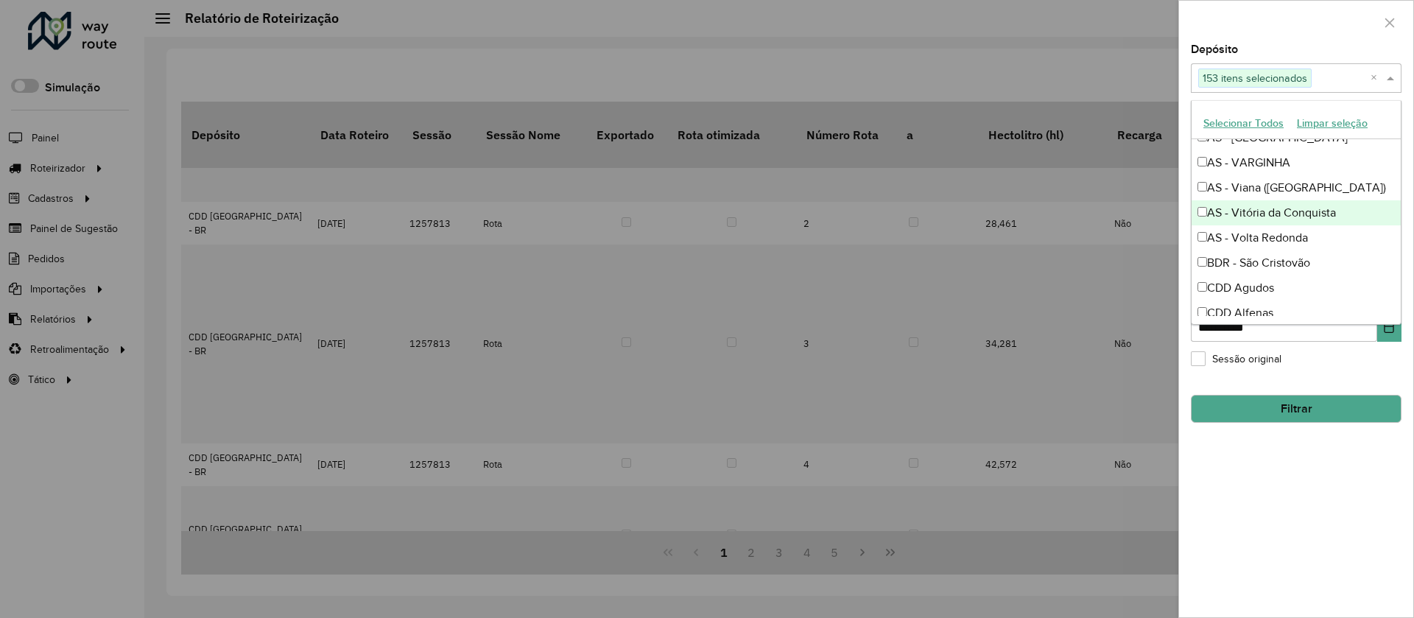
click at [1225, 218] on div "AS - Vitória da Conquista" at bounding box center [1296, 212] width 209 height 25
click at [1225, 197] on div "AS - Viana ([GEOGRAPHIC_DATA])" at bounding box center [1296, 187] width 209 height 25
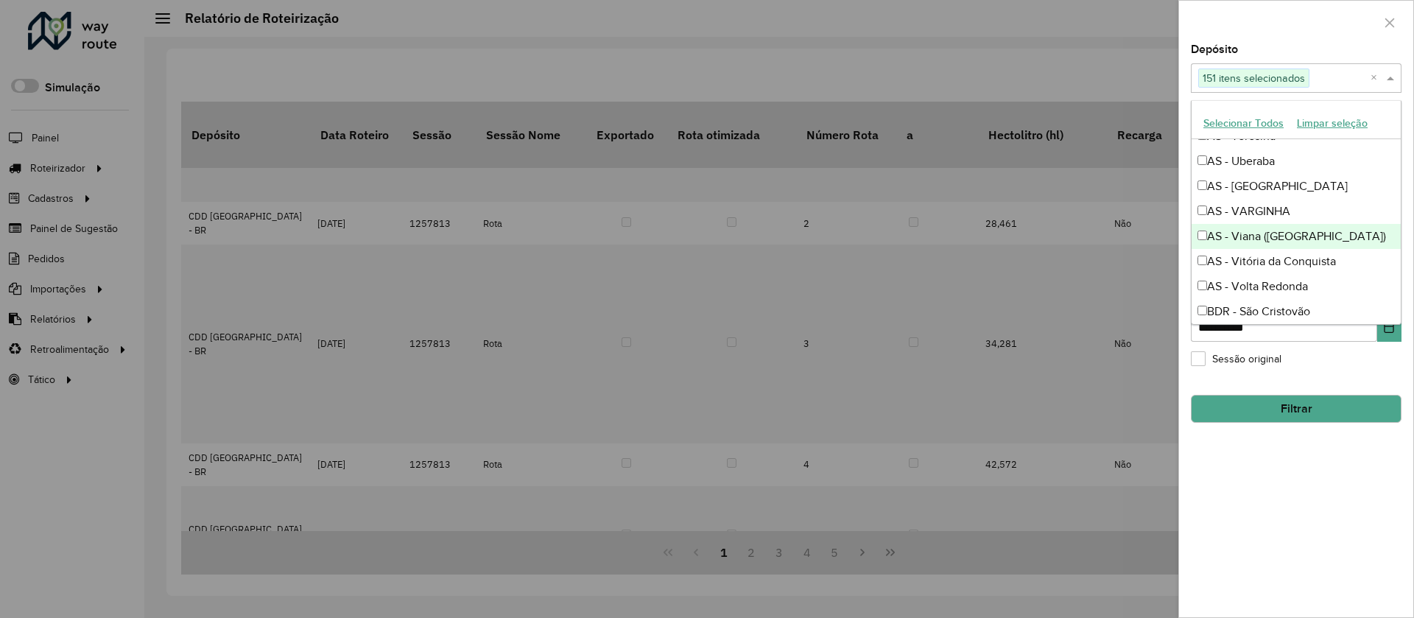
scroll to position [2123, 0]
click at [1218, 228] on div "AS - [GEOGRAPHIC_DATA]" at bounding box center [1296, 232] width 209 height 25
click at [1217, 244] on div "AS - [GEOGRAPHIC_DATA]" at bounding box center [1296, 232] width 209 height 25
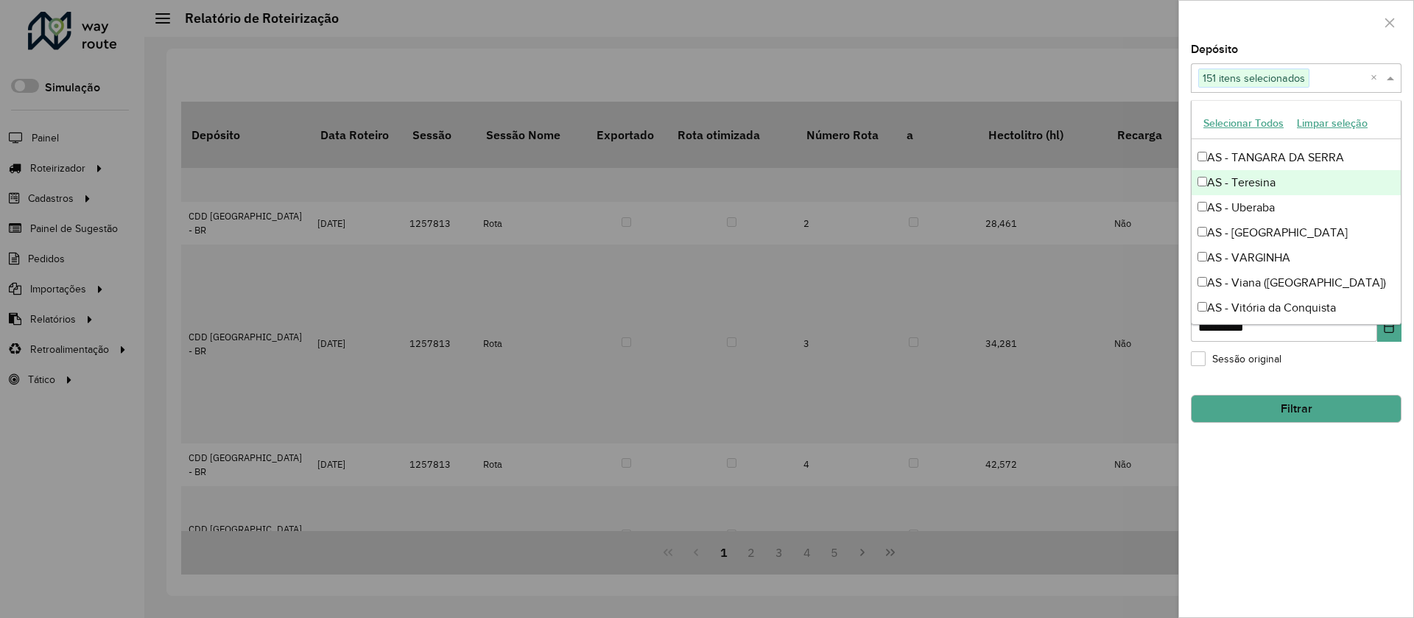
click at [1222, 172] on div "AS - Teresina" at bounding box center [1296, 182] width 209 height 25
click at [1223, 214] on div "AS - Uberaba" at bounding box center [1296, 207] width 209 height 25
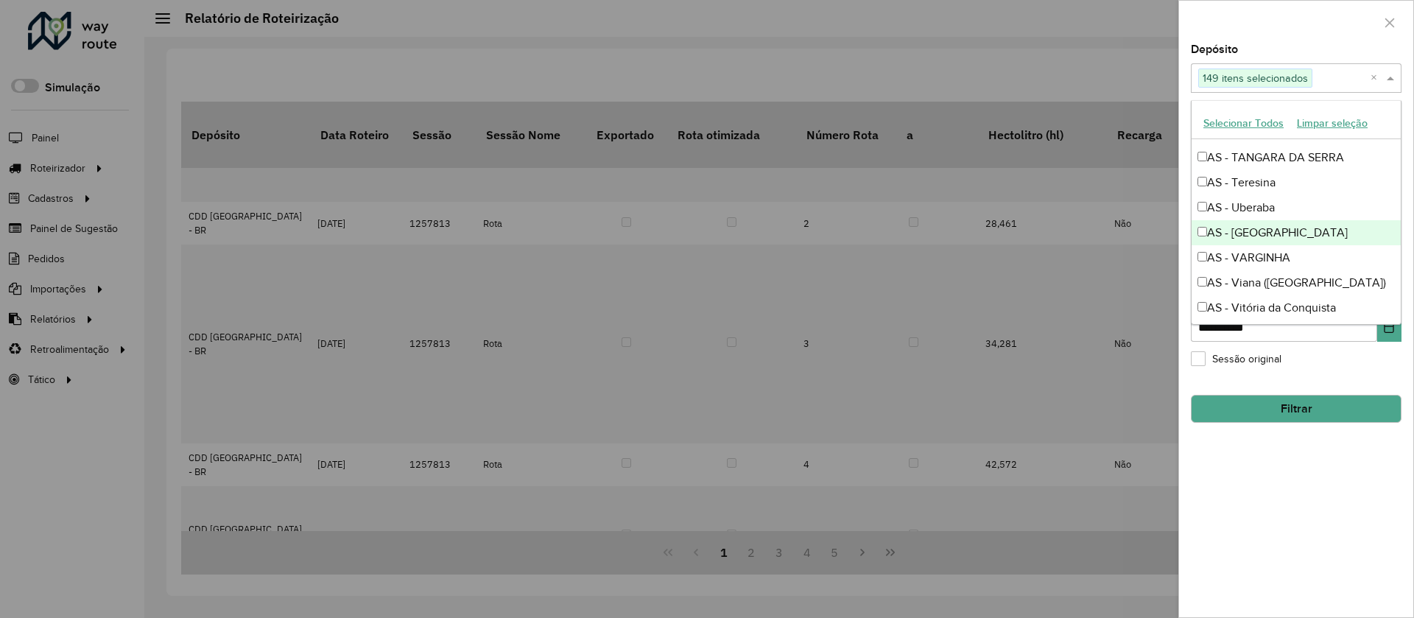
click at [1223, 231] on div "AS - [GEOGRAPHIC_DATA]" at bounding box center [1296, 232] width 209 height 25
click at [1223, 245] on div "AS - VARGINHA" at bounding box center [1296, 257] width 209 height 25
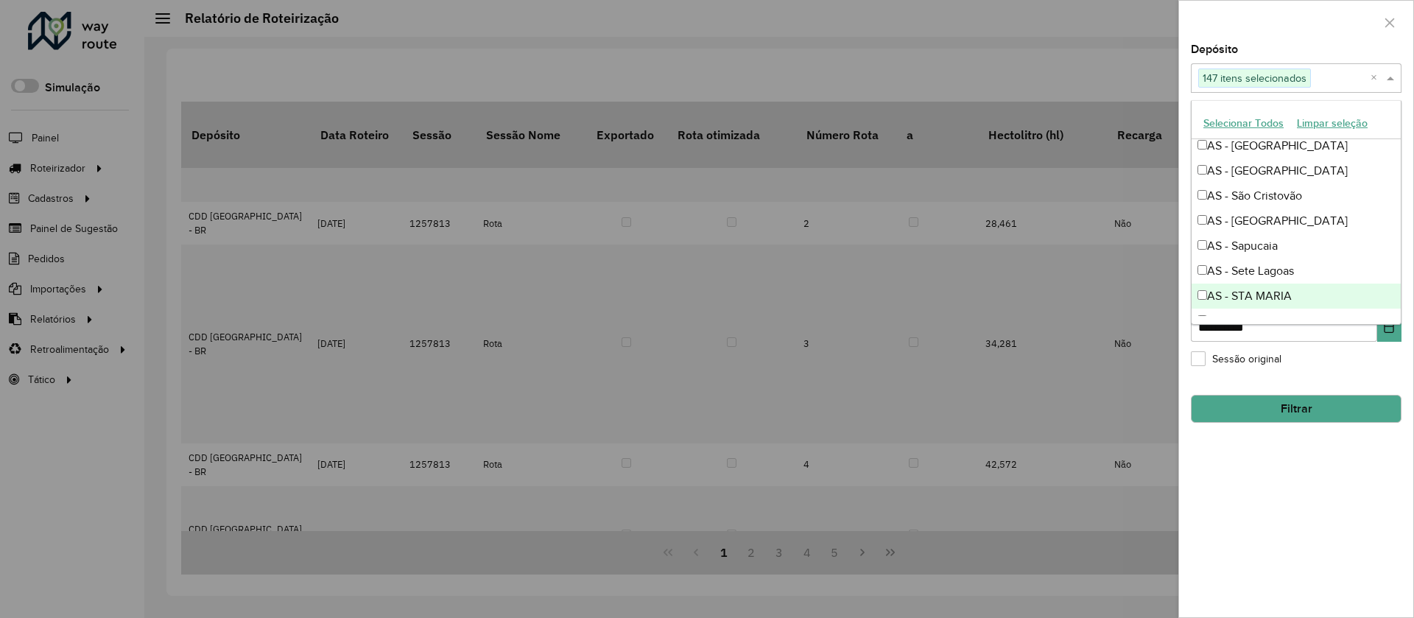
scroll to position [1960, 0]
click at [1222, 206] on div "AS - São Cristovão" at bounding box center [1296, 195] width 209 height 25
click at [1222, 271] on div "AS - Sete Lagoas" at bounding box center [1296, 270] width 209 height 25
click at [1223, 245] on div "AS - Sapucaia" at bounding box center [1296, 245] width 209 height 25
click at [1231, 224] on div "AS - [GEOGRAPHIC_DATA]" at bounding box center [1296, 220] width 209 height 25
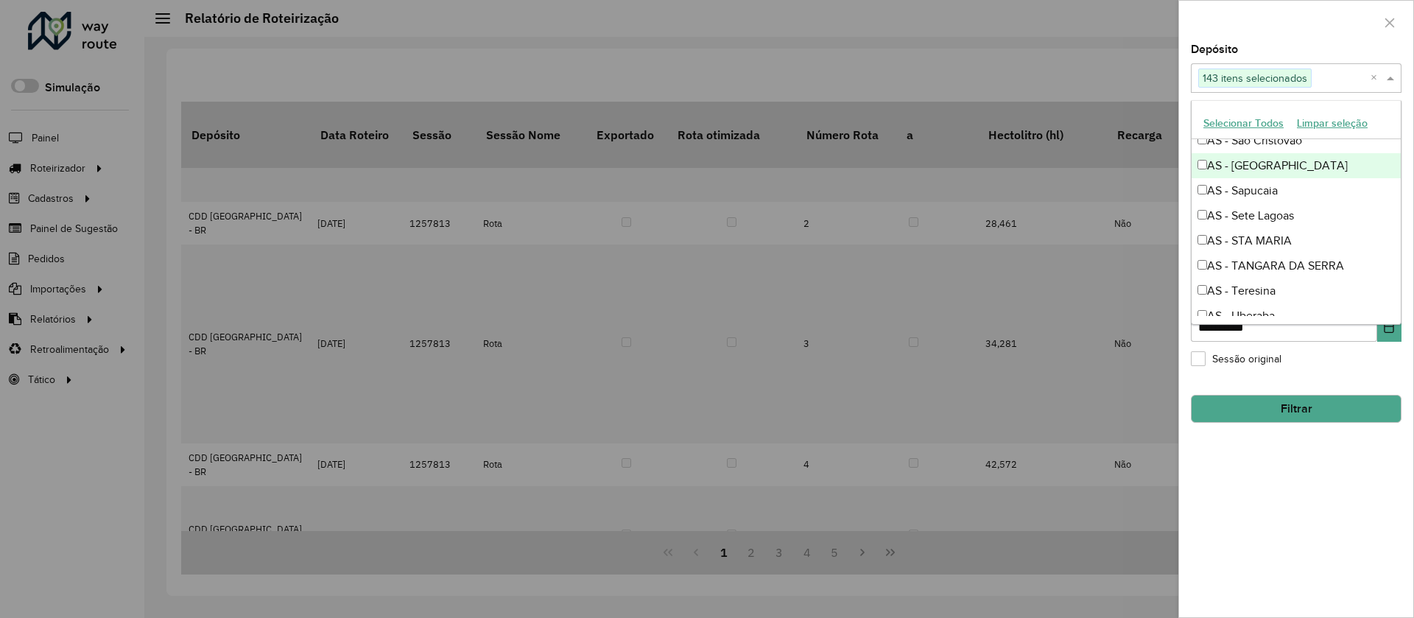
scroll to position [2015, 0]
click at [1231, 224] on div "AS - Sete Lagoas" at bounding box center [1296, 215] width 209 height 25
click at [1231, 235] on div "AS - STA MARIA" at bounding box center [1296, 240] width 209 height 25
click at [1228, 263] on div "AS - TANGARA DA SERRA" at bounding box center [1296, 265] width 209 height 25
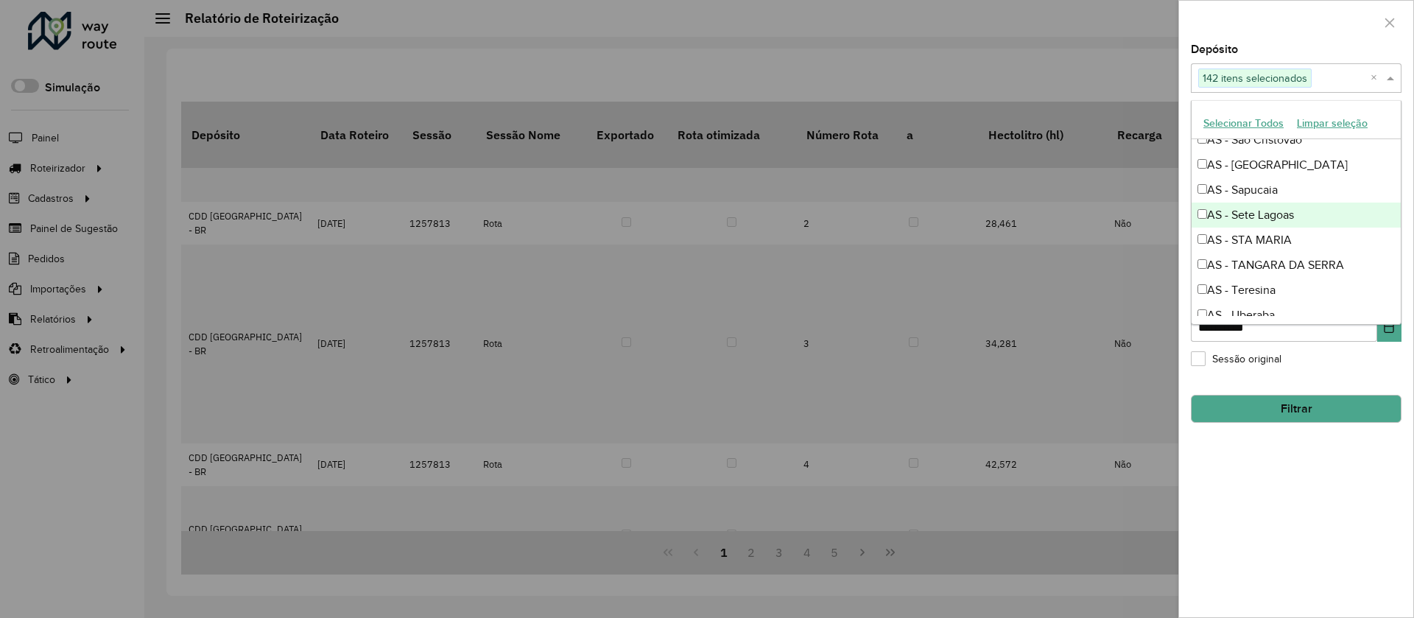
click at [1230, 221] on div "AS - Sete Lagoas" at bounding box center [1296, 215] width 209 height 25
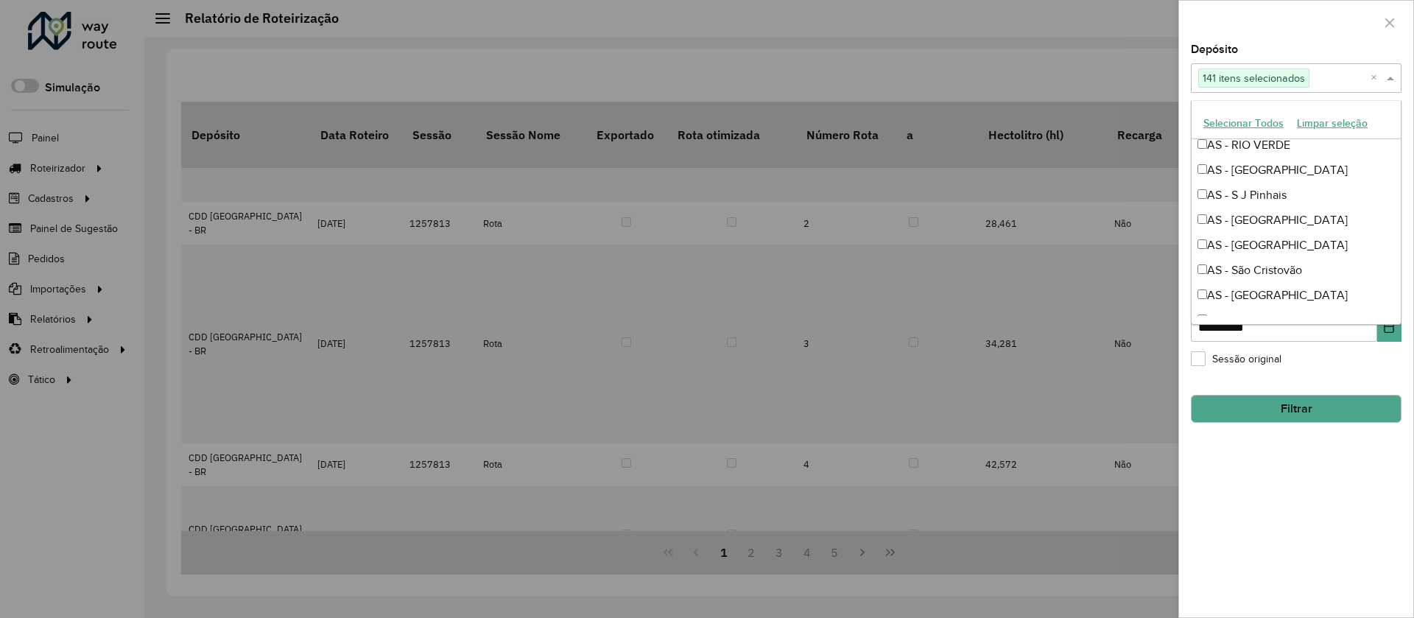
scroll to position [1882, 0]
click at [1230, 229] on div "AS - [GEOGRAPHIC_DATA]" at bounding box center [1296, 222] width 209 height 25
click at [1229, 247] on div "AS - [GEOGRAPHIC_DATA]" at bounding box center [1296, 247] width 209 height 25
click at [1225, 189] on div "AS - S J Pinhais" at bounding box center [1296, 197] width 209 height 25
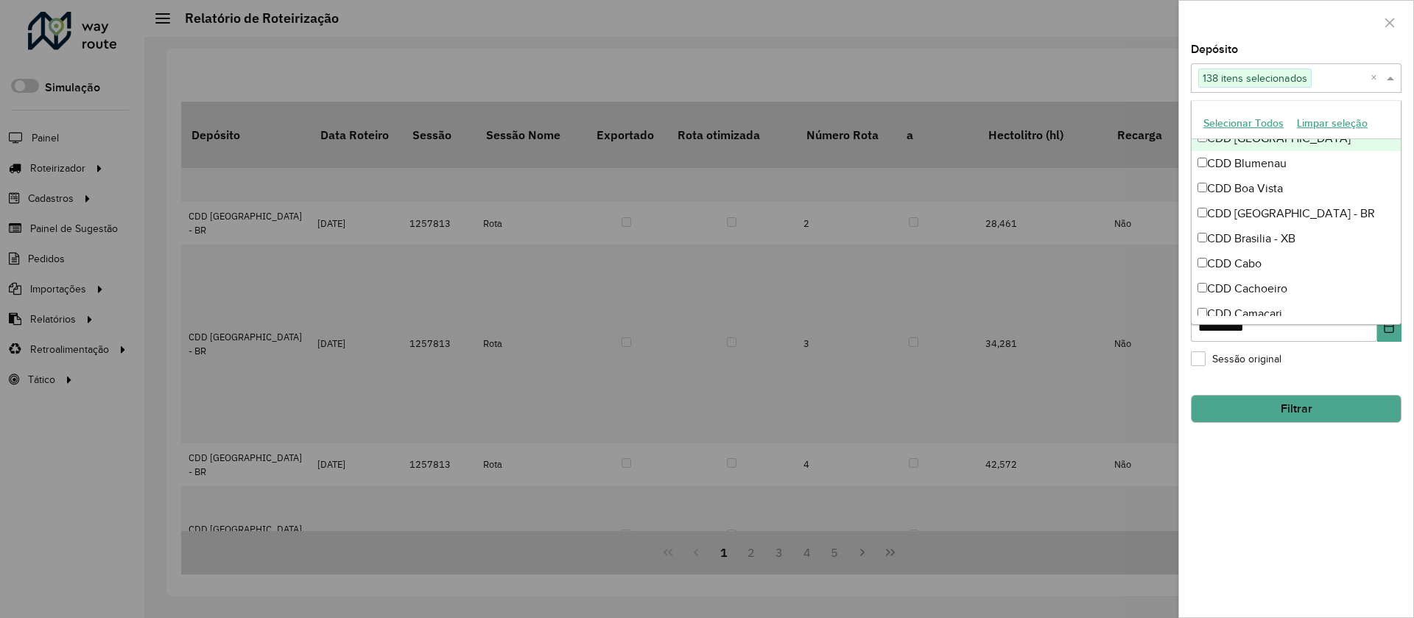
scroll to position [2642, 0]
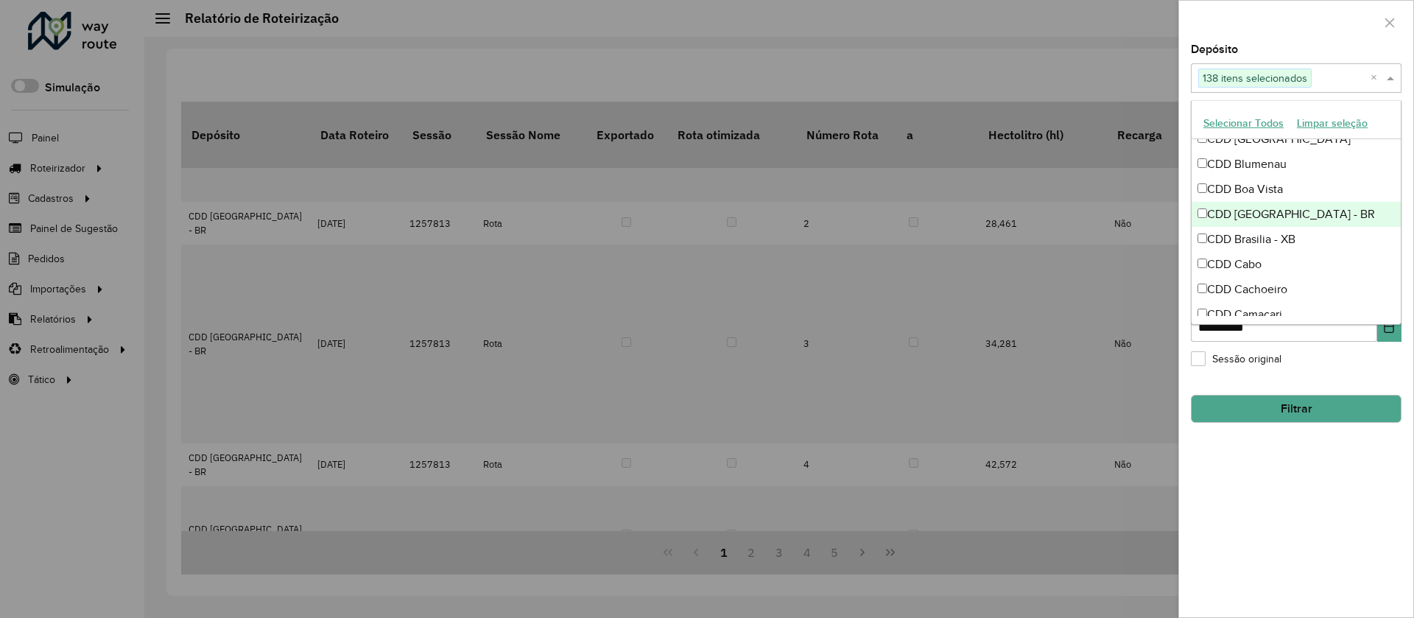
click at [1228, 205] on div "CDD [GEOGRAPHIC_DATA] - BR" at bounding box center [1296, 214] width 209 height 25
click at [1229, 228] on div "CDD Brasilia - XB" at bounding box center [1296, 239] width 209 height 25
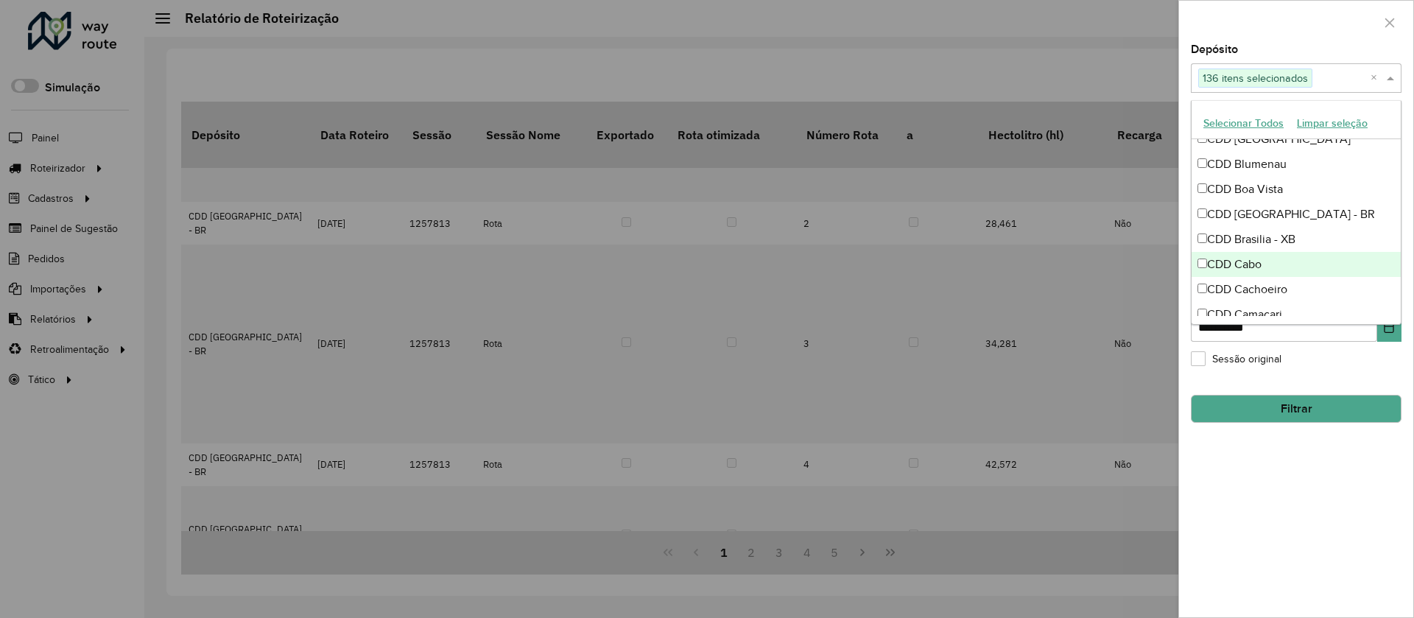
click at [1222, 264] on div "CDD Cabo" at bounding box center [1296, 264] width 209 height 25
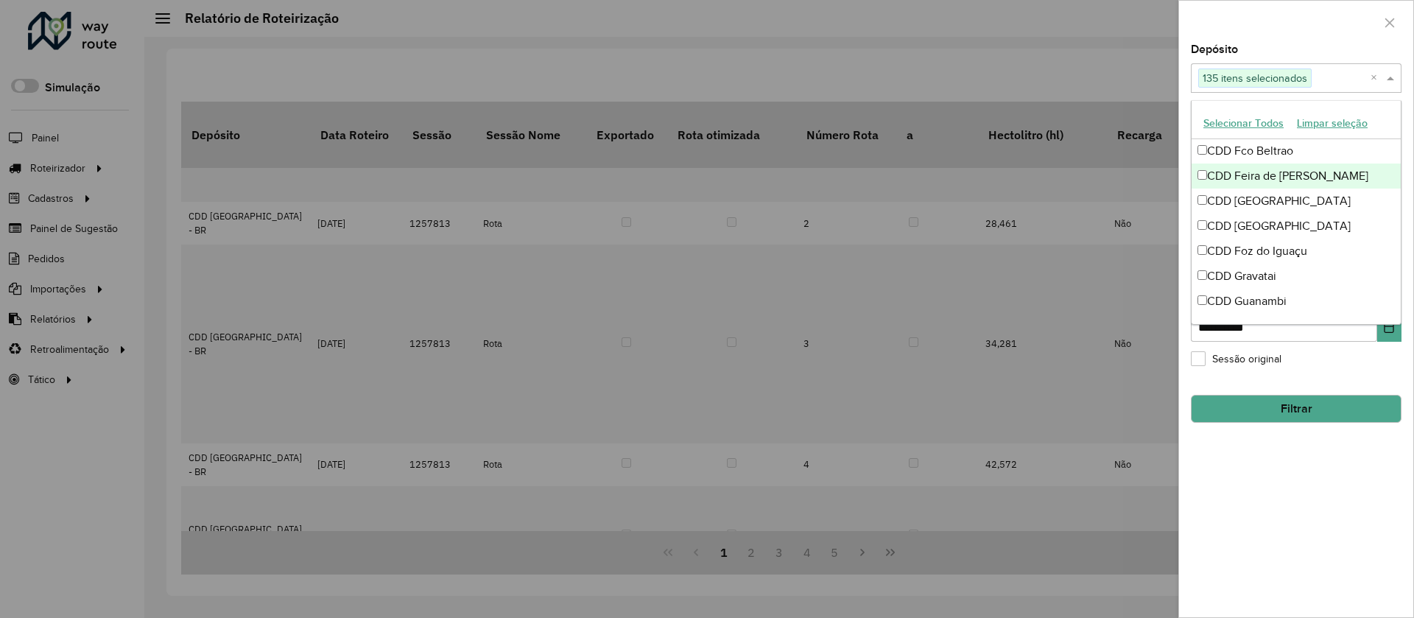
scroll to position [3283, 0]
click at [1237, 237] on div "CDD Foz do Iguaçu" at bounding box center [1296, 249] width 209 height 25
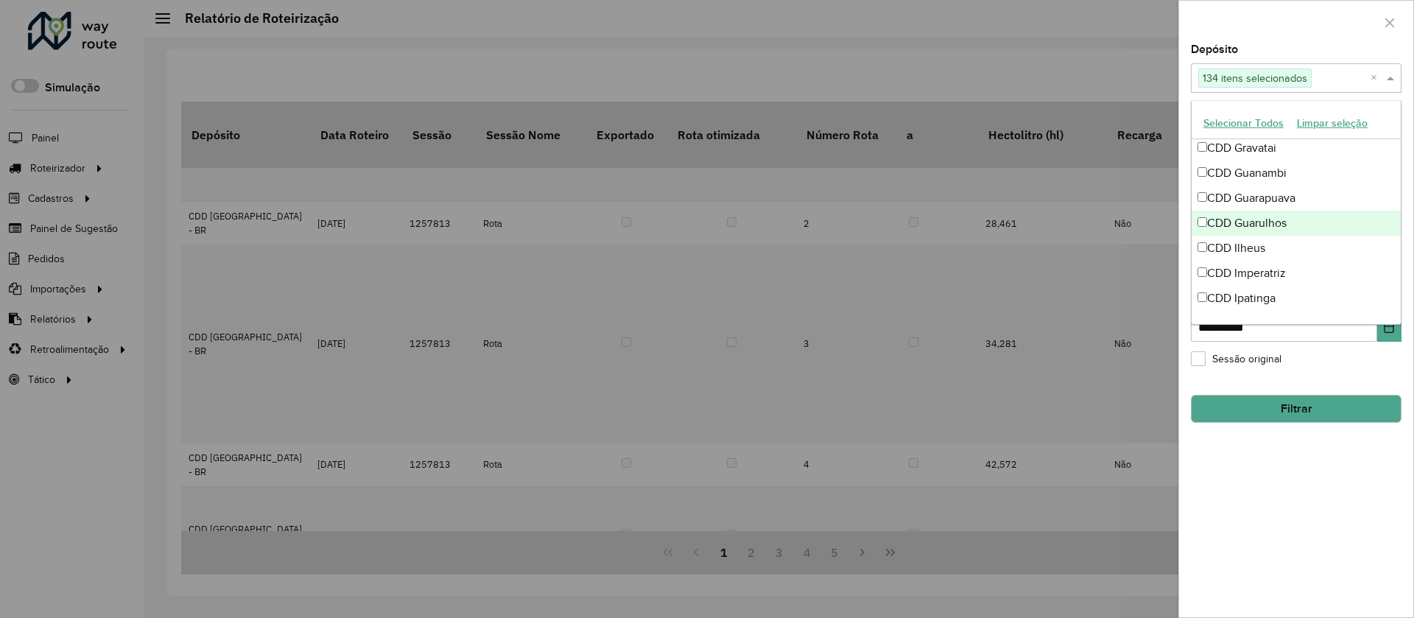
scroll to position [3449, 0]
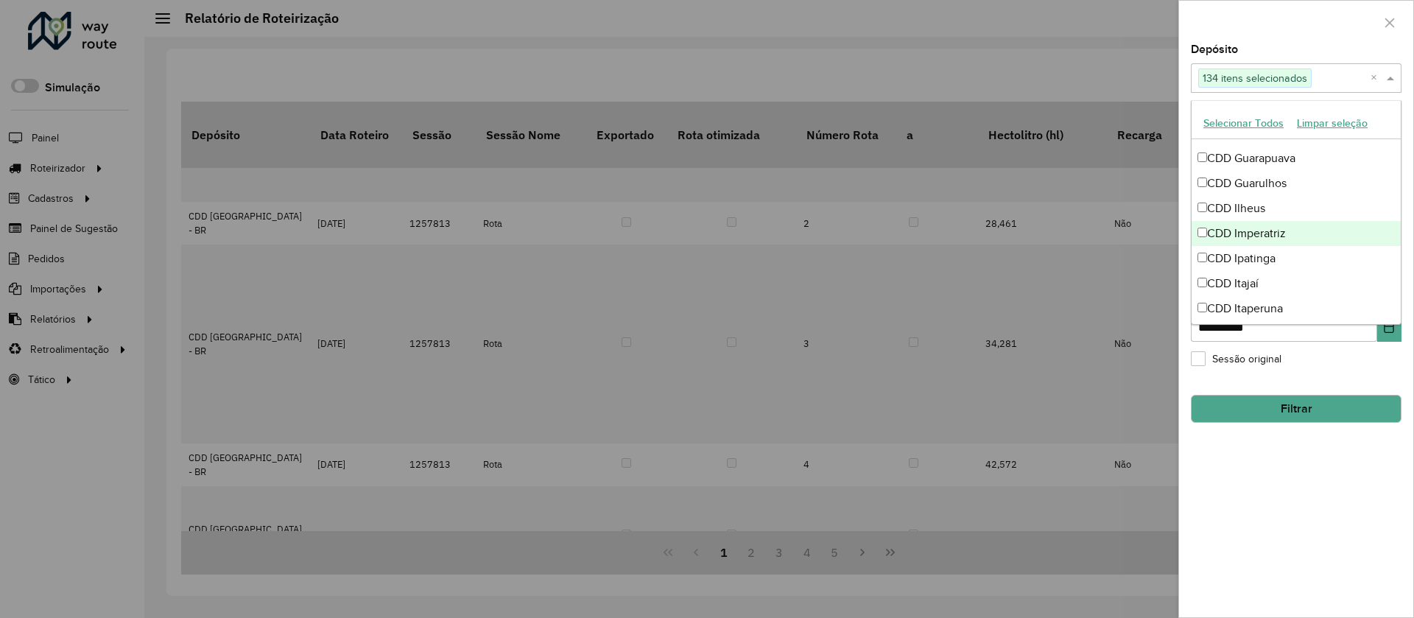
click at [1240, 233] on div "CDD Imperatriz" at bounding box center [1296, 233] width 209 height 25
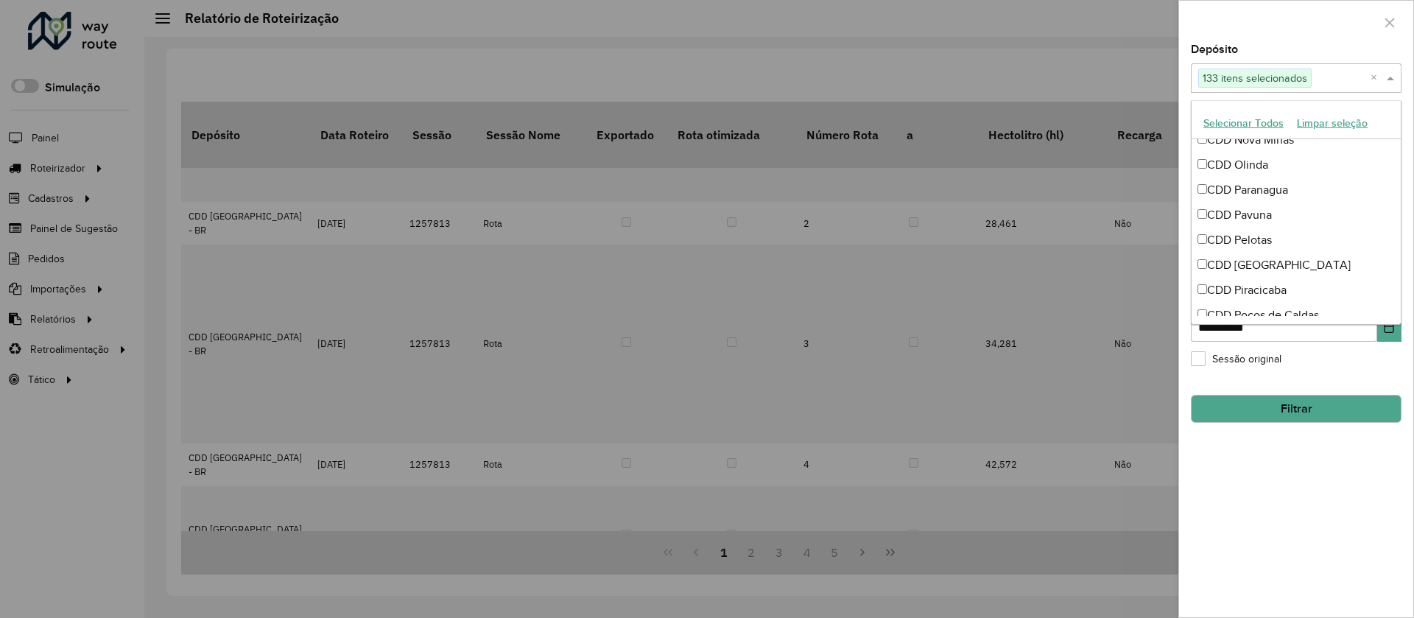
scroll to position [4116, 0]
click at [1237, 260] on div "CDD [GEOGRAPHIC_DATA]" at bounding box center [1296, 267] width 209 height 25
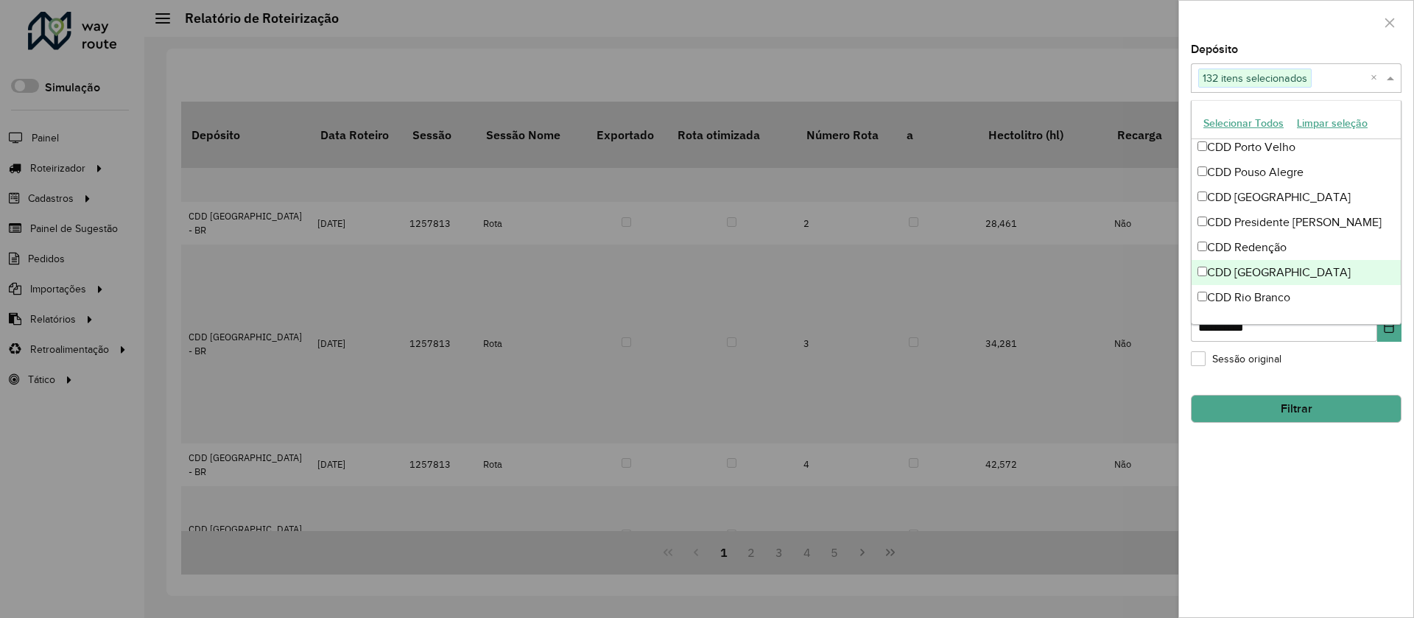
scroll to position [4304, 0]
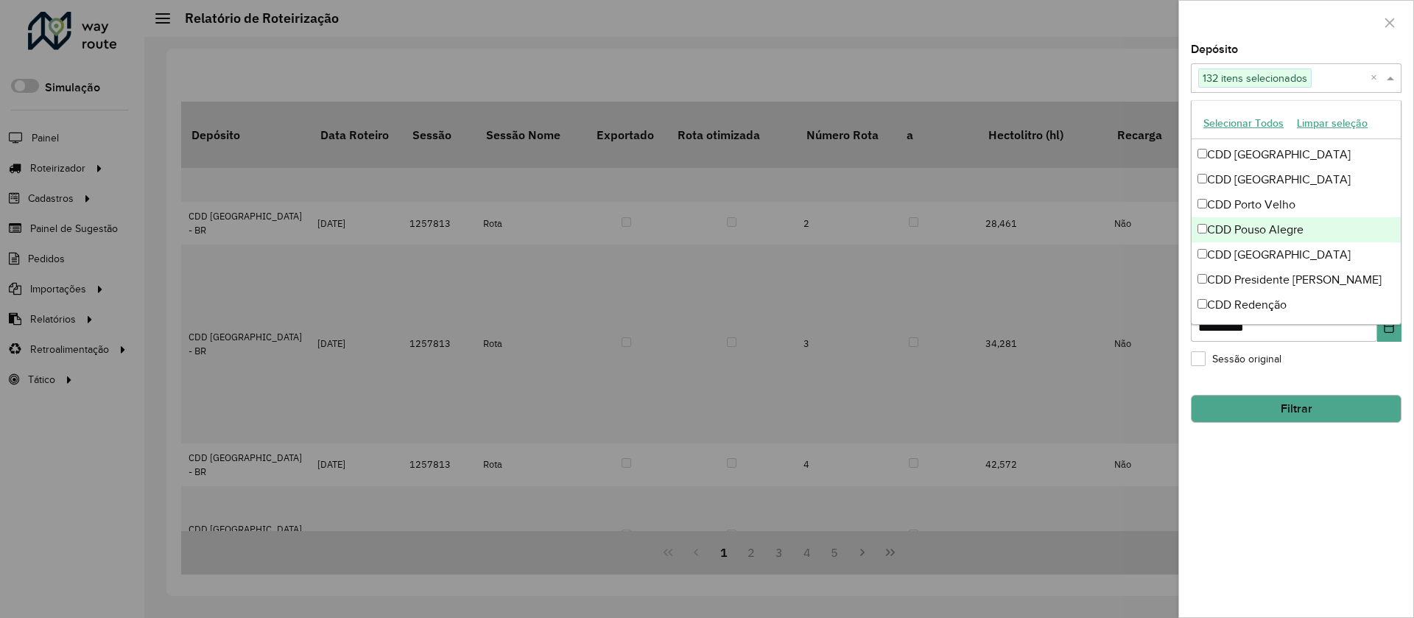
click at [1254, 235] on div "CDD Pouso Alegre" at bounding box center [1296, 229] width 209 height 25
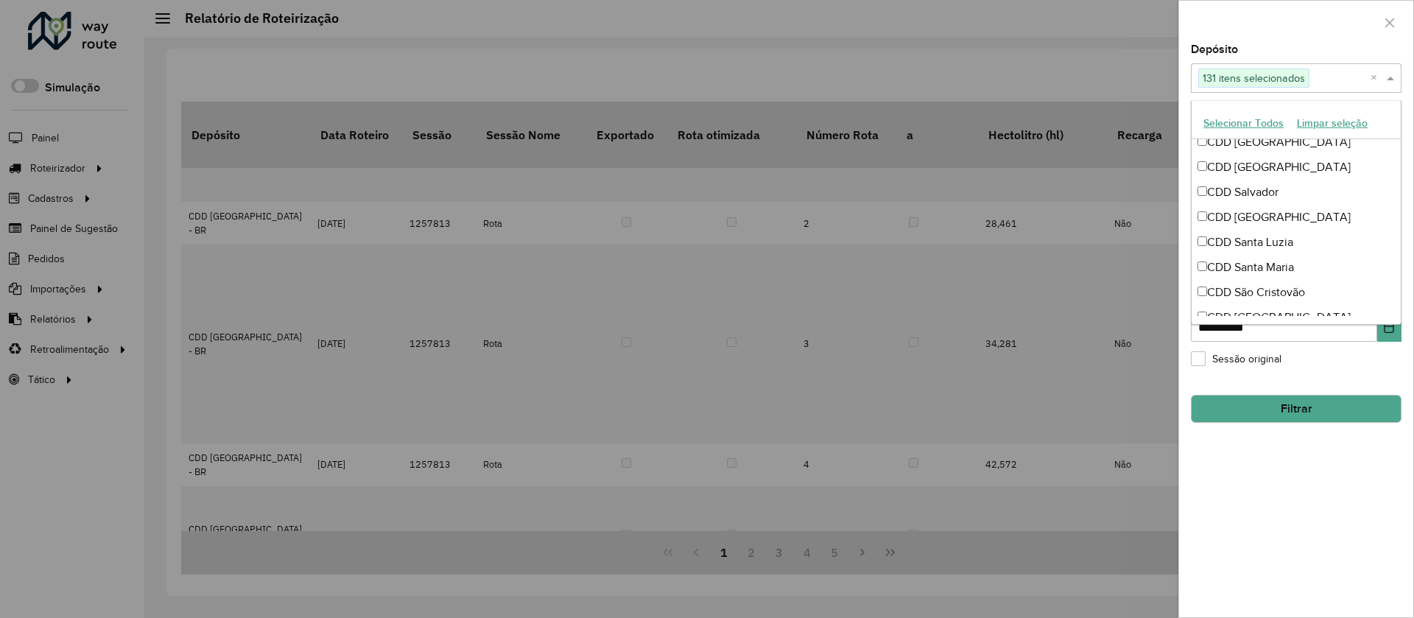
scroll to position [4571, 0]
click at [1267, 218] on div "CDD [GEOGRAPHIC_DATA]" at bounding box center [1296, 213] width 209 height 25
click at [1261, 259] on div "CDD Santa Maria" at bounding box center [1296, 263] width 209 height 25
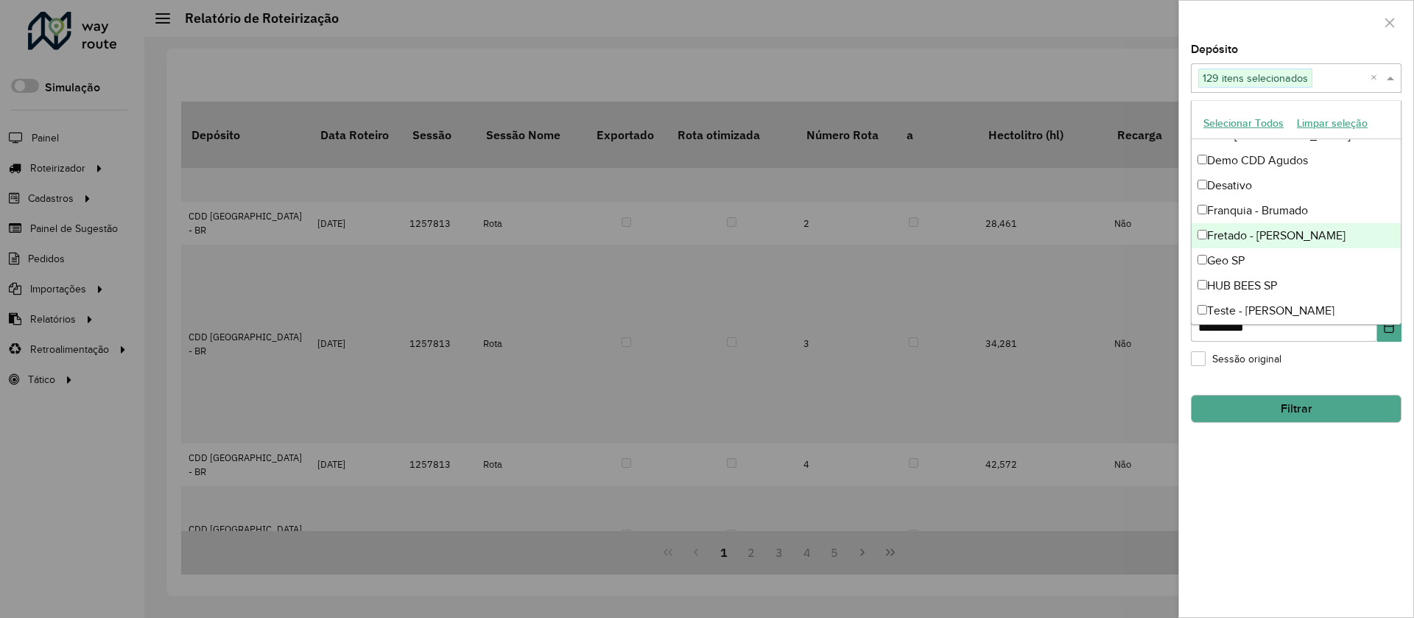
scroll to position [5608, 0]
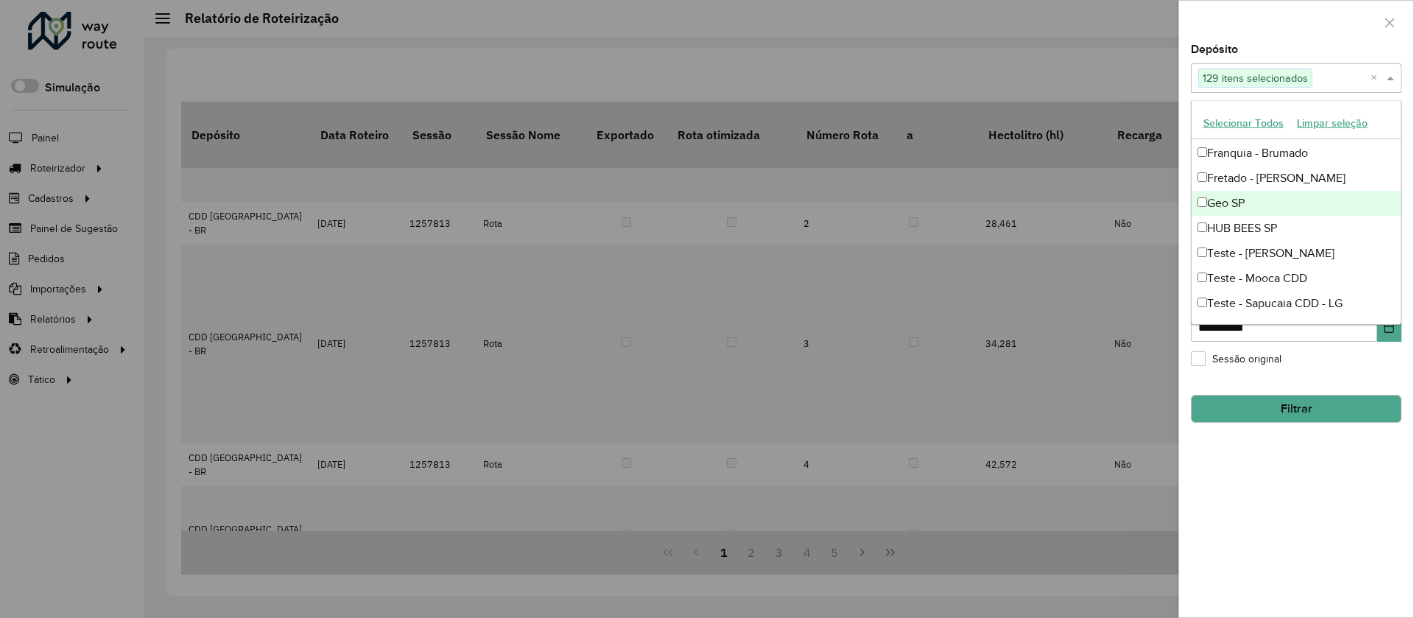
click at [1254, 194] on div "Geo SP" at bounding box center [1296, 203] width 209 height 25
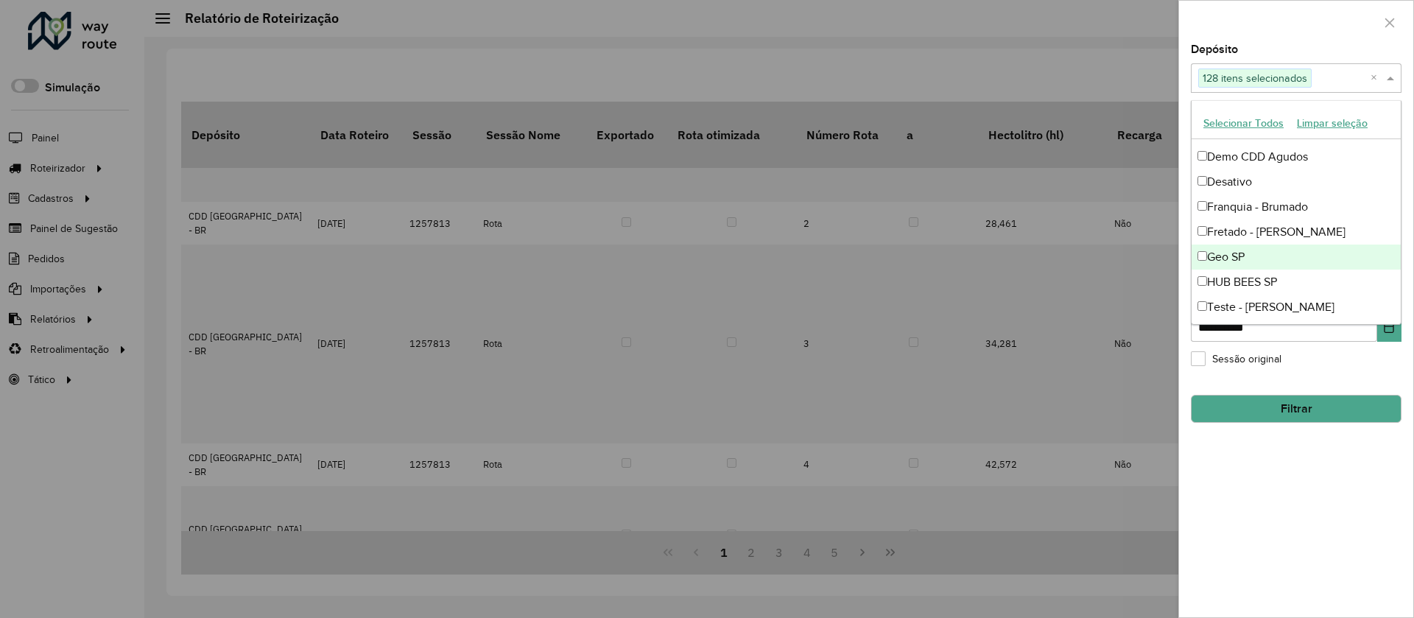
scroll to position [5552, 0]
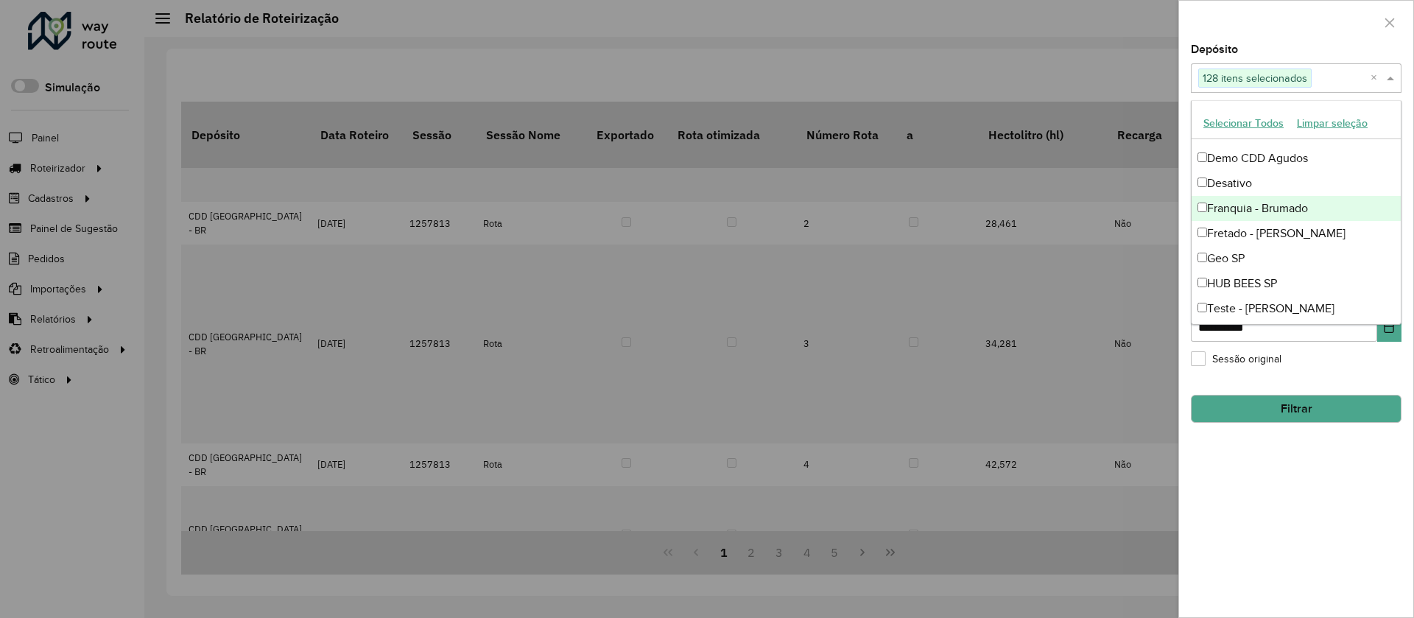
click at [1252, 204] on div "Franquia - Brumado" at bounding box center [1296, 208] width 209 height 25
click at [1254, 180] on div "Desativo" at bounding box center [1296, 183] width 209 height 25
click at [1263, 156] on div "Demo CDD Agudos" at bounding box center [1296, 158] width 209 height 25
click at [1262, 223] on div "Fretado - [PERSON_NAME]" at bounding box center [1296, 233] width 209 height 25
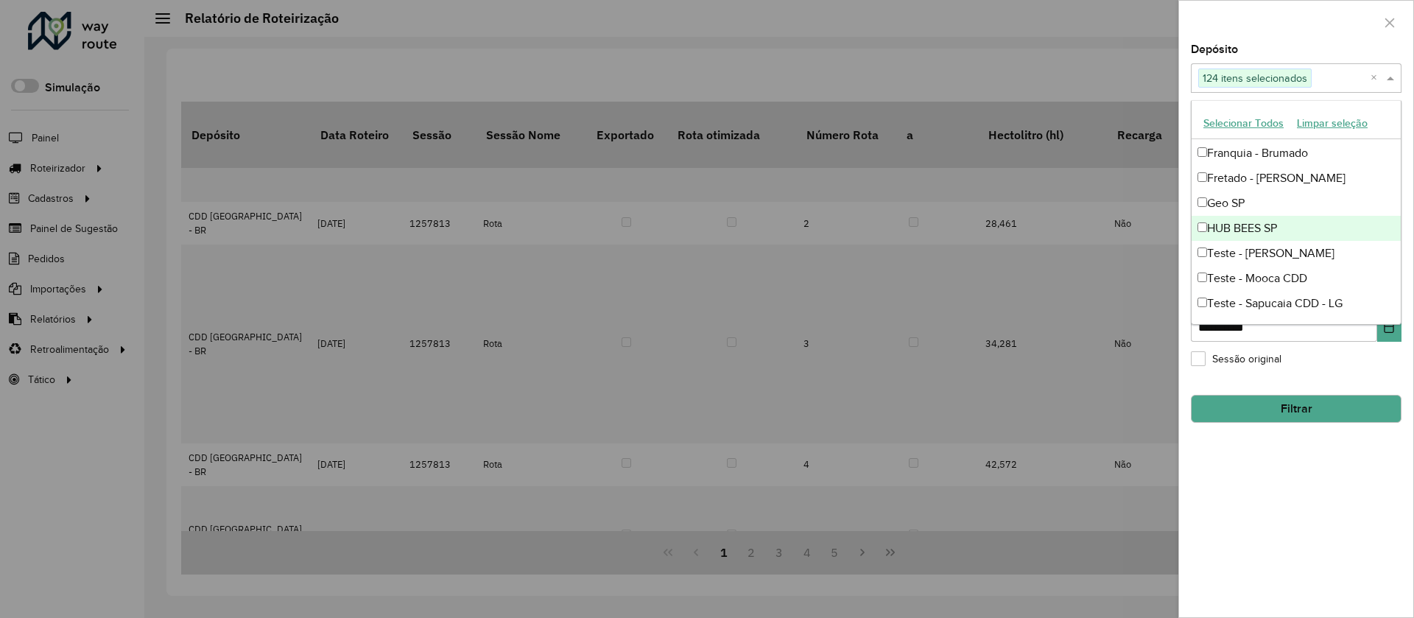
click at [1262, 223] on div "HUB BEES SP" at bounding box center [1296, 228] width 209 height 25
click at [1263, 252] on div "Teste - [PERSON_NAME]" at bounding box center [1296, 253] width 209 height 25
click at [1262, 266] on div "Teste - Mooca CDD" at bounding box center [1296, 278] width 209 height 25
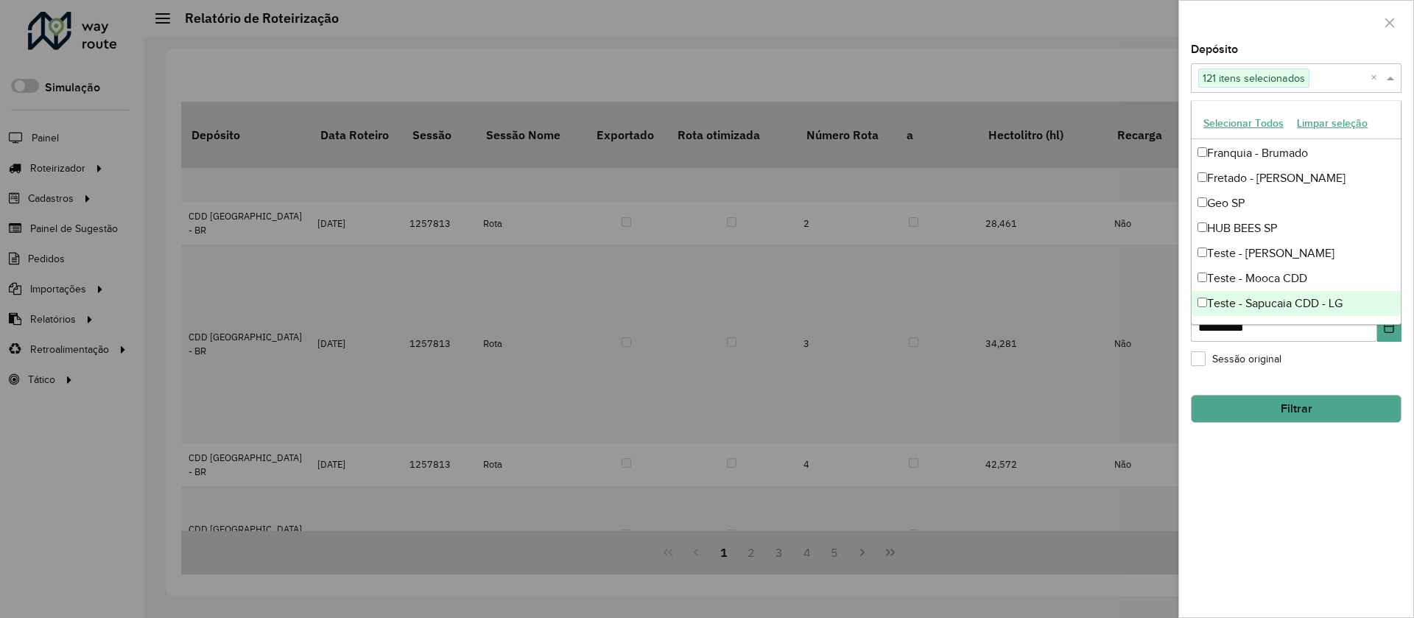
click at [1259, 306] on div "Teste - Sapucaia CDD - LG" at bounding box center [1296, 303] width 209 height 25
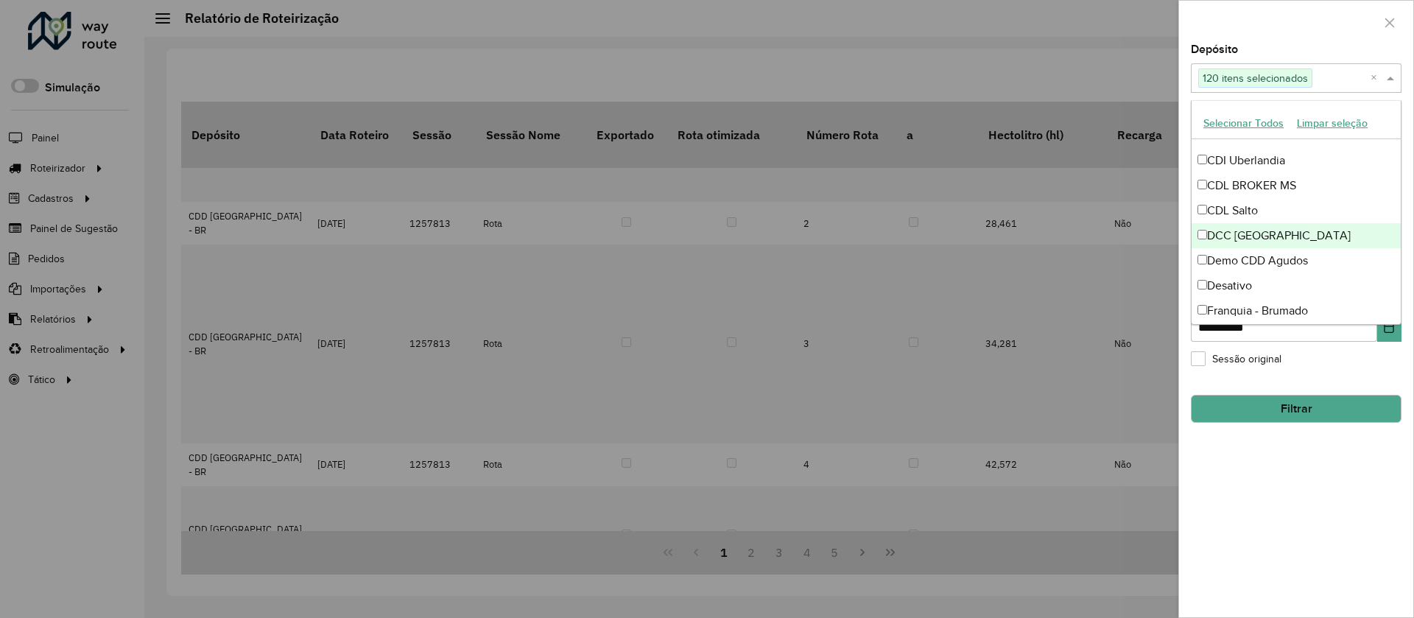
click at [1252, 233] on div "DCC [GEOGRAPHIC_DATA]" at bounding box center [1296, 235] width 209 height 25
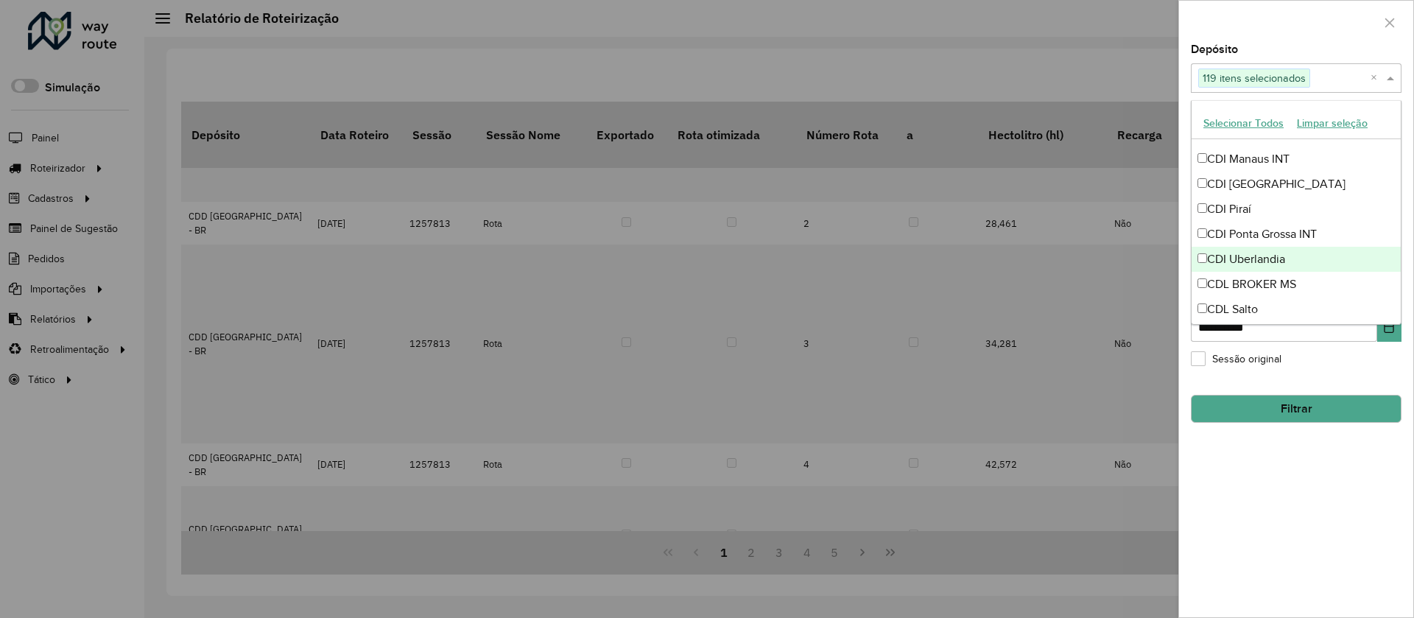
click at [1253, 507] on div "**********" at bounding box center [1296, 330] width 234 height 573
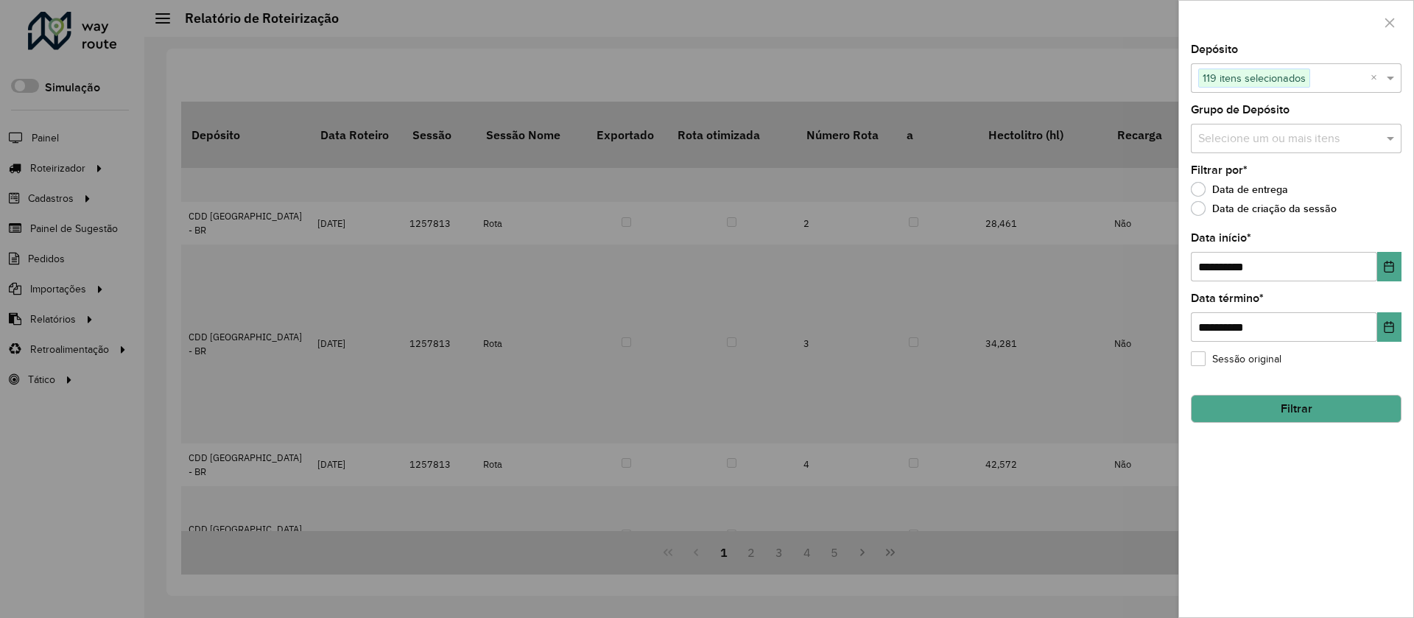
click at [1250, 85] on span "119 itens selecionados" at bounding box center [1254, 78] width 110 height 18
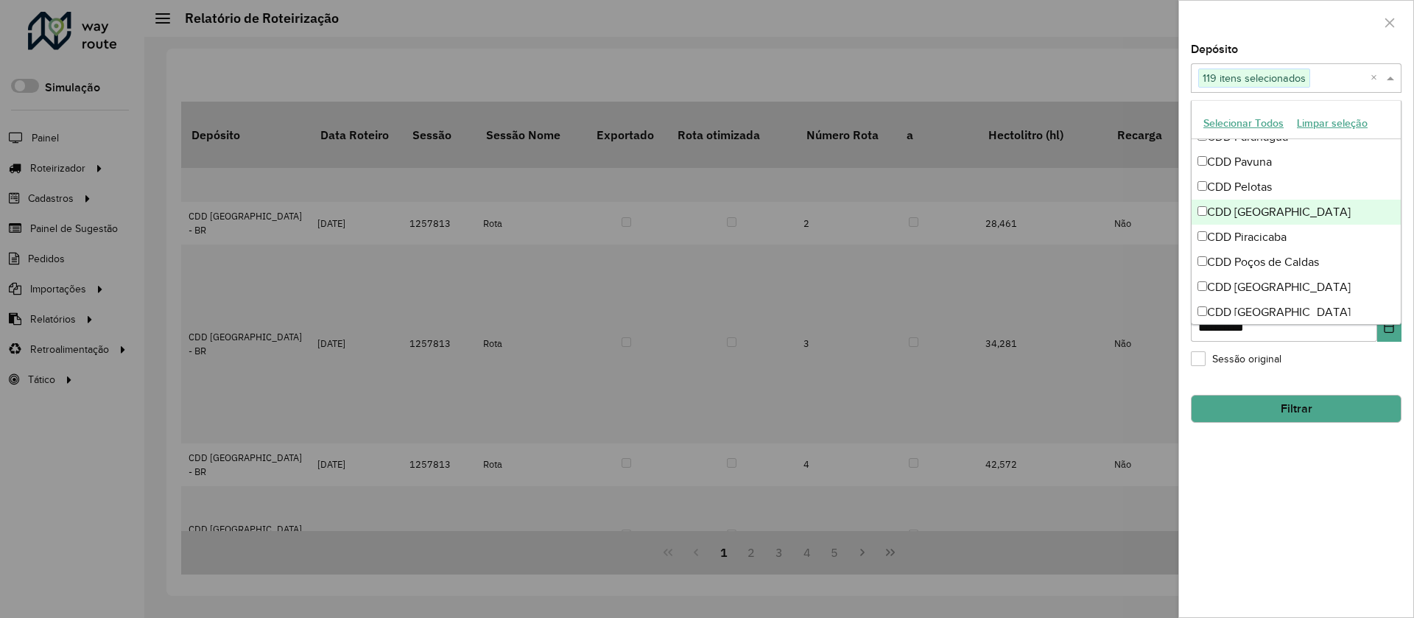
scroll to position [4173, 0]
click at [1275, 237] on div "CDD Piracicaba" at bounding box center [1296, 235] width 209 height 25
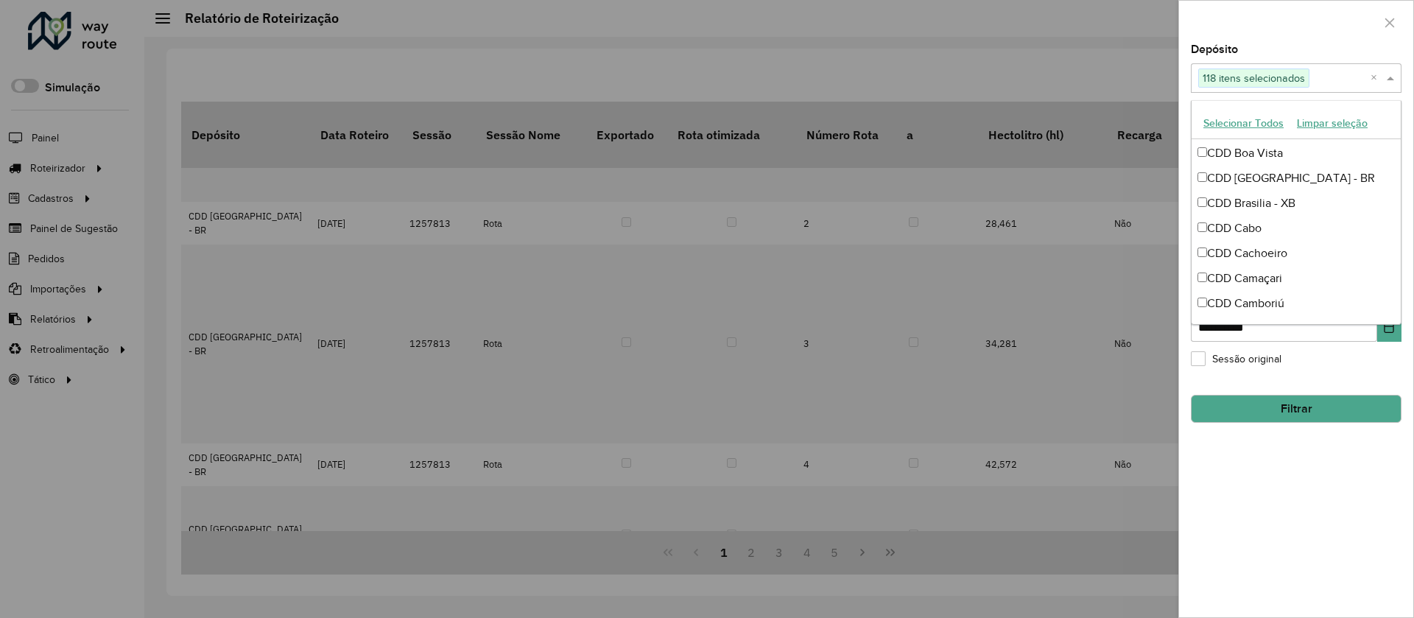
scroll to position [2677, 0]
click at [1285, 535] on div "**********" at bounding box center [1296, 330] width 234 height 573
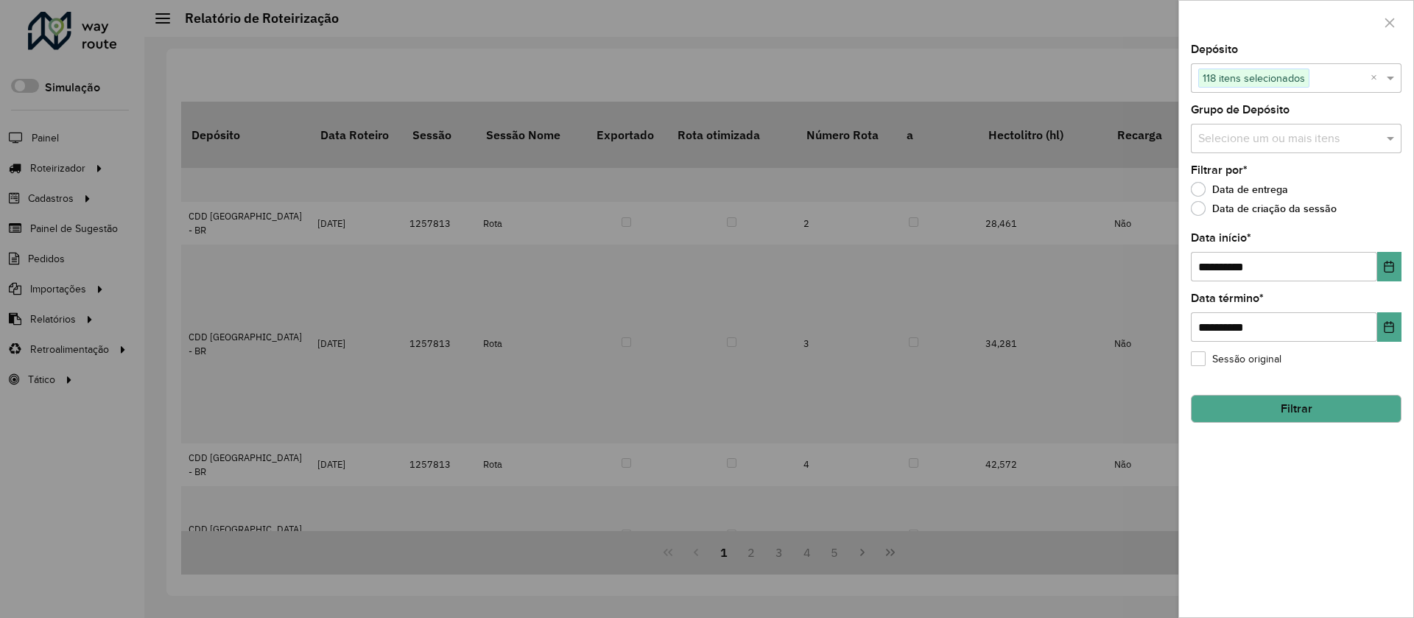
click at [1254, 406] on button "Filtrar" at bounding box center [1296, 409] width 211 height 28
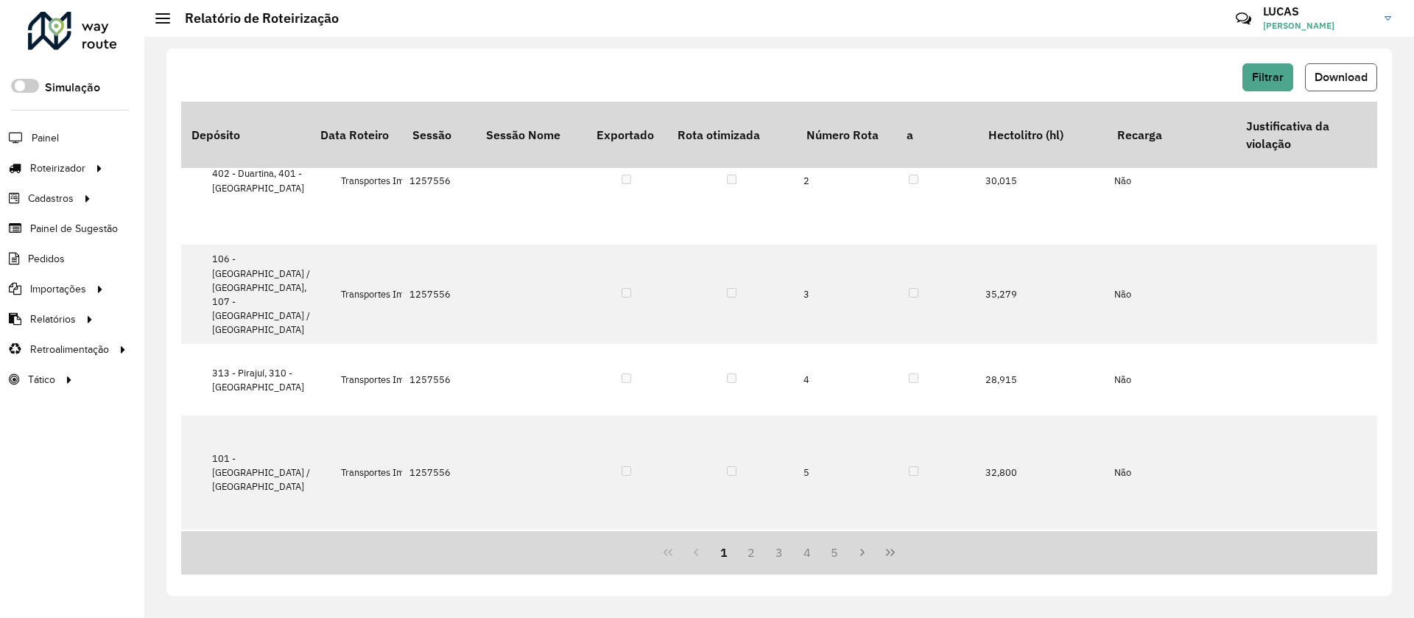
click at [1343, 78] on span "Download" at bounding box center [1341, 77] width 53 height 13
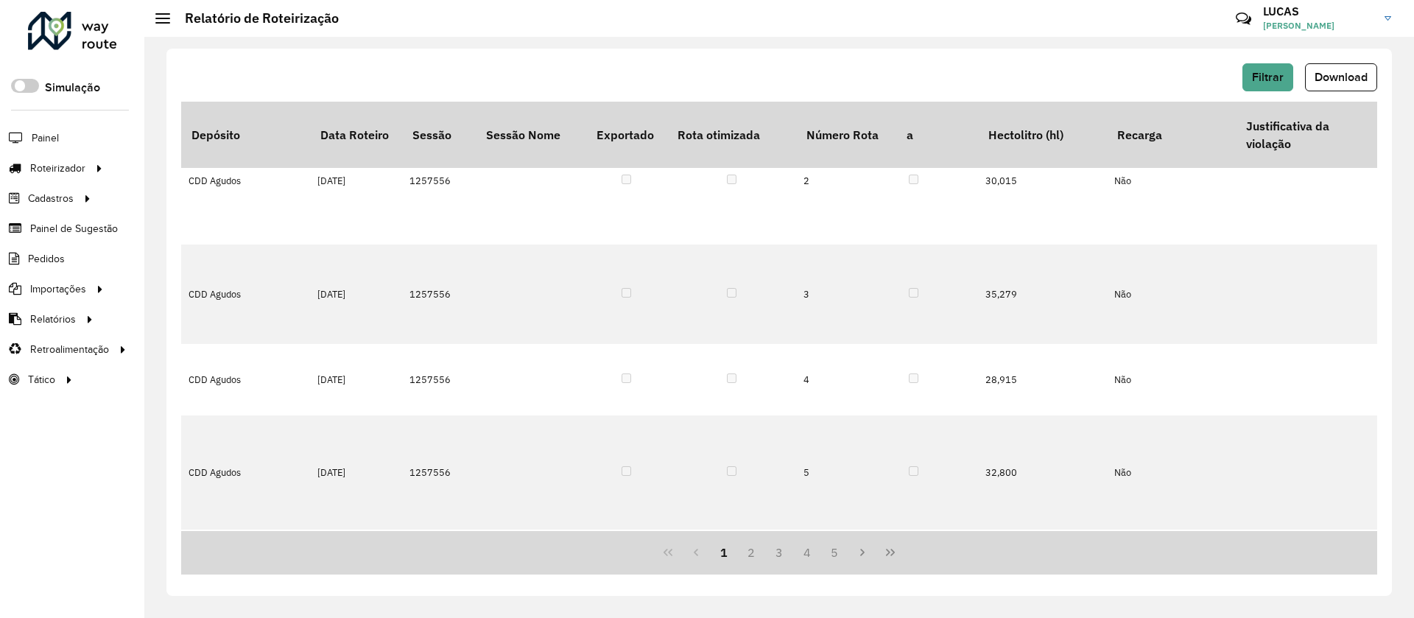
click at [893, 46] on div "Filtrar Download Depósito Data Roteiro Sessão Sessão Nome Exportado Rota otimiz…" at bounding box center [779, 327] width 1270 height 581
click at [1243, 72] on button "Filtrar" at bounding box center [1267, 77] width 51 height 28
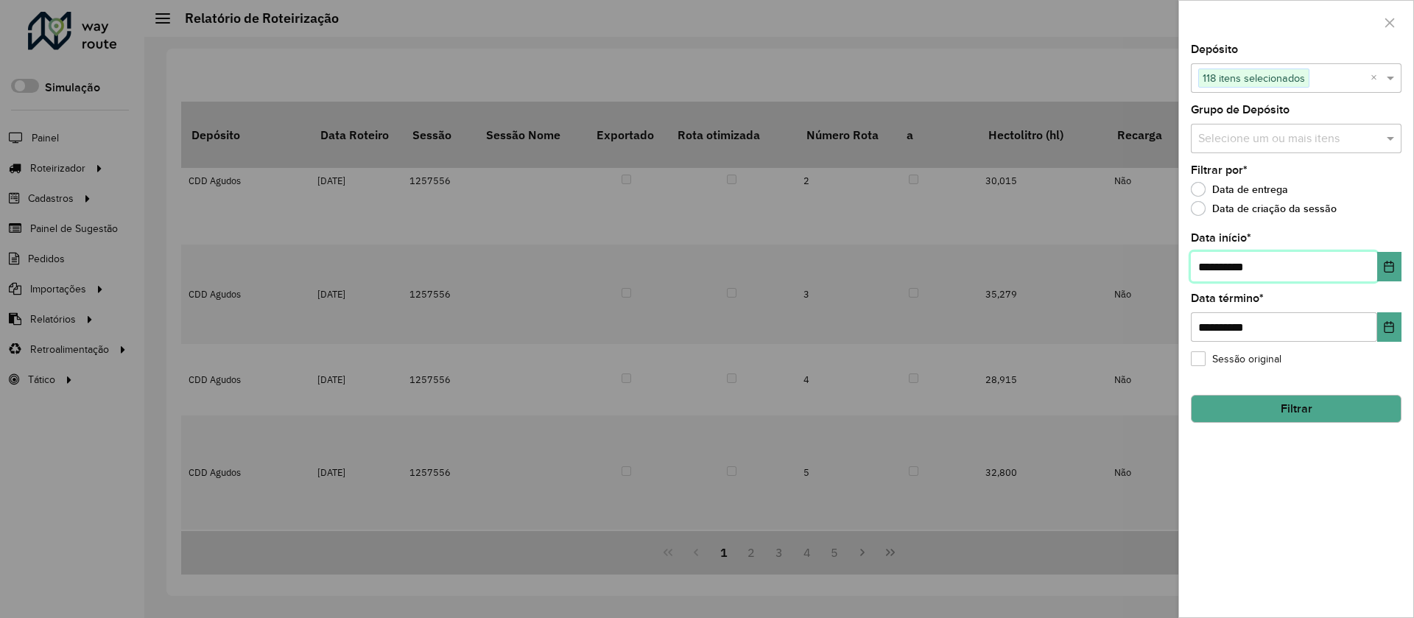
click at [1287, 278] on input "**********" at bounding box center [1284, 266] width 186 height 29
click at [1396, 326] on button "Choose Date" at bounding box center [1389, 326] width 24 height 29
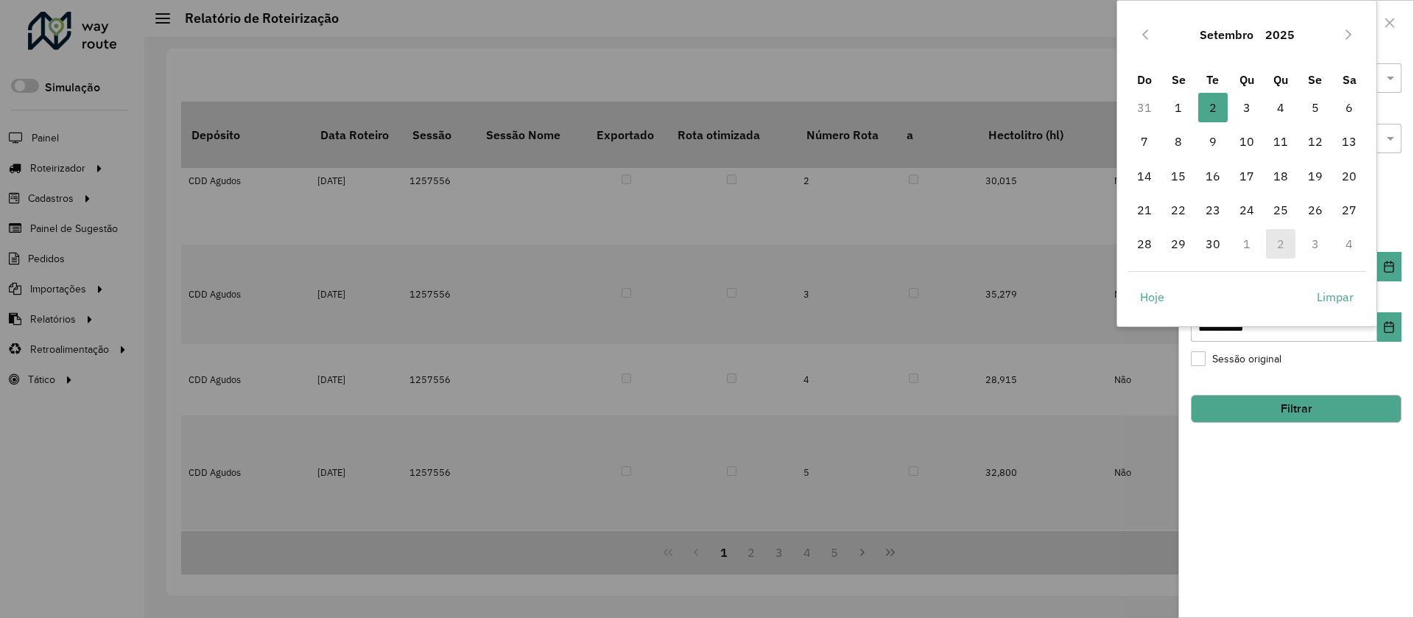
click at [1284, 245] on td "2" at bounding box center [1281, 244] width 34 height 34
click at [1346, 25] on button "Next Month" at bounding box center [1349, 35] width 24 height 24
click at [1282, 99] on span "2" at bounding box center [1280, 107] width 29 height 29
type input "**********"
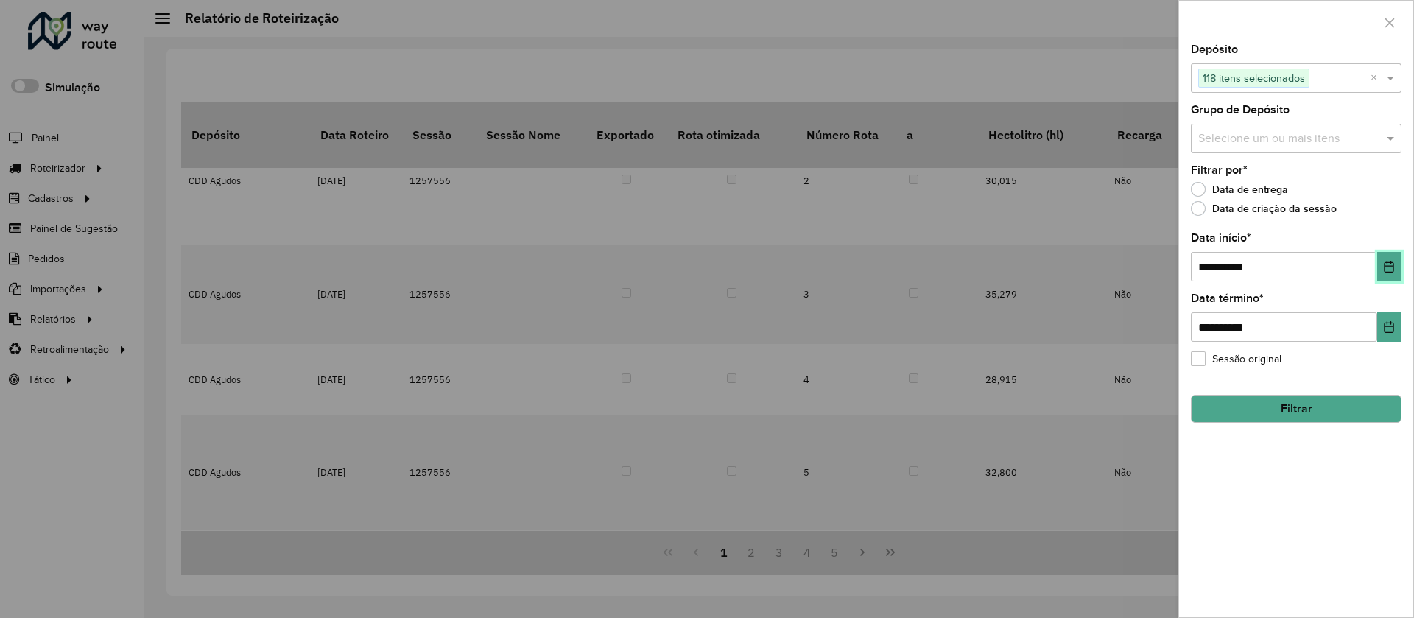
click at [1392, 275] on button "Choose Date" at bounding box center [1389, 266] width 24 height 29
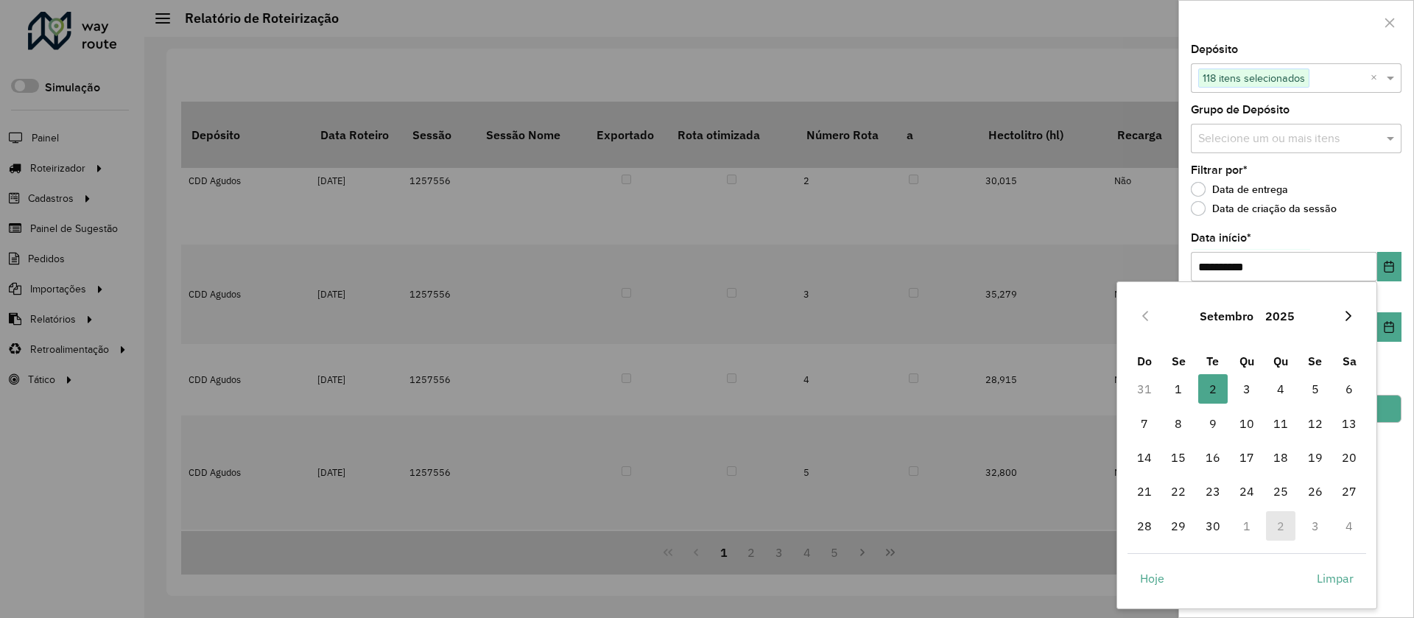
click at [1348, 313] on icon "Next Month" at bounding box center [1349, 316] width 12 height 12
click at [1274, 386] on span "2" at bounding box center [1280, 388] width 29 height 29
type input "**********"
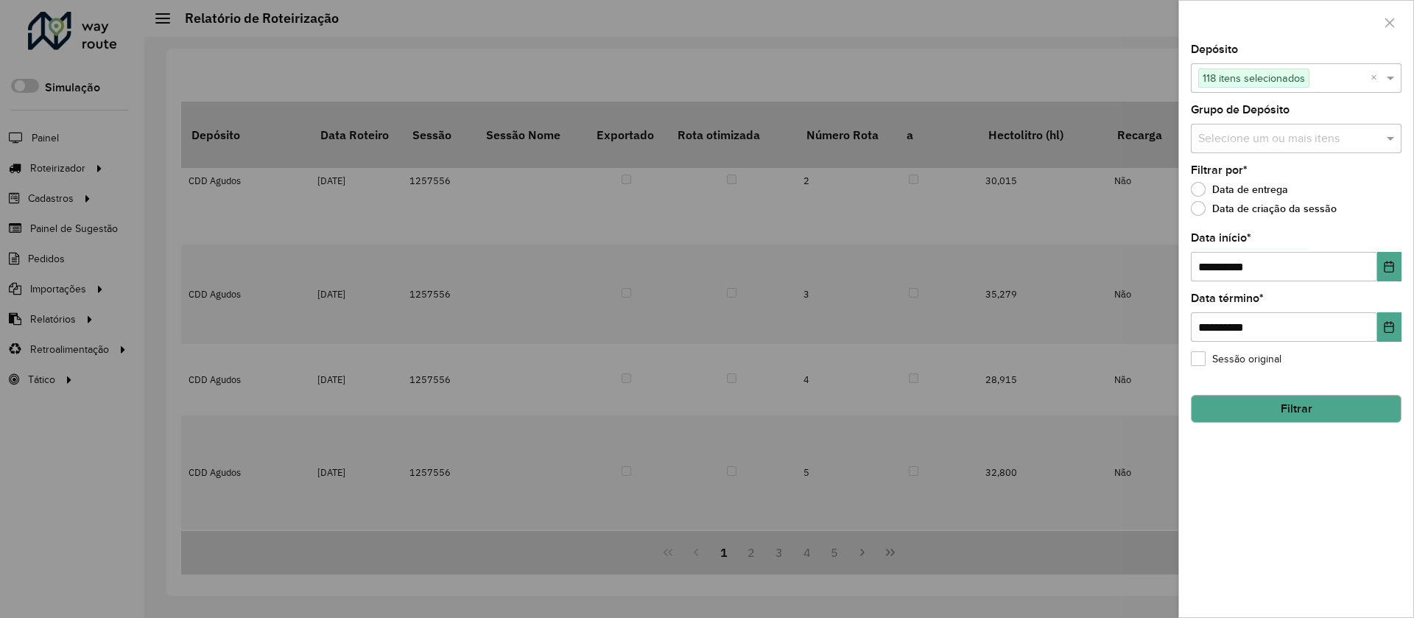
click at [1336, 417] on button "Filtrar" at bounding box center [1296, 409] width 211 height 28
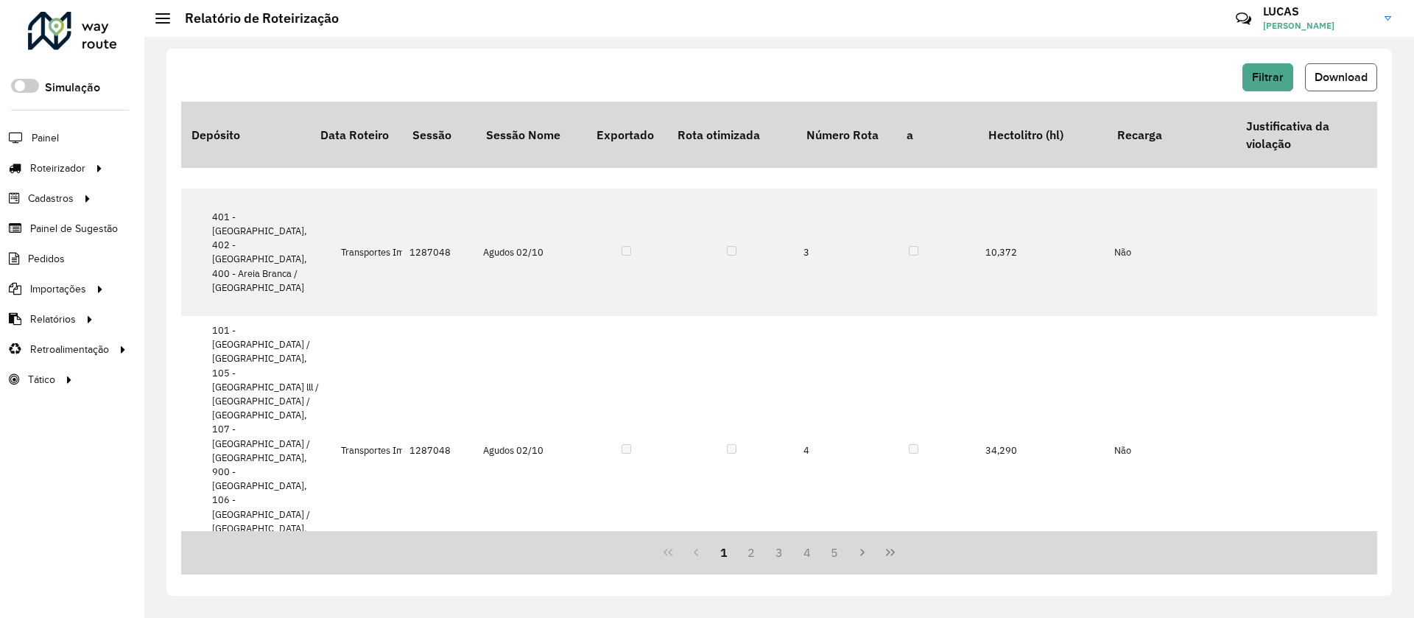
click at [1332, 78] on span "Download" at bounding box center [1341, 77] width 53 height 13
